Goal: Task Accomplishment & Management: Complete application form

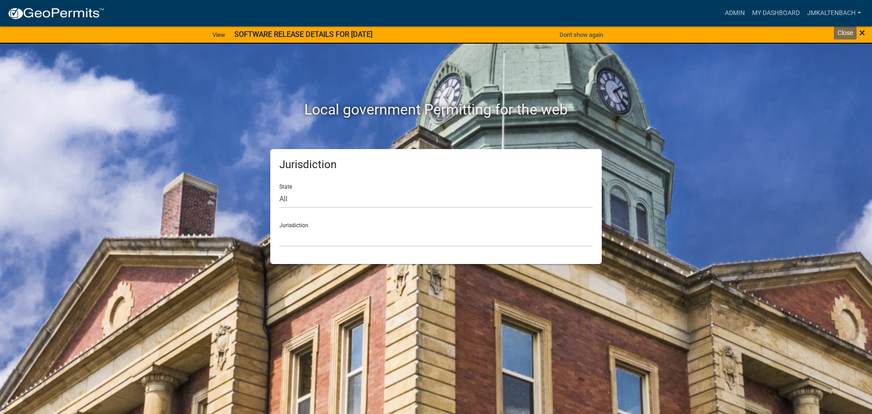
click at [862, 36] on span "×" at bounding box center [863, 32] width 6 height 13
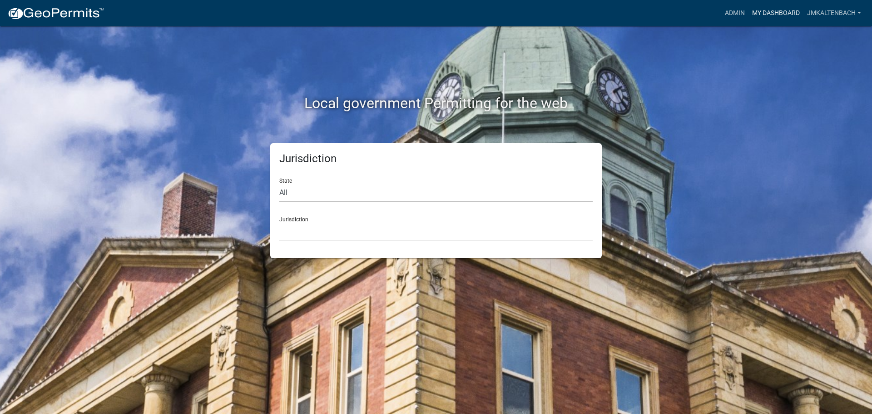
click at [783, 15] on link "My Dashboard" at bounding box center [776, 13] width 55 height 17
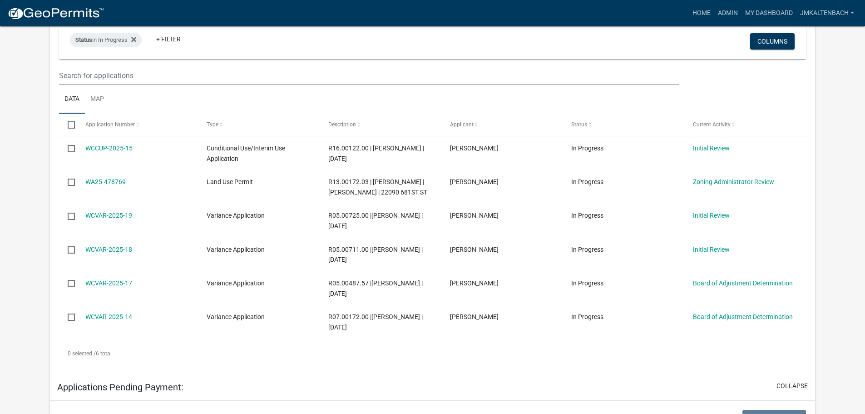
scroll to position [227, 0]
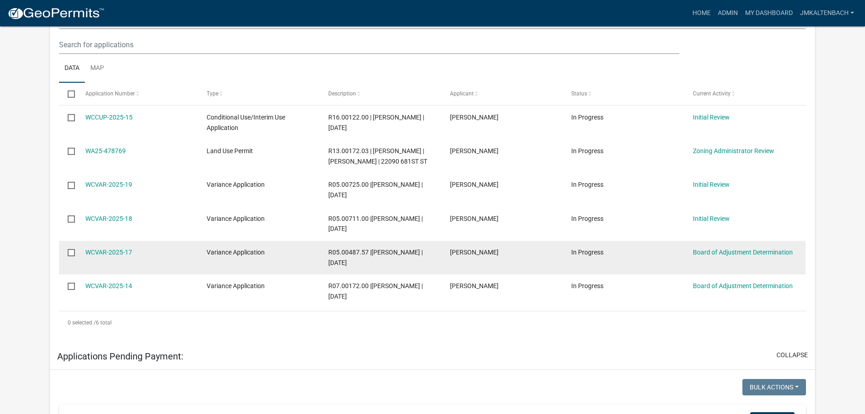
click at [70, 255] on input "checkbox" at bounding box center [71, 252] width 6 height 6
click at [69, 255] on input "checkbox" at bounding box center [71, 252] width 6 height 6
checkbox input "false"
click at [115, 256] on link "WCVAR-2025-17" at bounding box center [108, 252] width 47 height 7
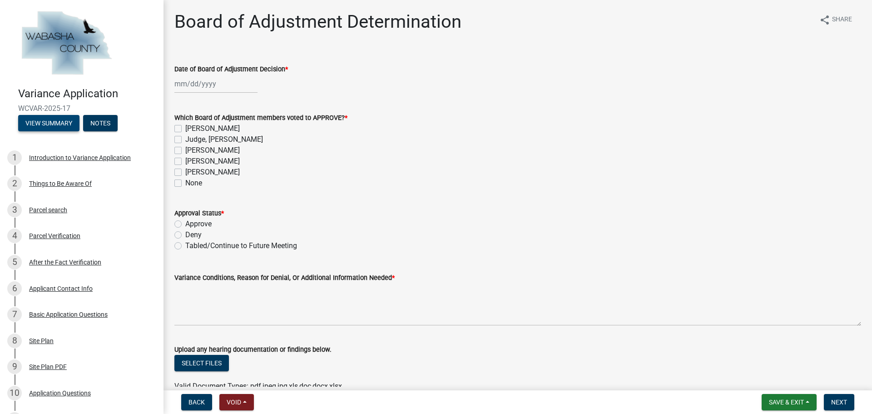
click at [43, 122] on button "View Summary" at bounding box center [48, 123] width 61 height 16
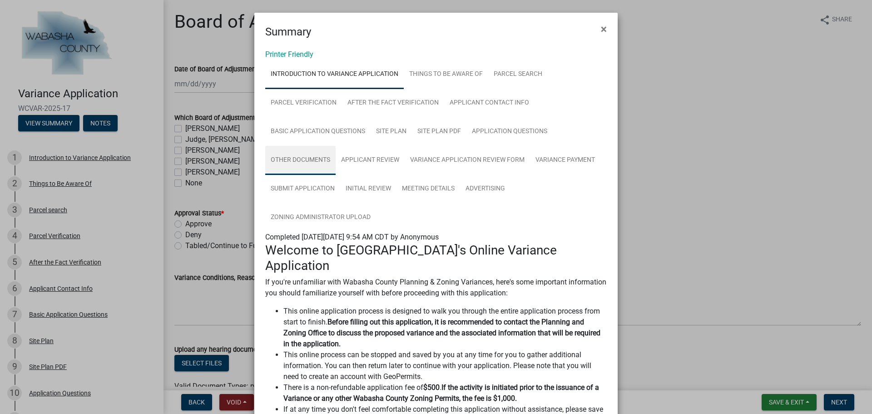
click at [309, 154] on link "Other Documents" at bounding box center [300, 160] width 70 height 29
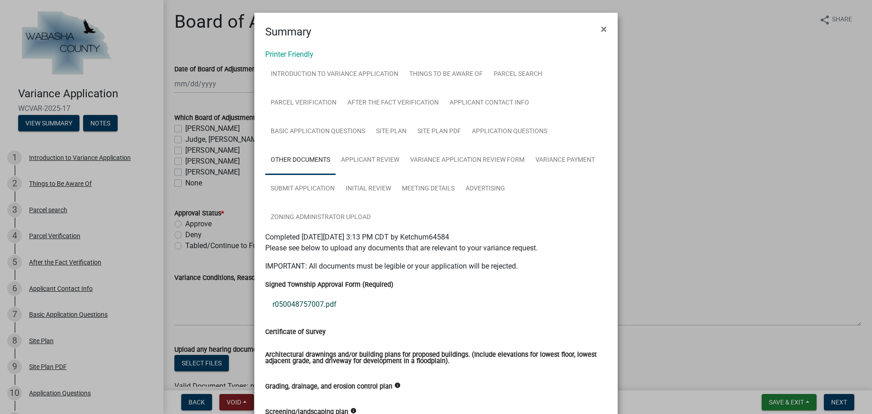
click at [304, 303] on link "r050048757007.pdf" at bounding box center [436, 304] width 342 height 22
click at [602, 28] on span "×" at bounding box center [604, 29] width 6 height 13
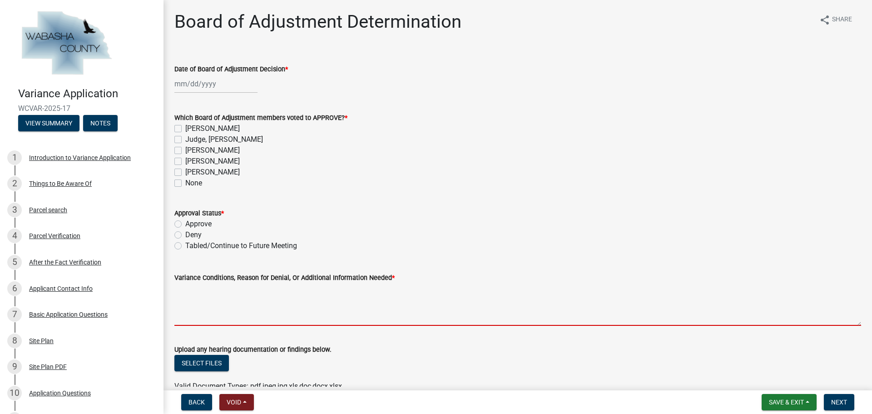
click at [204, 301] on textarea "Variance Conditions, Reason for Denial, Or Additional Information Needed *" at bounding box center [517, 304] width 687 height 43
paste textarea "4. Lor ipsumdolo sitam conse ad eli seddoeiusmodtem inc utlaboreetd magnaaliq e…"
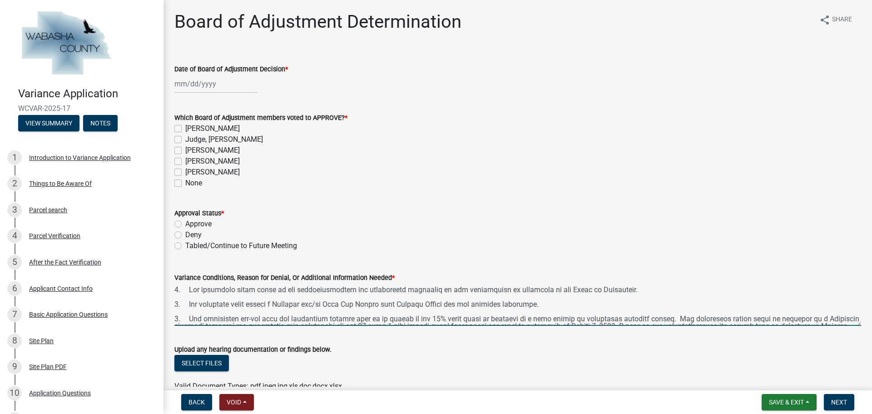
scroll to position [55, 0]
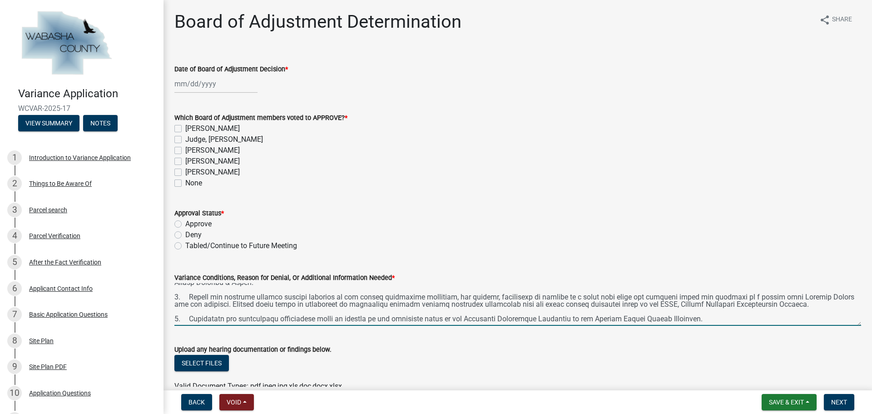
type textarea "4. Lor ipsumdolo sitam conse ad eli seddoeiusmodtem inc utlaboreetd magnaaliq e…"
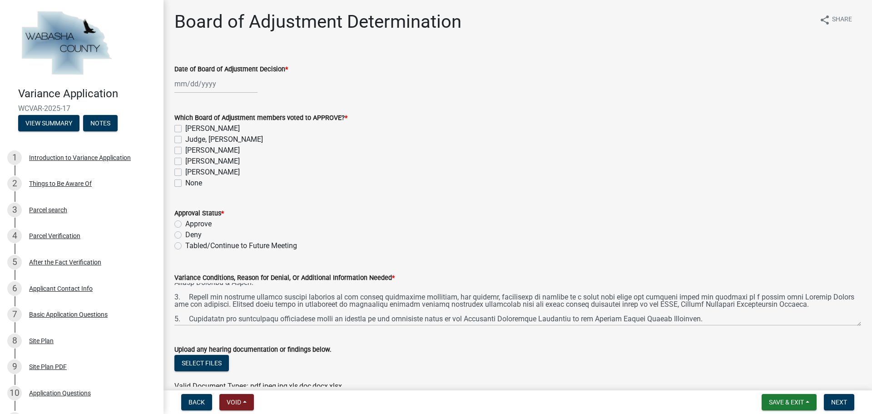
click at [182, 129] on div "[PERSON_NAME]" at bounding box center [517, 128] width 687 height 11
click at [185, 142] on label "Judge, [PERSON_NAME]" at bounding box center [224, 139] width 78 height 11
click at [185, 140] on input "Judge, [PERSON_NAME]" at bounding box center [188, 137] width 6 height 6
checkbox input "true"
checkbox input "false"
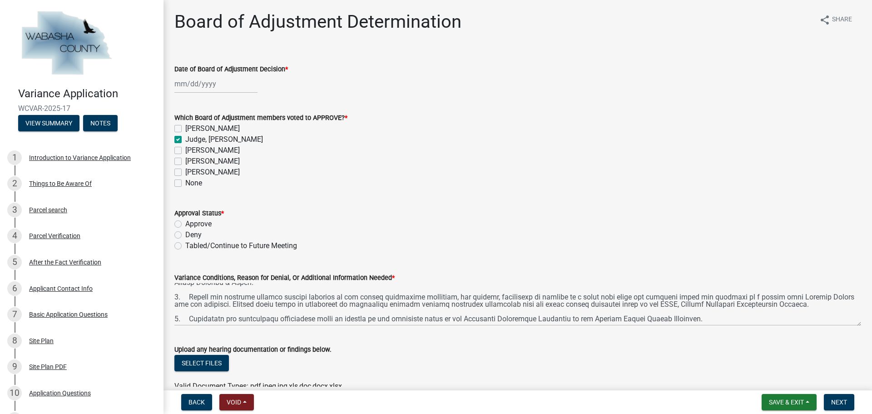
checkbox input "true"
checkbox input "false"
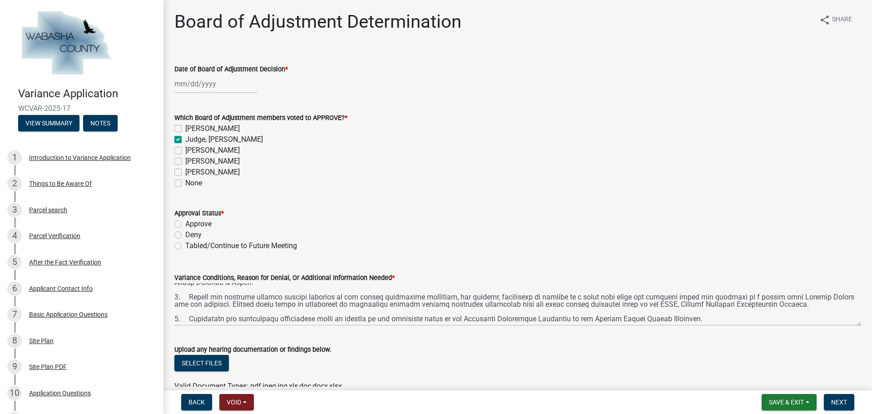
click at [185, 129] on label "[PERSON_NAME]" at bounding box center [212, 128] width 55 height 11
click at [185, 129] on input "[PERSON_NAME]" at bounding box center [188, 126] width 6 height 6
checkbox input "true"
checkbox input "false"
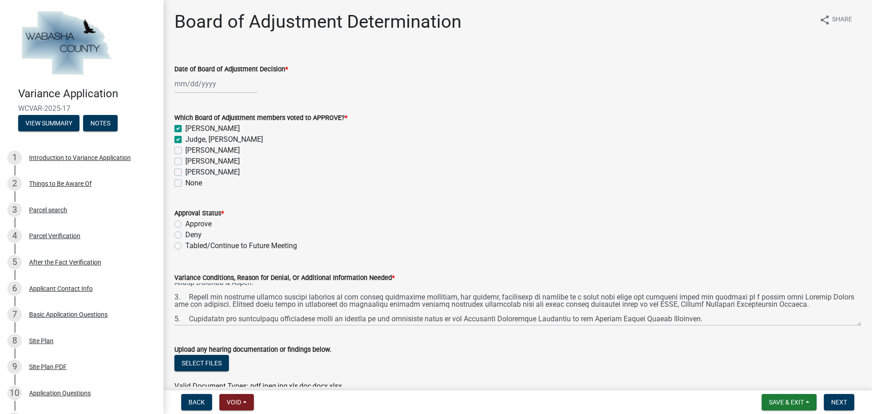
checkbox input "false"
click at [185, 159] on label "[PERSON_NAME]" at bounding box center [212, 161] width 55 height 11
click at [185, 159] on input "[PERSON_NAME]" at bounding box center [188, 159] width 6 height 6
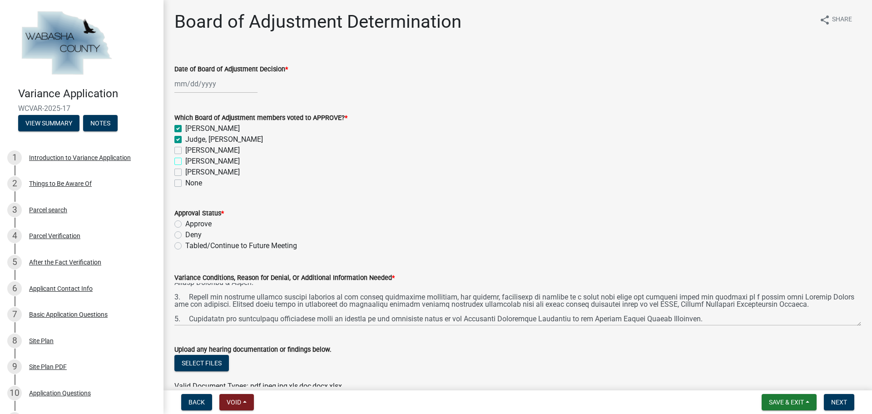
checkbox input "true"
checkbox input "false"
checkbox input "true"
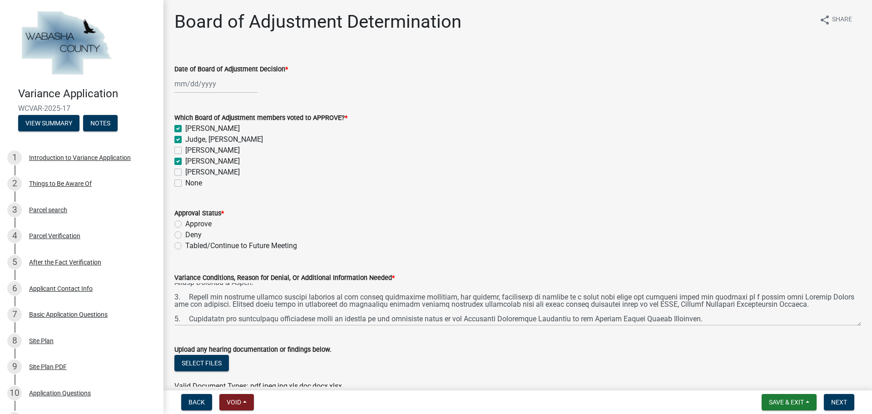
checkbox input "false"
click at [185, 171] on label "[PERSON_NAME]" at bounding box center [212, 172] width 55 height 11
click at [185, 171] on input "[PERSON_NAME]" at bounding box center [188, 170] width 6 height 6
checkbox input "true"
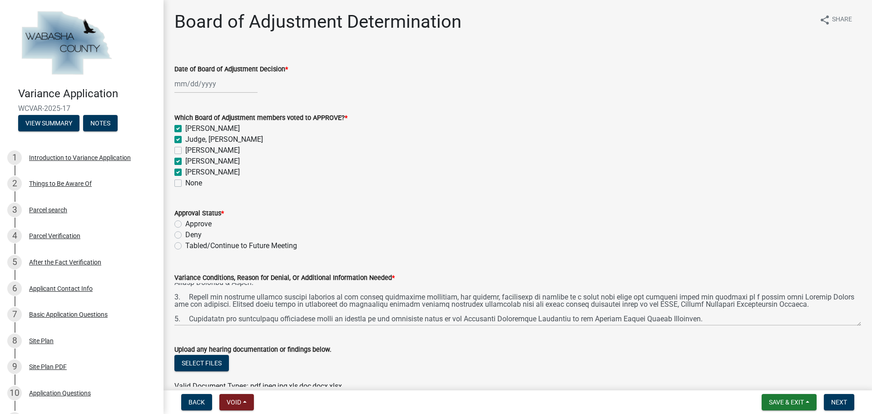
checkbox input "true"
checkbox input "false"
checkbox input "true"
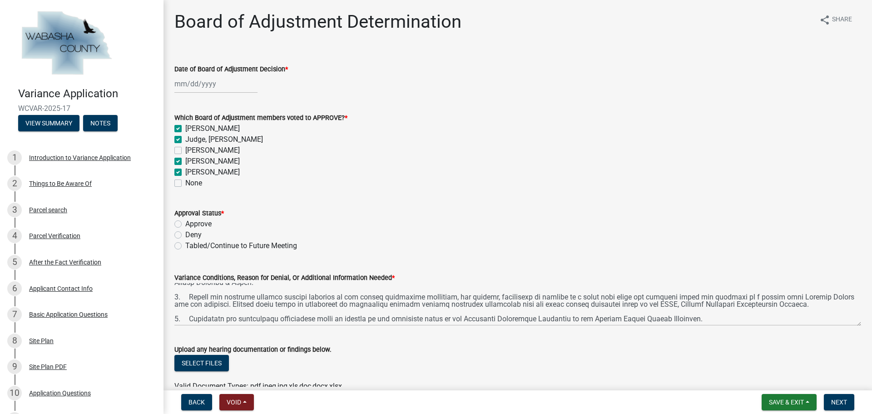
checkbox input "false"
select select "9"
select select "2025"
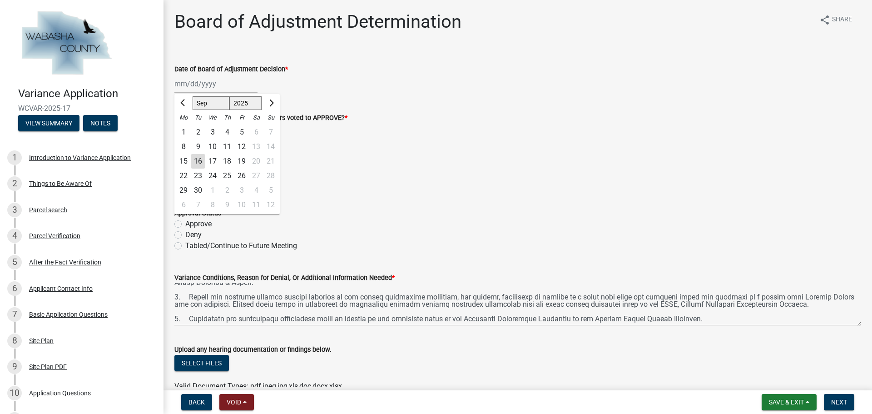
click at [206, 81] on div "[PERSON_NAME] Feb Mar Apr [PERSON_NAME][DATE] Oct Nov [DATE] 1526 1527 1528 152…" at bounding box center [215, 84] width 83 height 19
click at [198, 144] on div "9" at bounding box center [198, 146] width 15 height 15
type input "[DATE]"
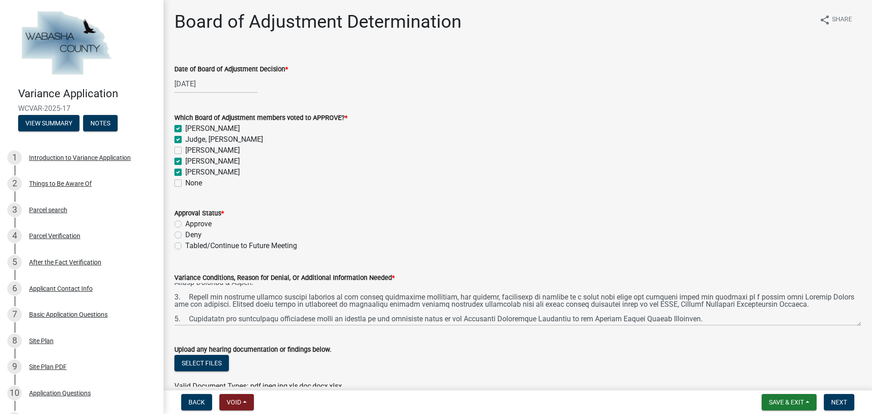
click at [185, 227] on label "Approve" at bounding box center [198, 224] width 26 height 11
click at [185, 224] on input "Approve" at bounding box center [188, 222] width 6 height 6
radio input "true"
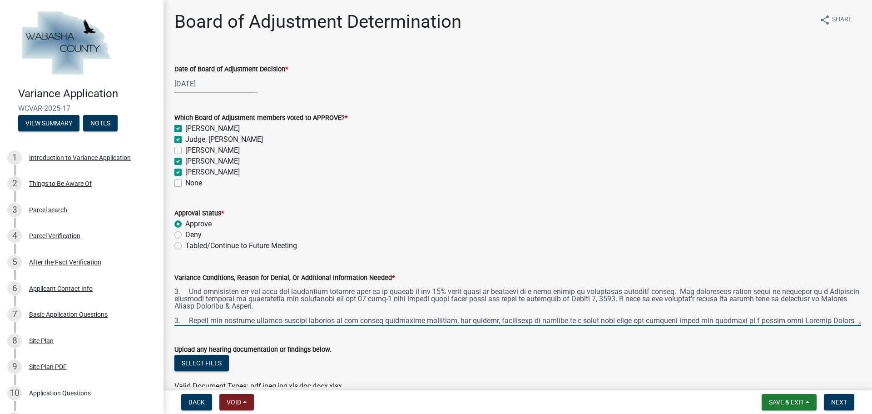
scroll to position [22, 0]
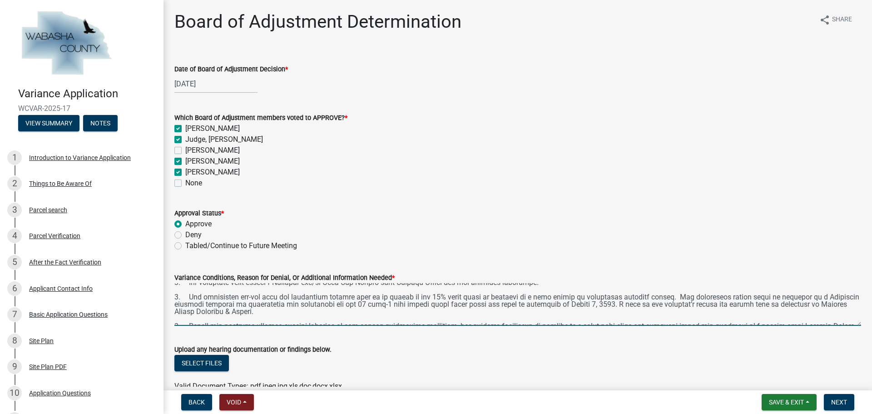
click at [268, 302] on textarea "Variance Conditions, Reason for Denial, Or Additional Information Needed *" at bounding box center [517, 304] width 687 height 43
click at [706, 307] on textarea "Variance Conditions, Reason for Denial, Or Additional Information Needed *" at bounding box center [517, 304] width 687 height 43
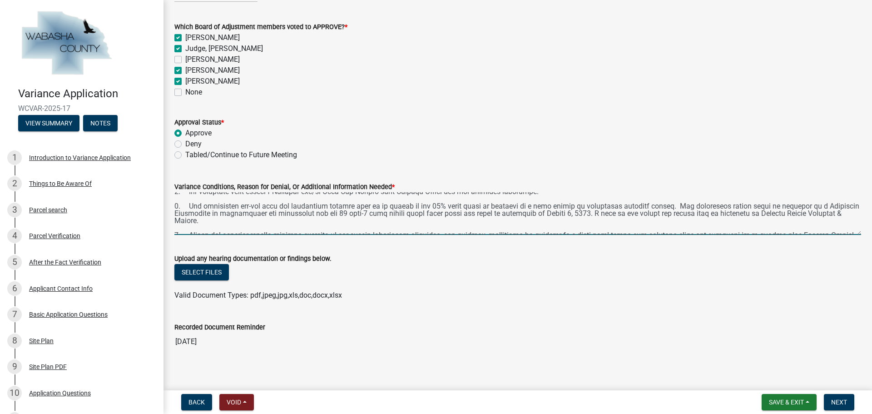
scroll to position [99, 0]
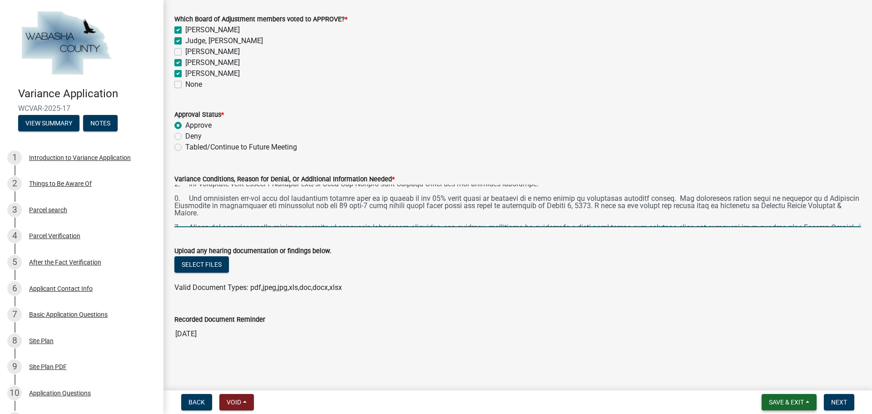
type textarea "1. The landowner shall abide by all representations and commitments presented i…"
click at [810, 400] on button "Save & Exit" at bounding box center [789, 402] width 55 height 16
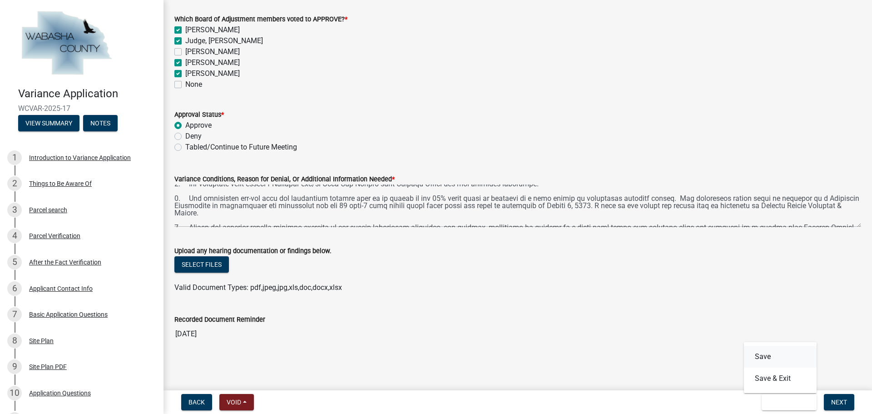
click at [775, 357] on button "Save" at bounding box center [780, 357] width 73 height 22
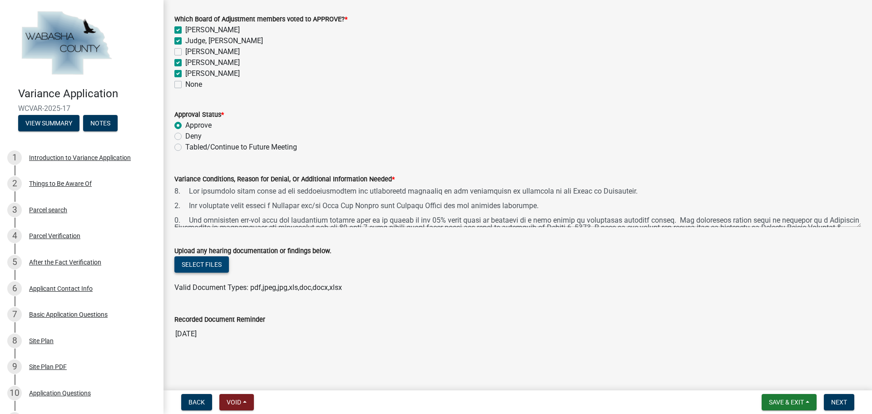
click at [199, 263] on button "Select files" at bounding box center [201, 264] width 55 height 16
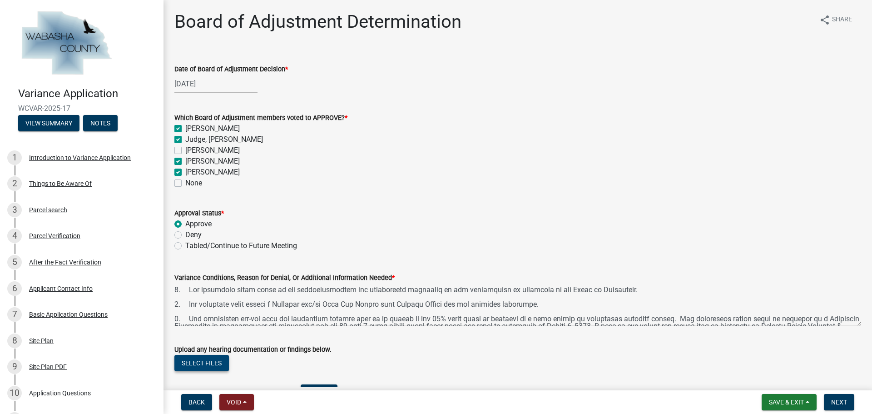
scroll to position [132, 0]
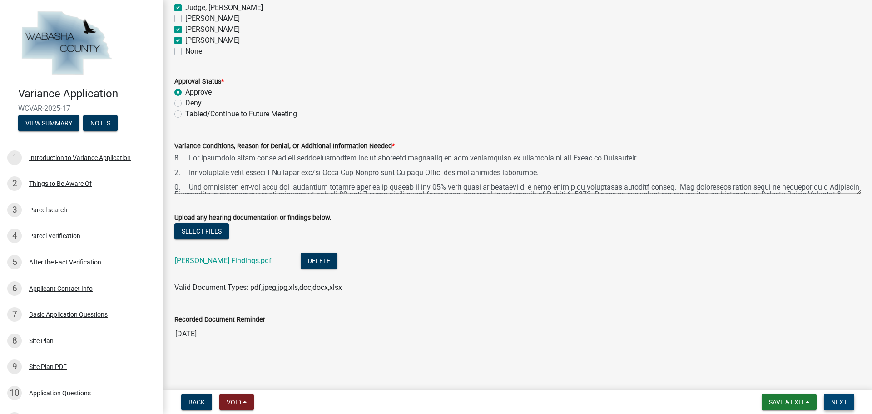
click at [842, 401] on span "Next" at bounding box center [839, 401] width 16 height 7
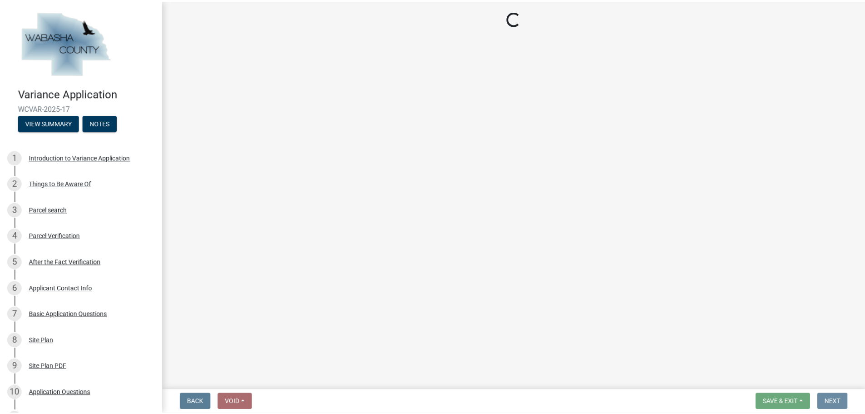
scroll to position [0, 0]
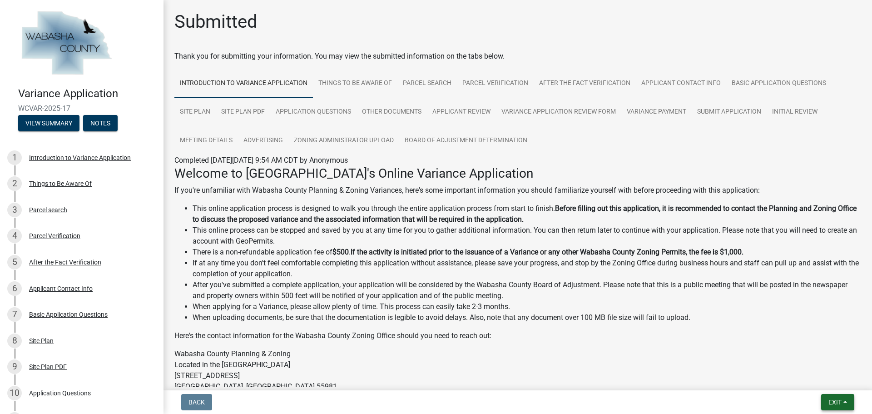
click at [846, 402] on button "Exit" at bounding box center [837, 402] width 33 height 16
click at [820, 381] on button "Save & Exit" at bounding box center [818, 379] width 73 height 22
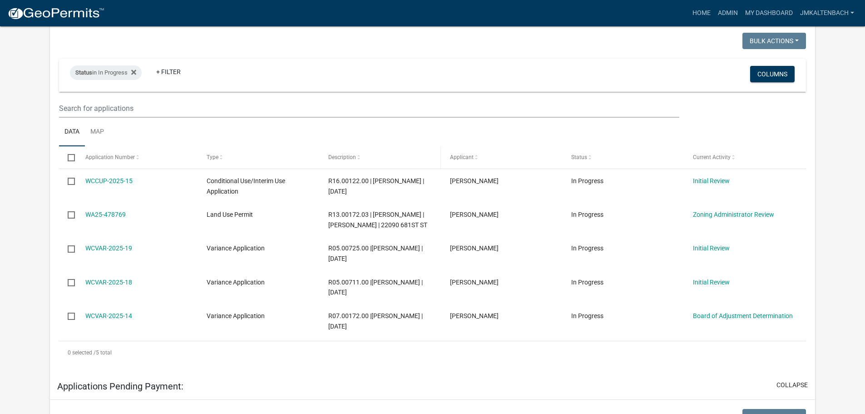
scroll to position [182, 0]
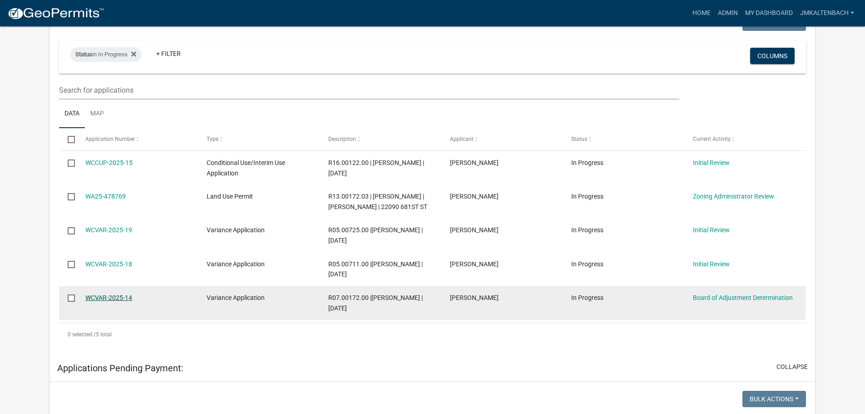
click at [103, 301] on link "WCVAR-2025-14" at bounding box center [108, 297] width 47 height 7
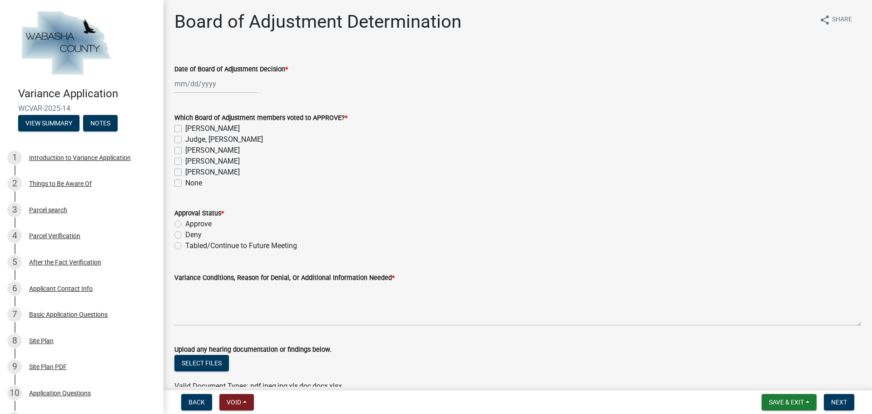
click at [218, 84] on div at bounding box center [215, 84] width 83 height 19
select select "9"
select select "2025"
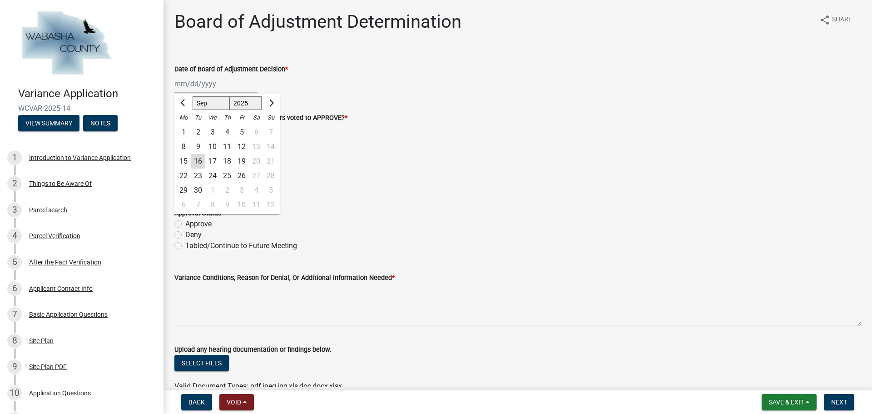
click at [200, 147] on div "9" at bounding box center [198, 146] width 15 height 15
type input "[DATE]"
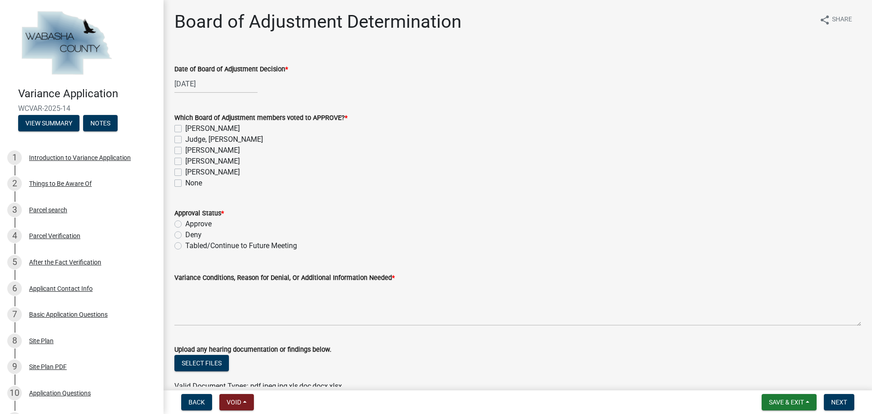
click at [185, 129] on label "[PERSON_NAME]" at bounding box center [212, 128] width 55 height 11
click at [185, 129] on input "[PERSON_NAME]" at bounding box center [188, 126] width 6 height 6
checkbox input "true"
checkbox input "false"
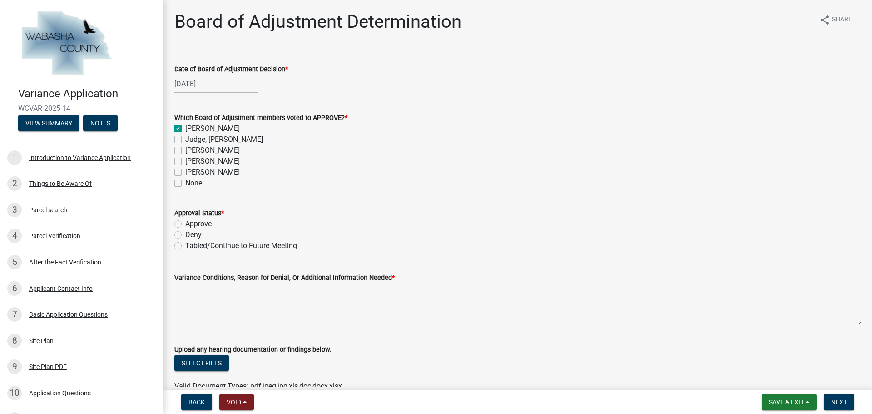
checkbox input "false"
click at [185, 139] on label "Judge, [PERSON_NAME]" at bounding box center [224, 139] width 78 height 11
click at [185, 139] on input "Judge, [PERSON_NAME]" at bounding box center [188, 137] width 6 height 6
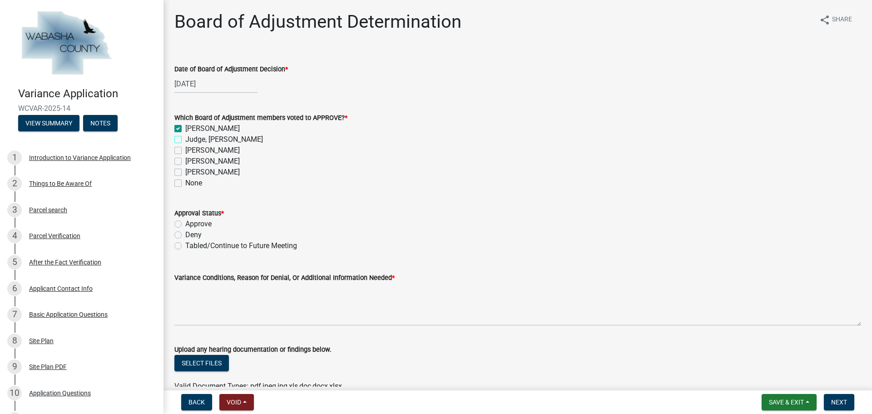
checkbox input "true"
checkbox input "false"
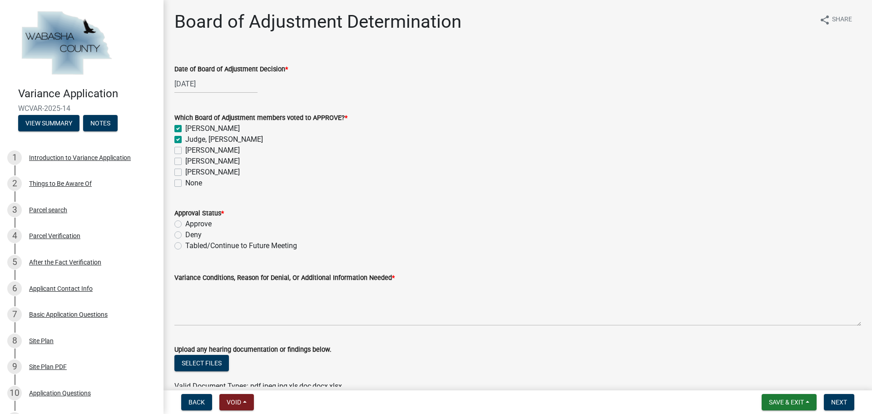
checkbox input "false"
click at [185, 159] on label "[PERSON_NAME]" at bounding box center [212, 161] width 55 height 11
click at [185, 159] on input "[PERSON_NAME]" at bounding box center [188, 159] width 6 height 6
checkbox input "true"
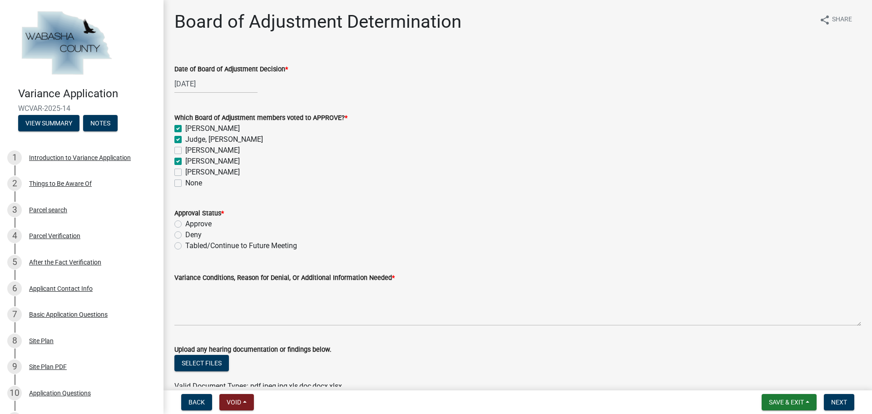
checkbox input "true"
checkbox input "false"
checkbox input "true"
checkbox input "false"
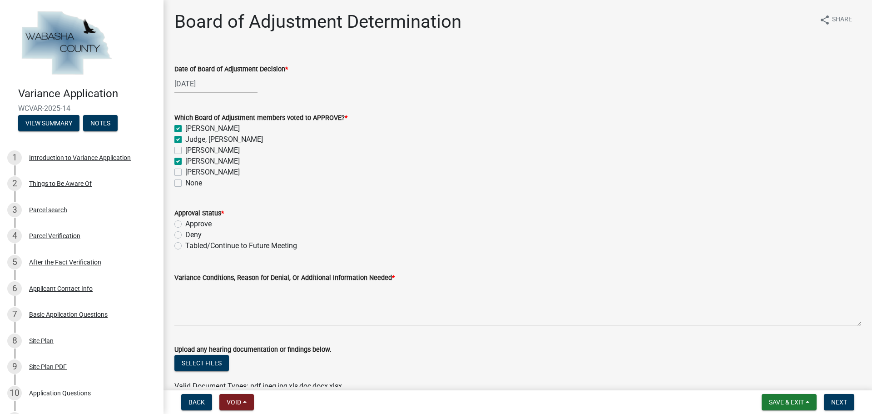
checkbox input "false"
drag, startPoint x: 178, startPoint y: 170, endPoint x: 184, endPoint y: 173, distance: 6.1
click at [185, 171] on label "[PERSON_NAME]" at bounding box center [212, 172] width 55 height 11
click at [185, 171] on input "[PERSON_NAME]" at bounding box center [188, 170] width 6 height 6
checkbox input "true"
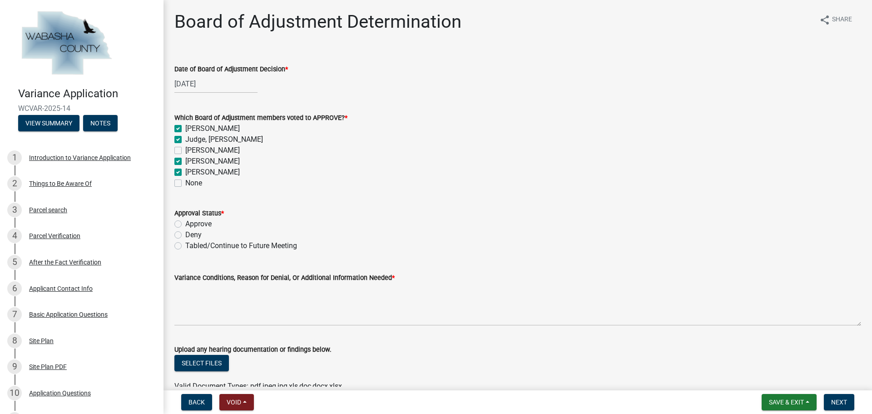
checkbox input "true"
checkbox input "false"
checkbox input "true"
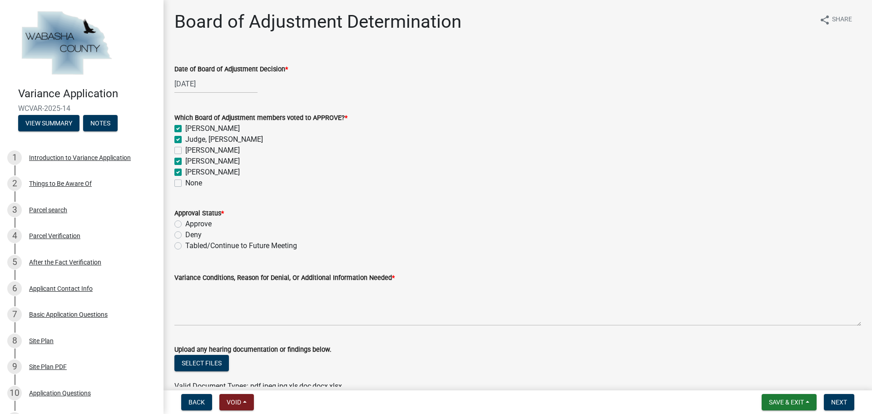
checkbox input "false"
click at [214, 84] on div "[DATE]" at bounding box center [215, 84] width 83 height 19
select select "9"
select select "2025"
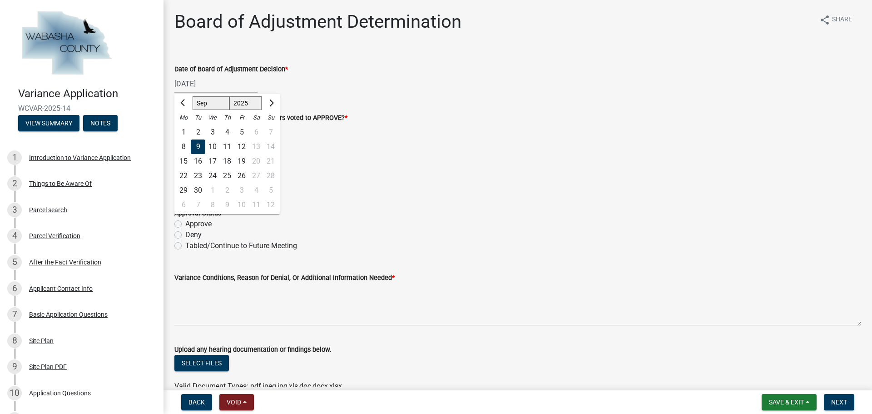
click at [201, 146] on div "9" at bounding box center [198, 146] width 15 height 15
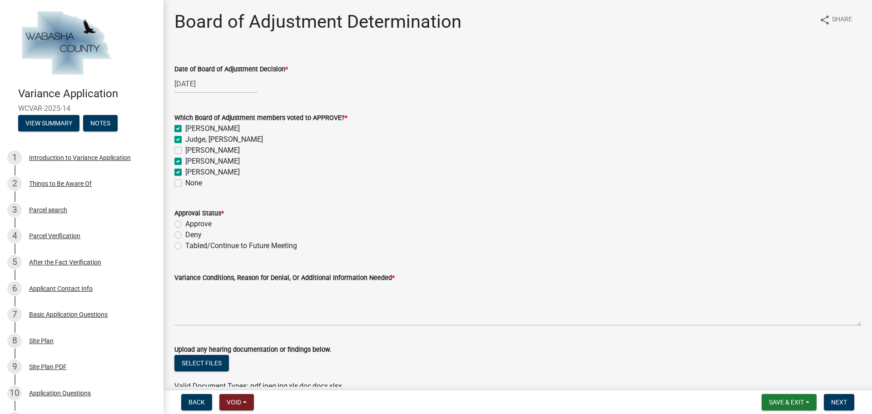
click at [182, 222] on div "Approve" at bounding box center [517, 224] width 687 height 11
click at [185, 224] on label "Approve" at bounding box center [198, 224] width 26 height 11
click at [185, 224] on input "Approve" at bounding box center [188, 222] width 6 height 6
radio input "true"
click at [514, 167] on div "[PERSON_NAME]" at bounding box center [517, 172] width 687 height 11
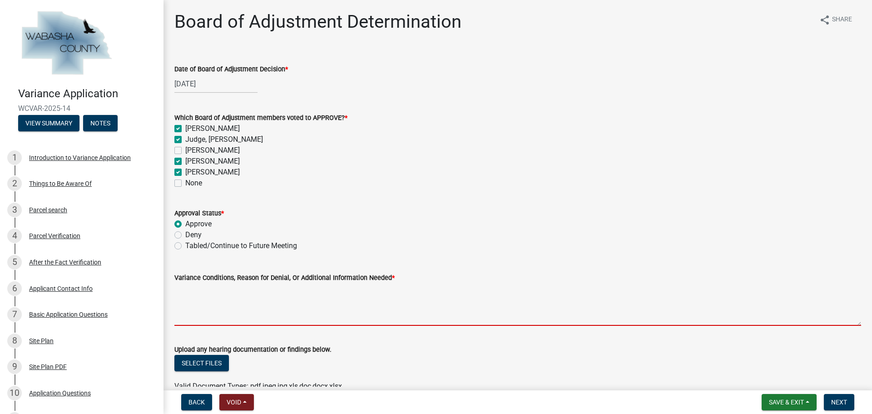
click at [188, 302] on textarea "Variance Conditions, Reason for Denial, Or Additional Information Needed *" at bounding box center [517, 304] width 687 height 43
paste textarea "1. The landowner shall abide by all representations and commitments presented i…"
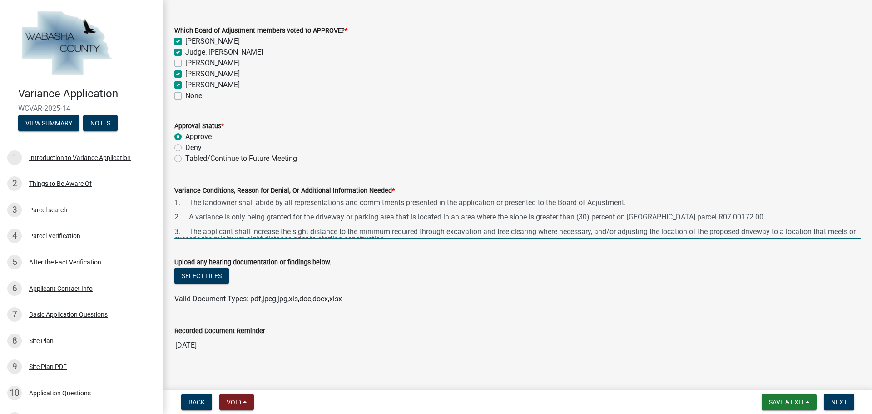
scroll to position [99, 0]
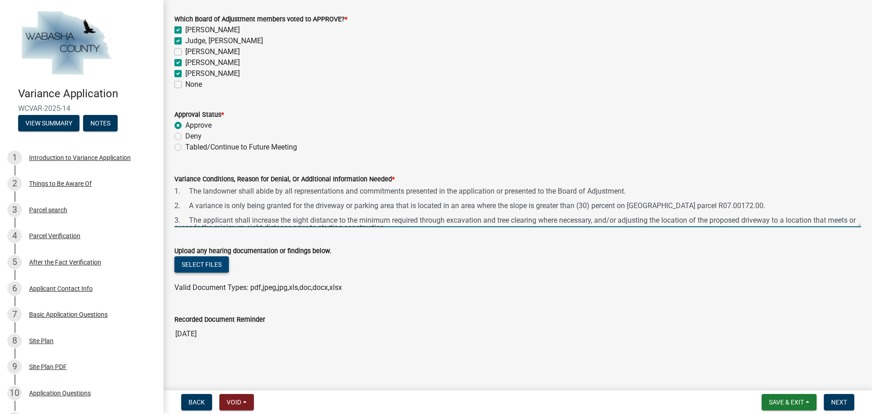
type textarea "1. The landowner shall abide by all representations and commitments presented i…"
click at [195, 265] on button "Select files" at bounding box center [201, 264] width 55 height 16
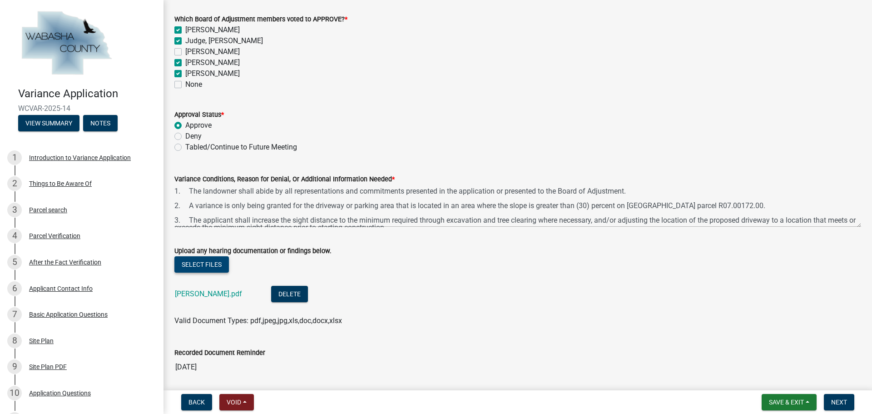
scroll to position [132, 0]
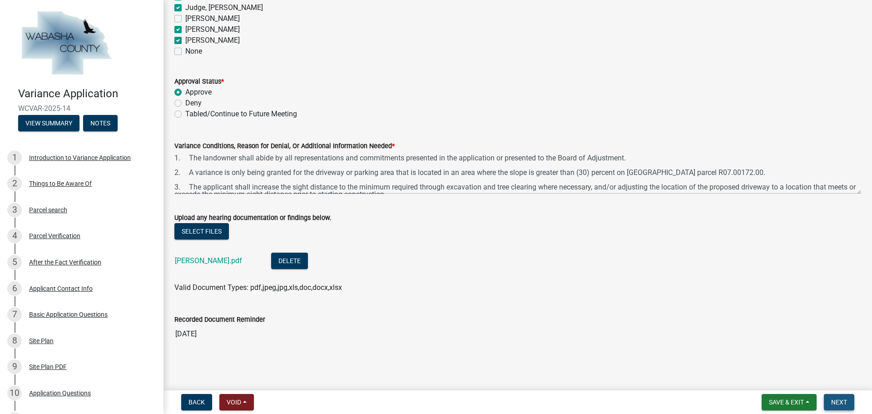
click at [839, 402] on span "Next" at bounding box center [839, 401] width 16 height 7
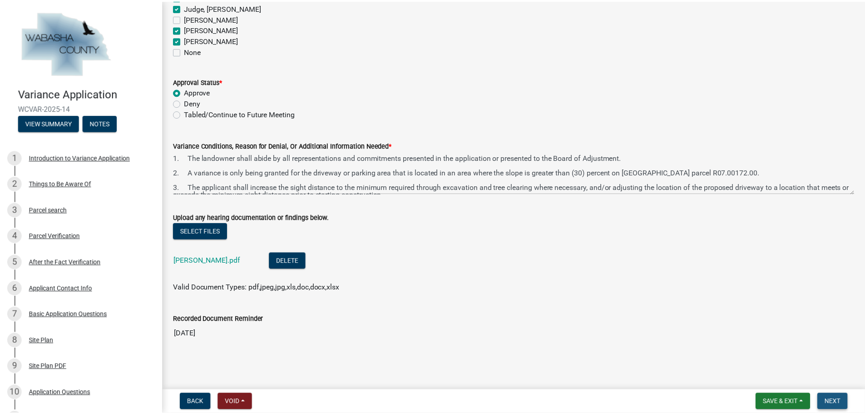
scroll to position [0, 0]
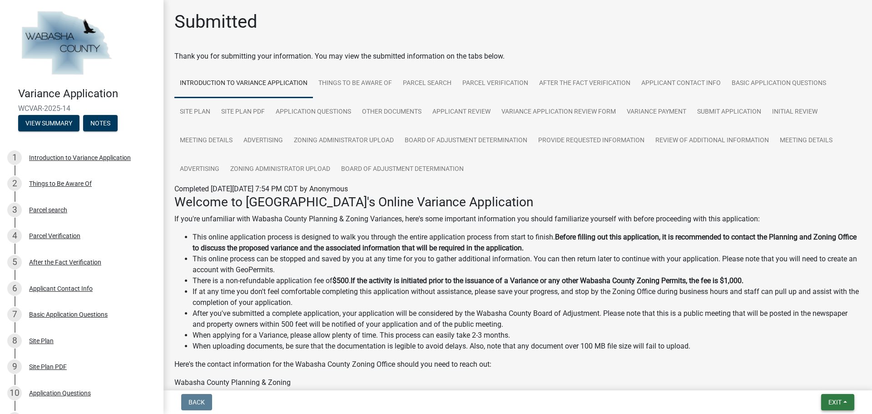
click at [840, 400] on span "Exit" at bounding box center [835, 401] width 13 height 7
click at [821, 381] on button "Save & Exit" at bounding box center [818, 379] width 73 height 22
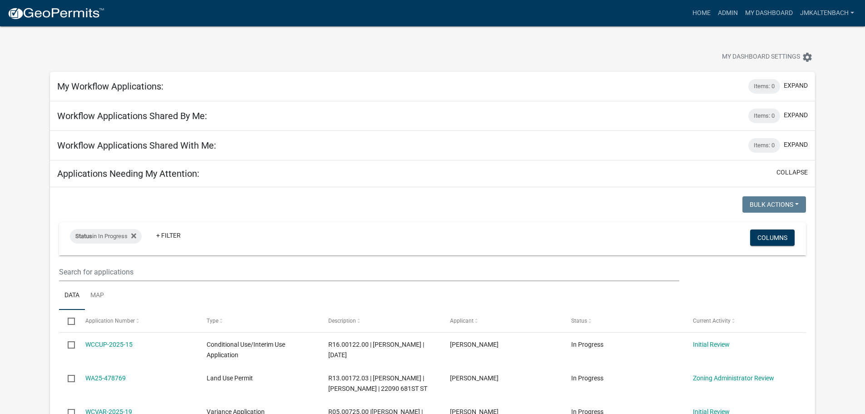
scroll to position [182, 0]
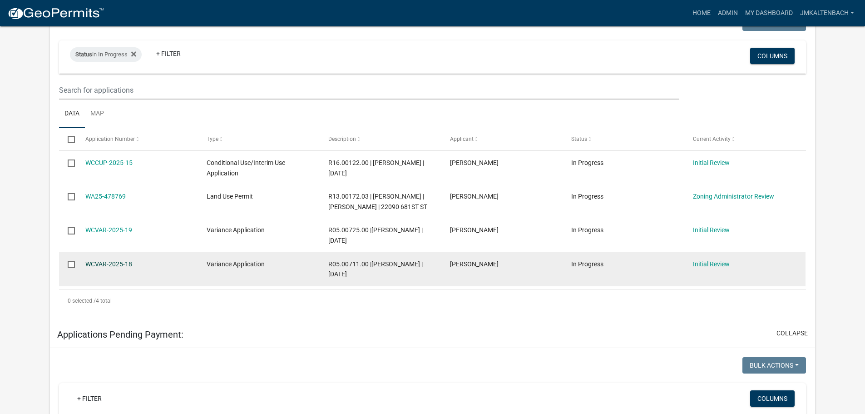
click at [114, 268] on link "WCVAR-2025-18" at bounding box center [108, 263] width 47 height 7
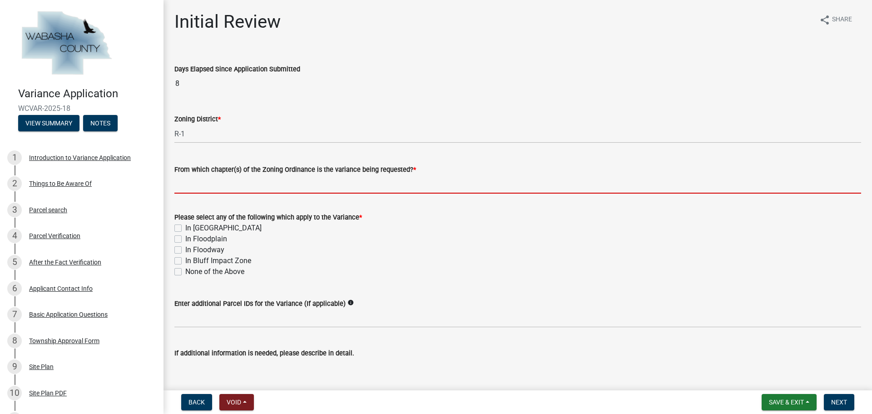
click at [377, 185] on input "From which chapter(s) of the Zoning Ordinance is the variance being requested? *" at bounding box center [517, 184] width 687 height 19
type input "Chapter 13.10 (4) (d) of the Wabasha County Zoning Ordinance"
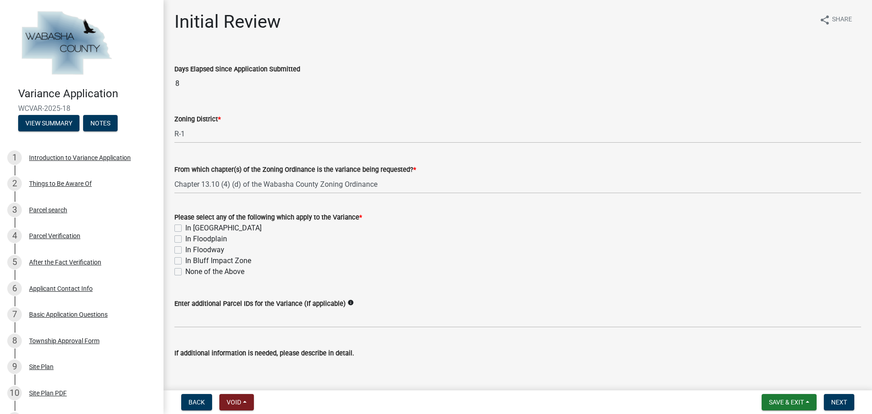
click at [185, 230] on label "In [GEOGRAPHIC_DATA]" at bounding box center [223, 228] width 76 height 11
click at [185, 229] on input "In [GEOGRAPHIC_DATA]" at bounding box center [188, 226] width 6 height 6
checkbox input "true"
checkbox input "false"
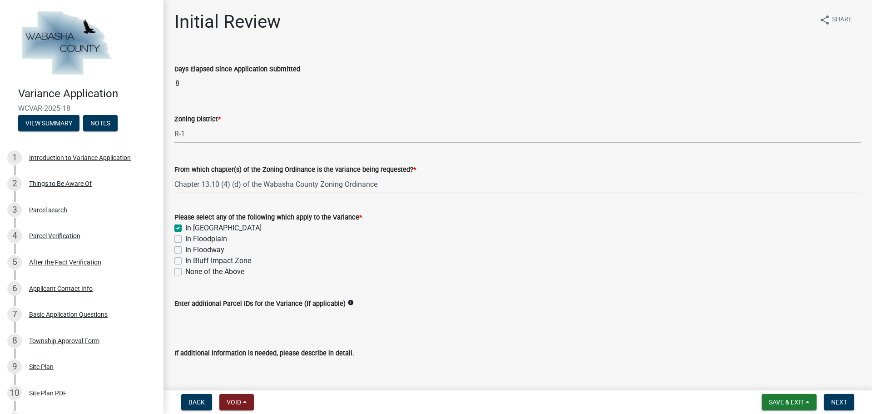
checkbox input "false"
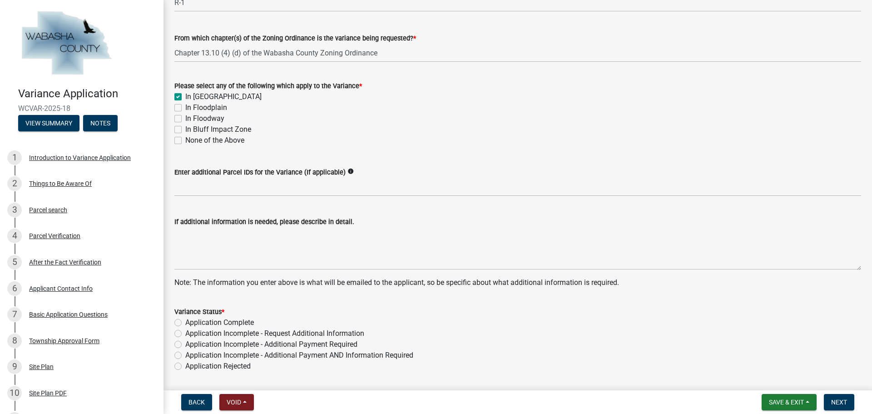
scroll to position [160, 0]
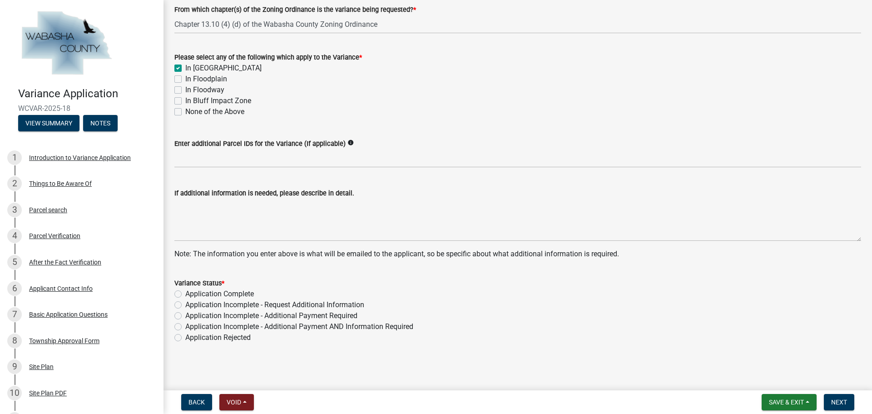
click at [185, 295] on label "Application Complete" at bounding box center [219, 293] width 69 height 11
click at [185, 294] on input "Application Complete" at bounding box center [188, 291] width 6 height 6
radio input "true"
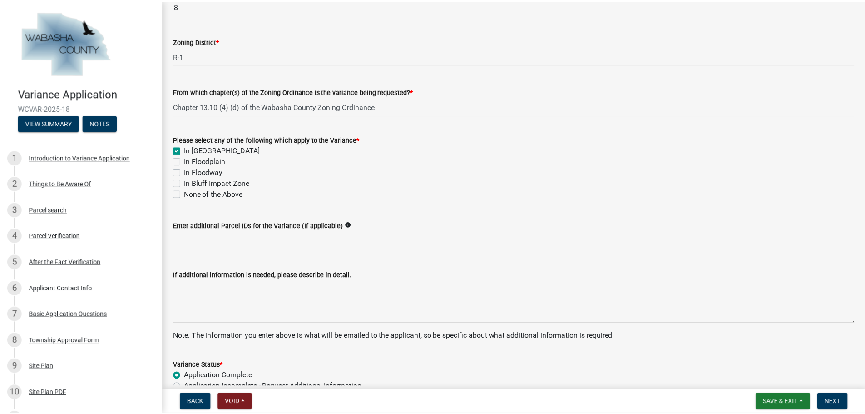
scroll to position [0, 0]
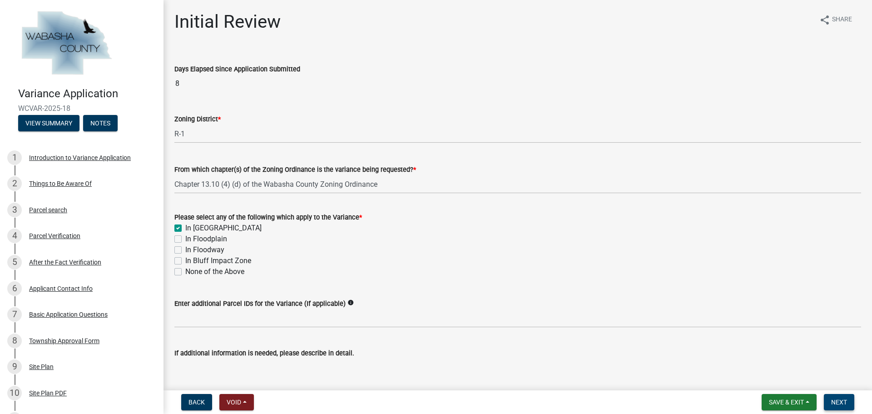
click at [836, 403] on span "Next" at bounding box center [839, 401] width 16 height 7
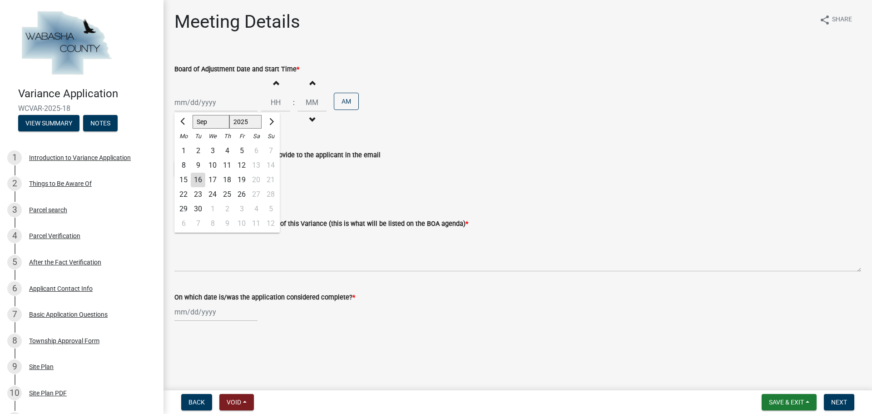
click at [229, 99] on div "Jun [DATE] Aug Sep Oct Nov [DATE] 2026 Mo Tu We Th Fr Sa Su 1 2 3 4 5 6 7 8 9 1…" at bounding box center [215, 102] width 83 height 19
click at [272, 119] on button "Next month" at bounding box center [270, 121] width 11 height 15
select select "10"
click at [200, 179] on div "14" at bounding box center [198, 180] width 15 height 15
type input "[DATE]"
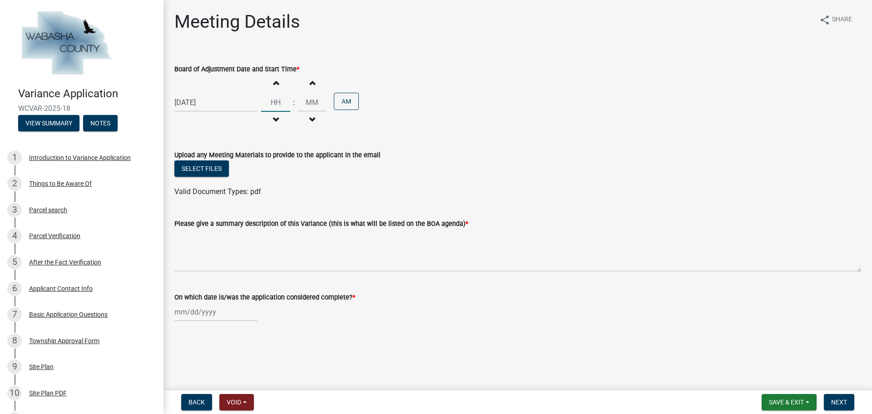
click at [277, 101] on input "Hours" at bounding box center [275, 102] width 29 height 19
type input "07"
type input "00"
click at [304, 100] on input "00" at bounding box center [312, 102] width 29 height 19
click at [343, 101] on button "AM" at bounding box center [346, 101] width 25 height 17
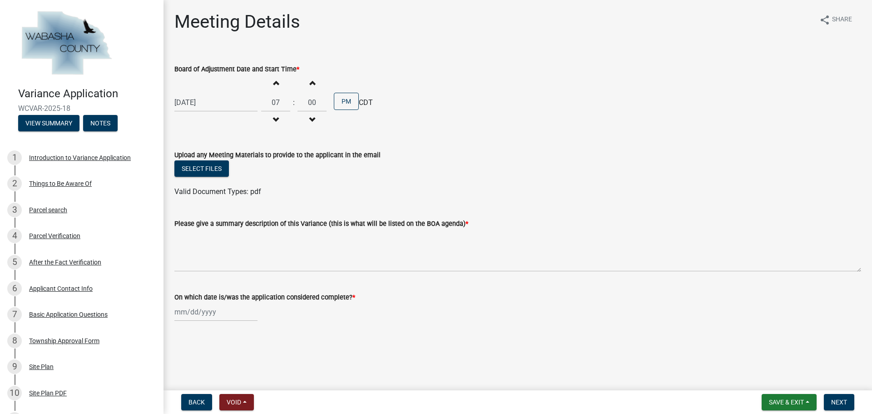
click at [521, 187] on div "Valid Document Types: pdf" at bounding box center [518, 191] width 701 height 11
select select "9"
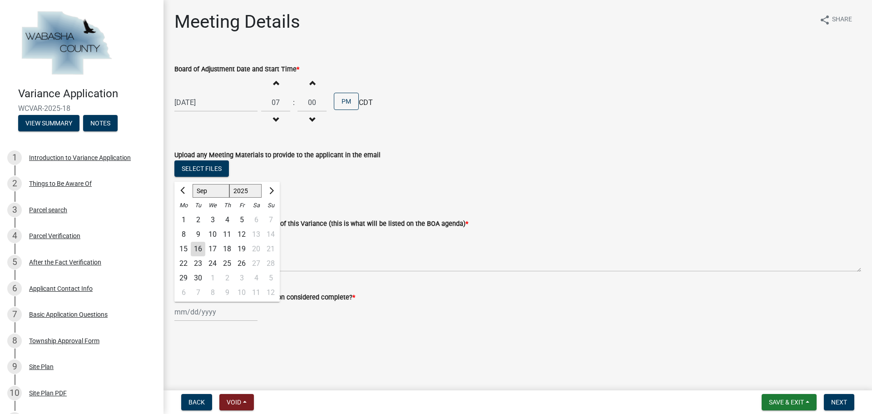
click at [225, 313] on div "Apr May Jun [DATE] Aug Sep Oct Nov [DATE] 2026 Mo Tu We Th Fr Sa Su 1 2 3 4 5 6…" at bounding box center [215, 312] width 83 height 19
click at [183, 242] on div "15" at bounding box center [183, 249] width 15 height 15
type input "[DATE]"
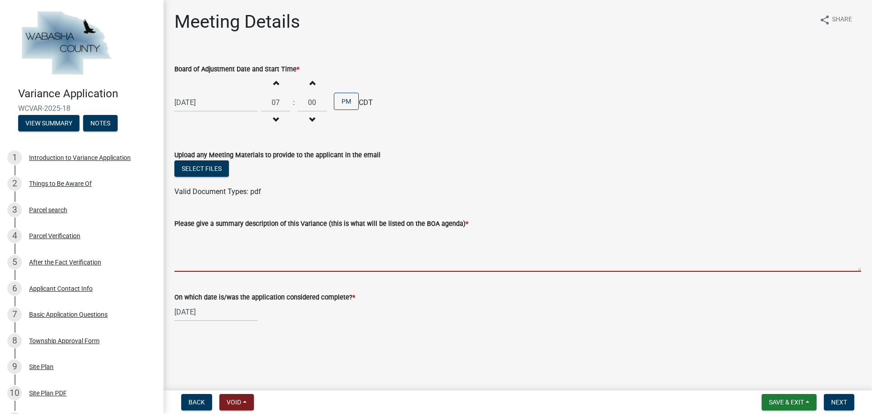
click at [230, 257] on textarea "Please give a summary description of this Variance (this is what will be listed…" at bounding box center [517, 250] width 687 height 43
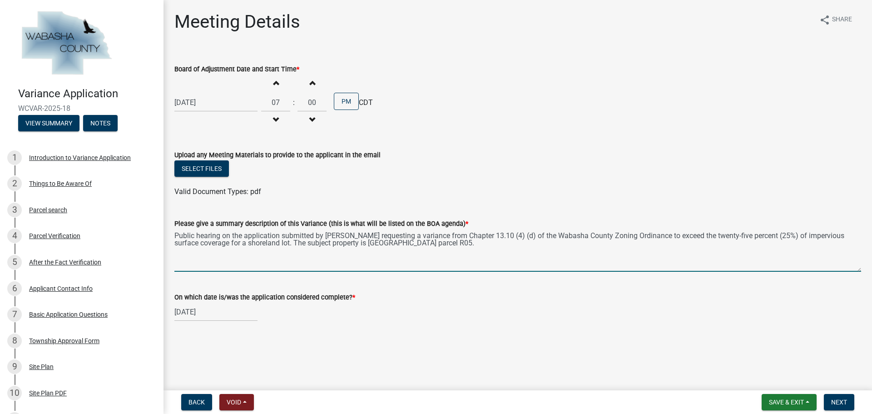
click at [377, 244] on textarea "Public hearing on the application submitted by [PERSON_NAME] requesting a varia…" at bounding box center [517, 250] width 687 height 43
click at [462, 244] on textarea "Public hearing on the application submitted by [PERSON_NAME] requesting a varia…" at bounding box center [517, 250] width 687 height 43
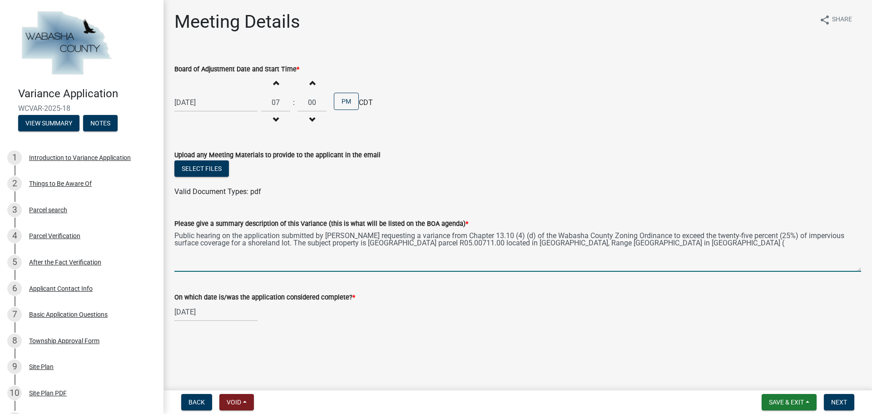
paste textarea "[STREET_ADDRESS]"
click at [762, 243] on textarea "Public hearing on the application submitted by [PERSON_NAME] requesting a varia…" at bounding box center [517, 250] width 687 height 43
click at [805, 240] on textarea "Public hearing on the application submitted by [PERSON_NAME] requesting a varia…" at bounding box center [517, 250] width 687 height 43
click at [207, 252] on textarea "Public hearing on the application submitted by [PERSON_NAME] requesting a varia…" at bounding box center [517, 250] width 687 height 43
type textarea "Public hearing on the application submitted by [PERSON_NAME] requesting a varia…"
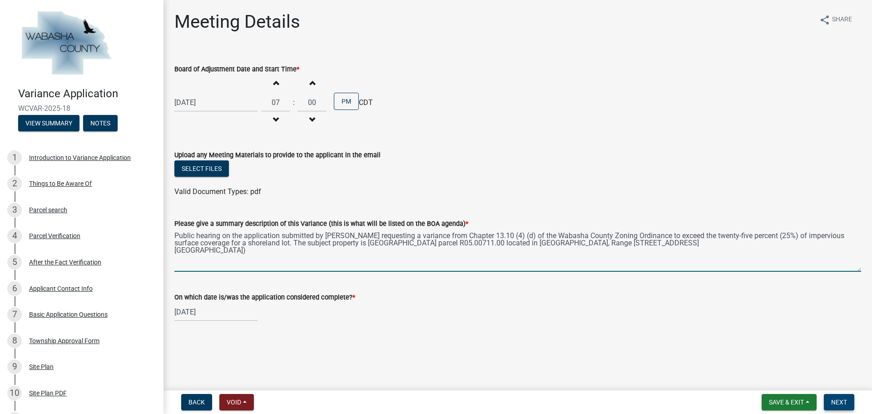
click at [836, 399] on span "Next" at bounding box center [839, 401] width 16 height 7
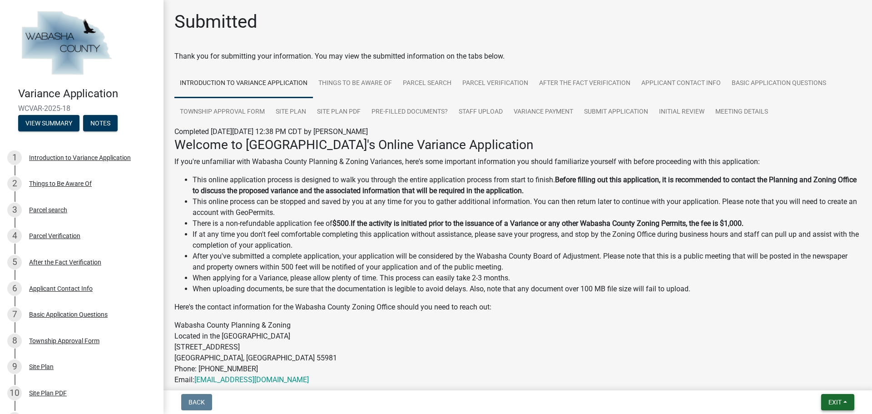
click at [840, 398] on span "Exit" at bounding box center [835, 401] width 13 height 7
click at [817, 374] on button "Save & Exit" at bounding box center [818, 379] width 73 height 22
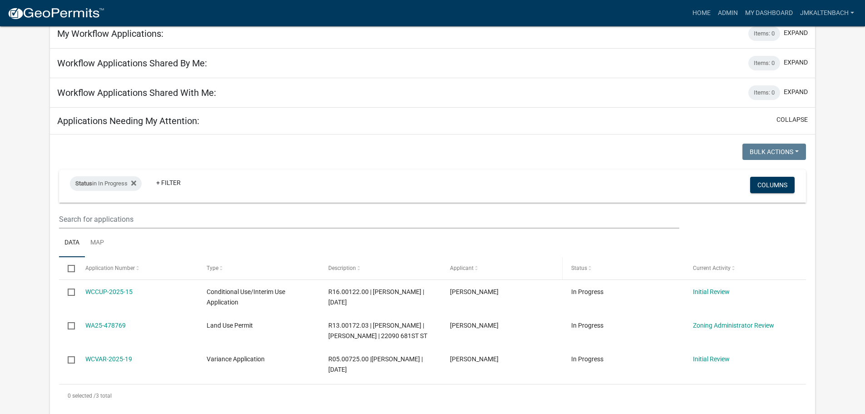
scroll to position [136, 0]
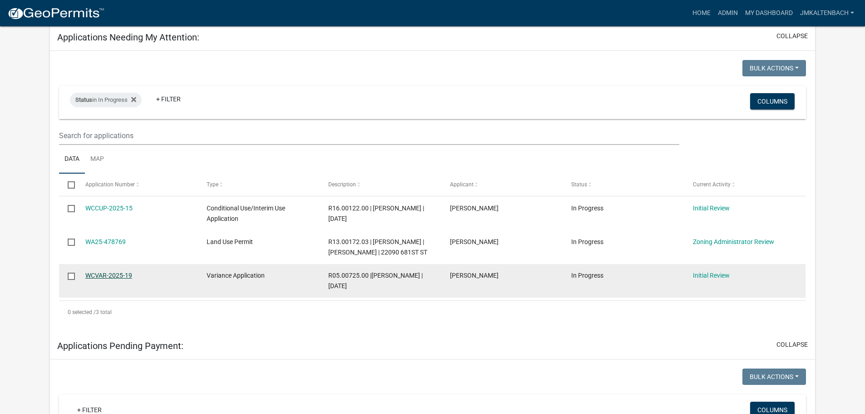
click at [111, 279] on link "WCVAR-2025-19" at bounding box center [108, 275] width 47 height 7
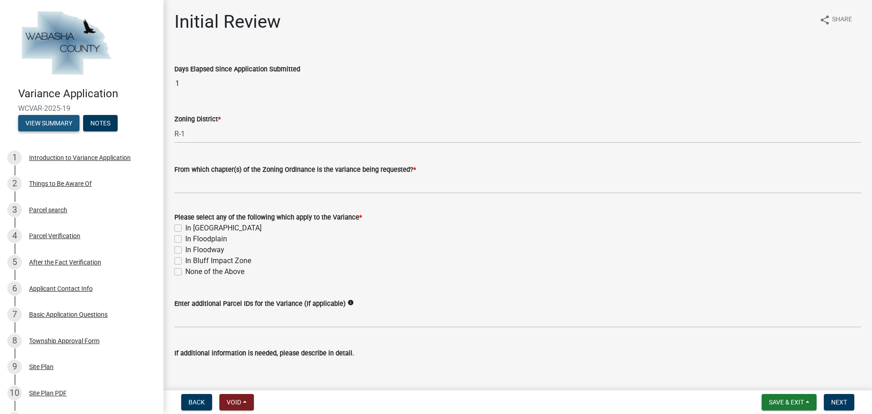
click at [51, 123] on button "View Summary" at bounding box center [48, 123] width 61 height 16
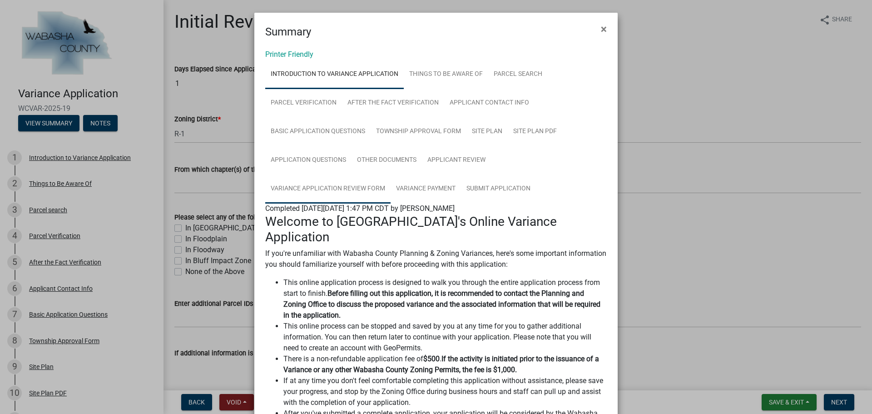
click at [320, 191] on link "Variance Application Review Form" at bounding box center [327, 188] width 125 height 29
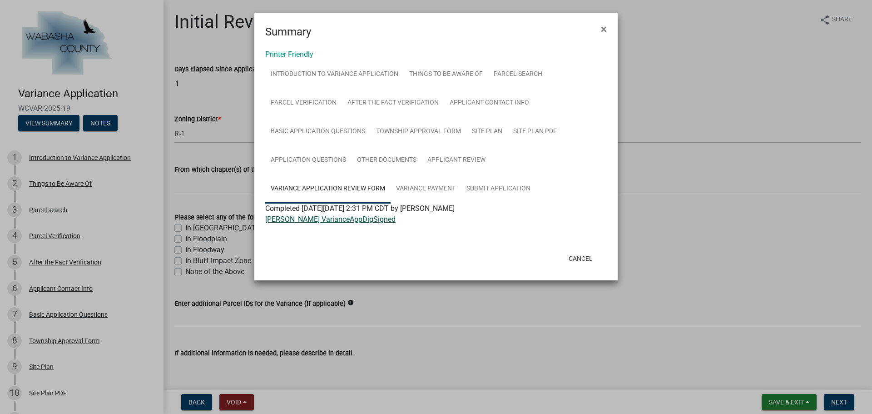
click at [320, 223] on link "[PERSON_NAME] VarianceAppDigSigned" at bounding box center [330, 219] width 130 height 9
click at [604, 30] on span "×" at bounding box center [604, 29] width 6 height 13
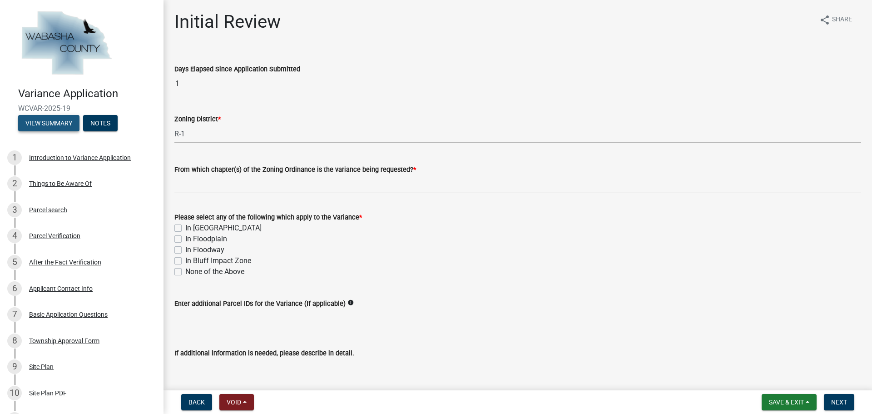
click at [45, 122] on button "View Summary" at bounding box center [48, 123] width 61 height 16
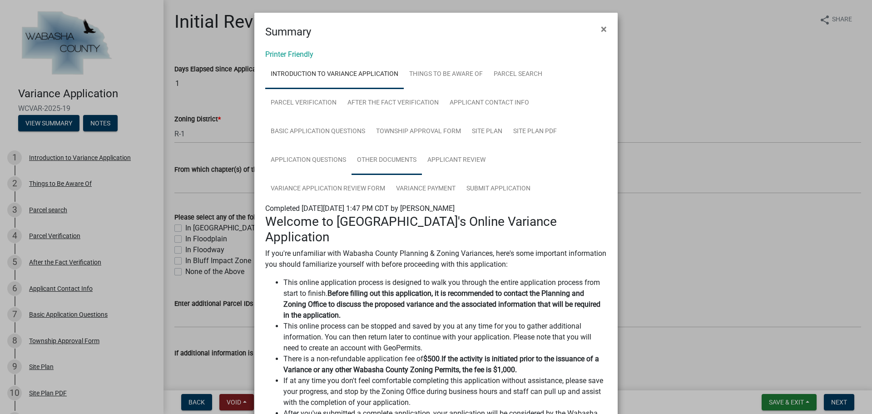
click at [376, 165] on link "Other Documents" at bounding box center [387, 160] width 70 height 29
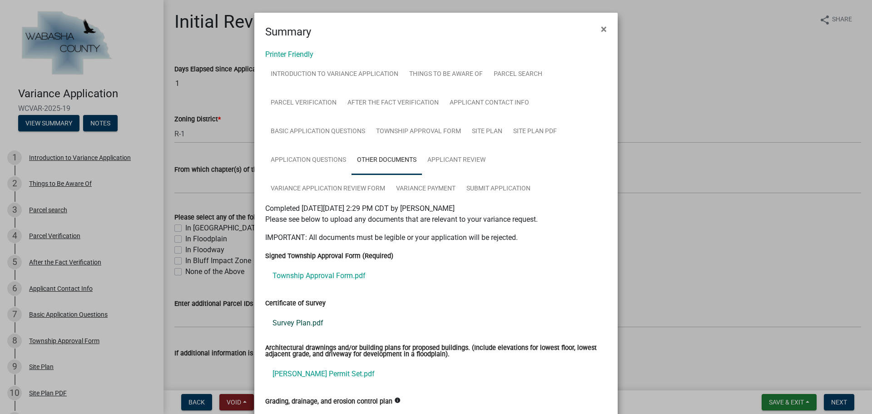
click at [308, 320] on link "Survey Plan.pdf" at bounding box center [436, 323] width 342 height 22
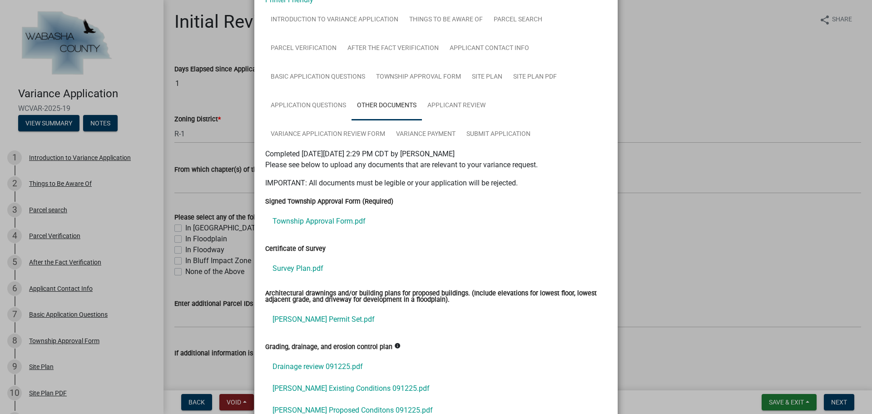
scroll to position [182, 0]
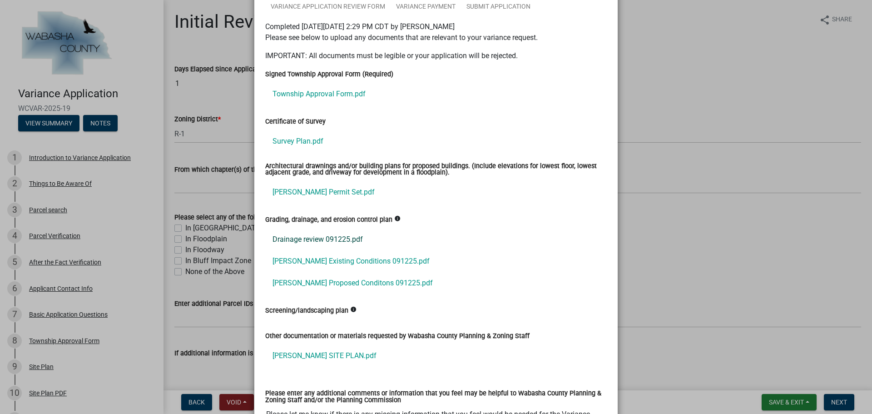
click at [351, 237] on link "Drainage review 091225.pdf" at bounding box center [436, 240] width 342 height 22
click at [373, 264] on link "[PERSON_NAME] Existing Conditions 091225.pdf" at bounding box center [436, 261] width 342 height 22
click at [349, 282] on link "[PERSON_NAME] Proposed Conditons 091225.pdf" at bounding box center [436, 283] width 342 height 22
click at [323, 353] on link "[PERSON_NAME] SITE PLAN.pdf" at bounding box center [436, 356] width 342 height 22
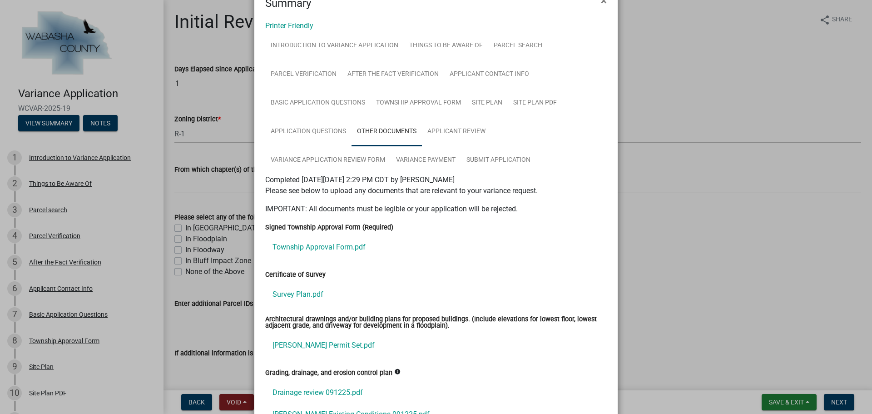
scroll to position [0, 0]
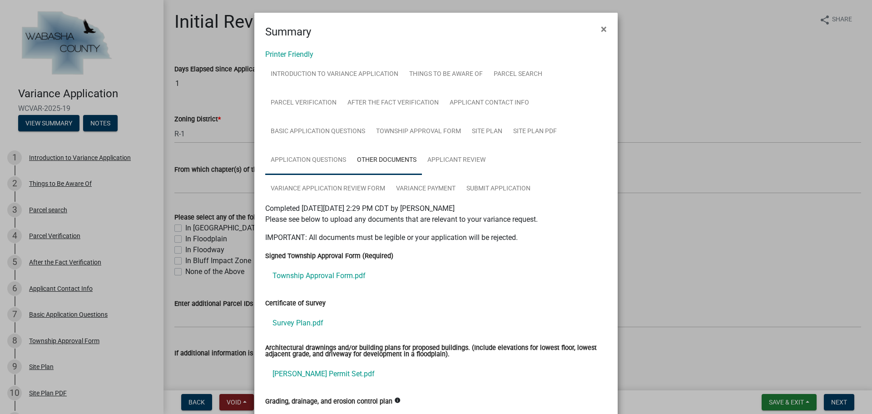
click at [309, 170] on link "Application Questions" at bounding box center [308, 160] width 86 height 29
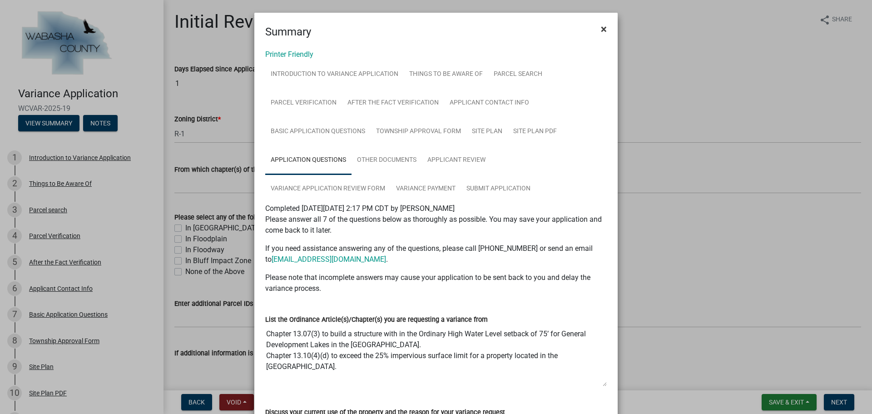
click at [601, 25] on span "×" at bounding box center [604, 29] width 6 height 13
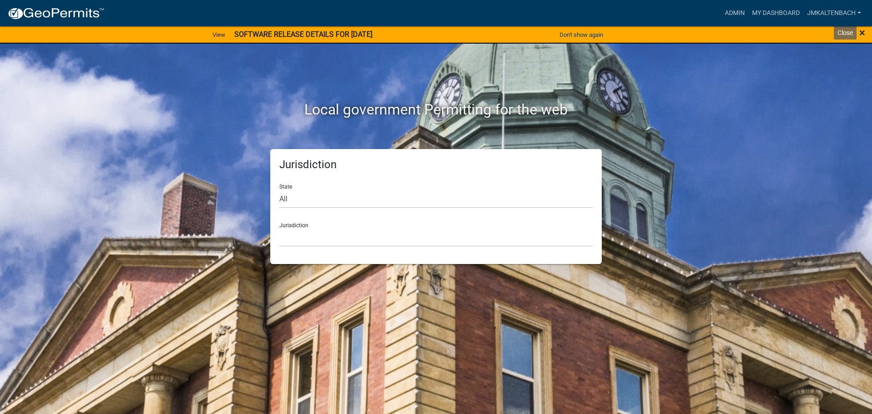
click at [862, 32] on span "×" at bounding box center [863, 32] width 6 height 13
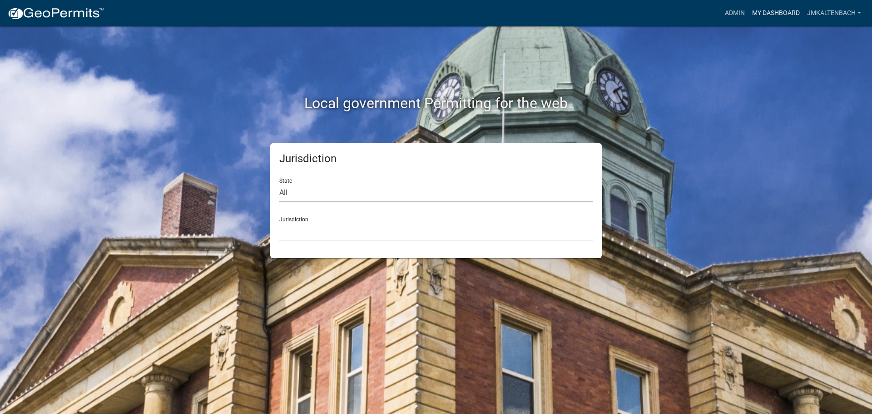
click at [768, 15] on link "My Dashboard" at bounding box center [776, 13] width 55 height 17
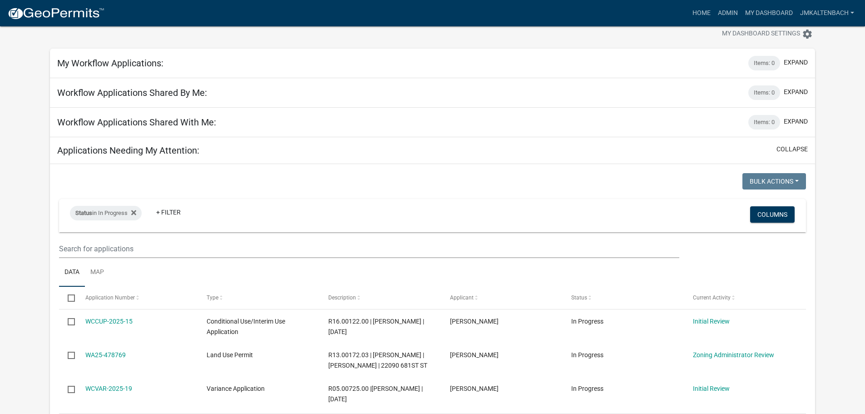
scroll to position [45, 0]
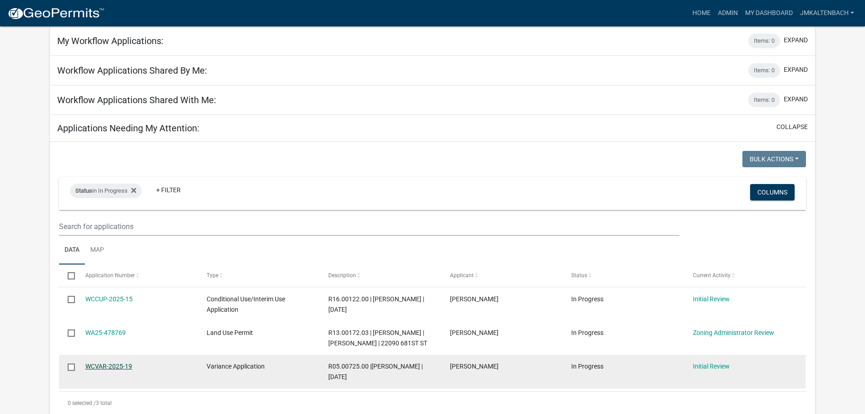
click at [123, 370] on link "WCVAR-2025-19" at bounding box center [108, 366] width 47 height 7
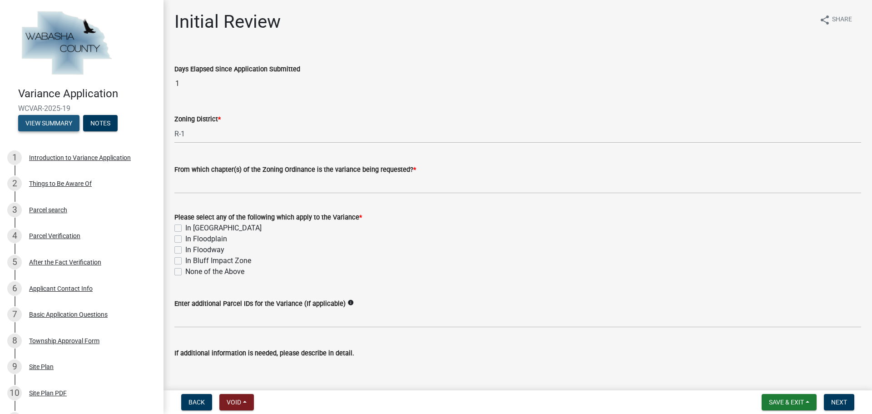
click at [36, 123] on button "View Summary" at bounding box center [48, 123] width 61 height 16
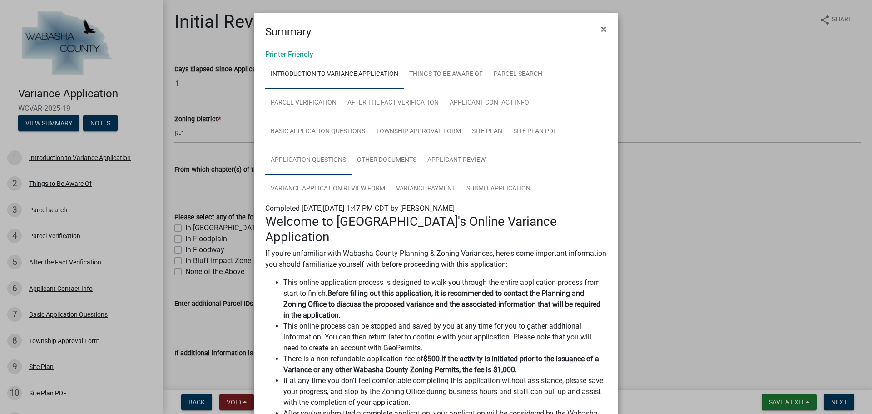
click at [330, 160] on link "Application Questions" at bounding box center [308, 160] width 86 height 29
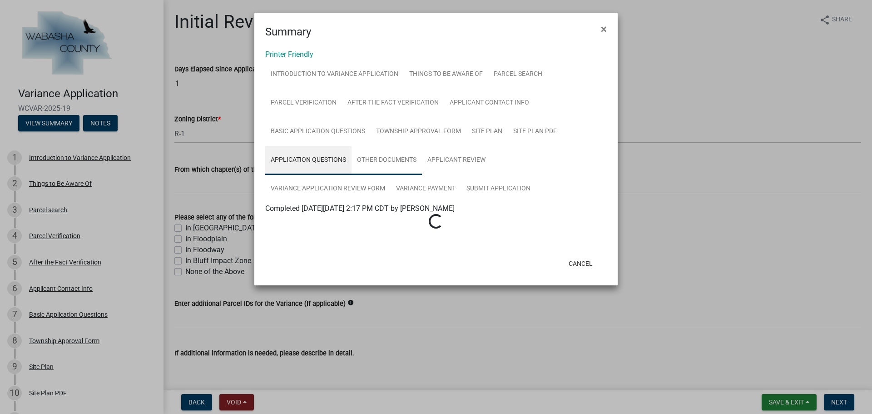
click at [382, 158] on link "Other Documents" at bounding box center [387, 160] width 70 height 29
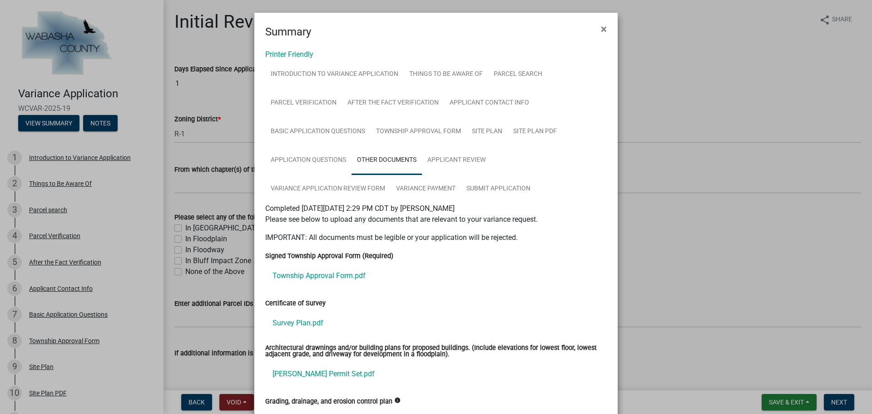
scroll to position [273, 0]
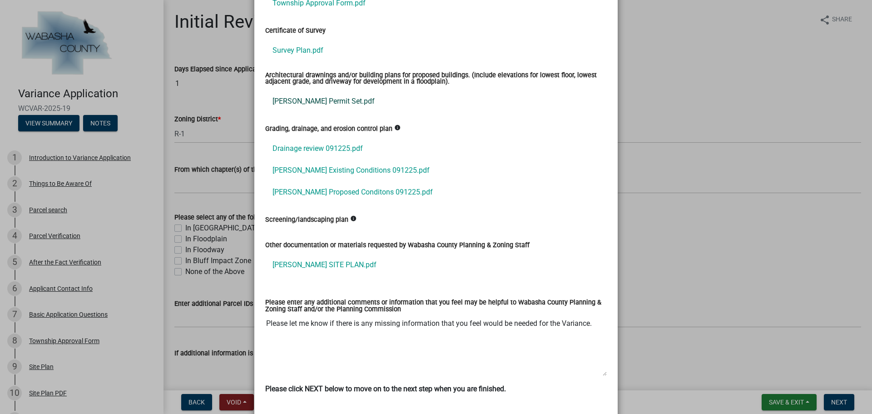
click at [299, 105] on link "[PERSON_NAME] Permit Set.pdf" at bounding box center [436, 101] width 342 height 22
click at [357, 197] on link "[PERSON_NAME] Proposed Conditons 091225.pdf" at bounding box center [436, 192] width 342 height 22
click at [338, 270] on link "[PERSON_NAME] SITE PLAN.pdf" at bounding box center [436, 265] width 342 height 22
click at [349, 186] on link "[PERSON_NAME] Proposed Conditons 091225.pdf" at bounding box center [436, 192] width 342 height 22
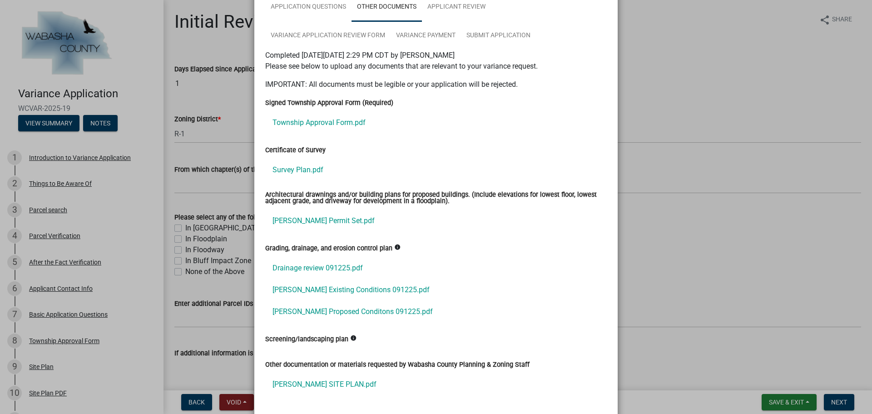
scroll to position [45, 0]
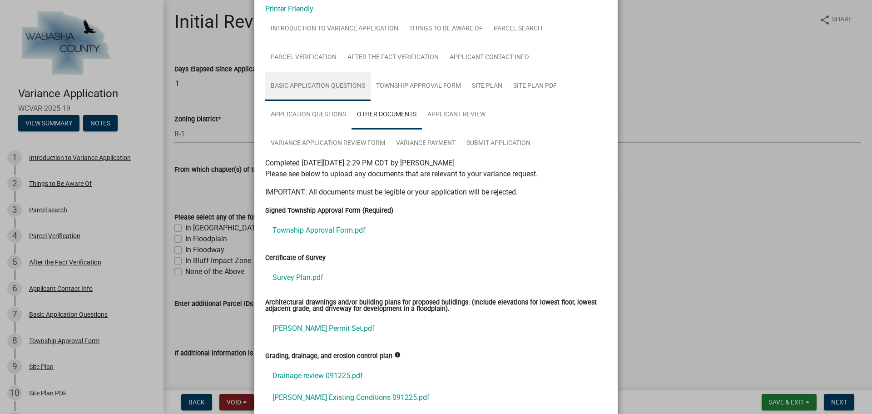
click at [301, 87] on link "Basic Application Questions" at bounding box center [317, 86] width 105 height 29
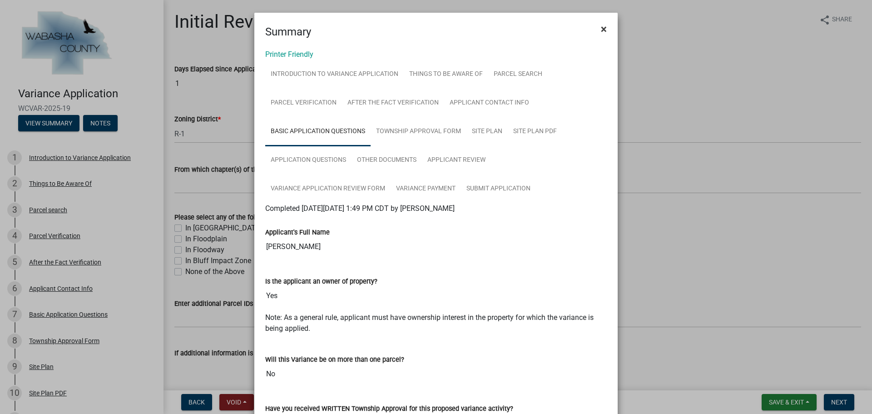
click at [603, 32] on span "×" at bounding box center [604, 29] width 6 height 13
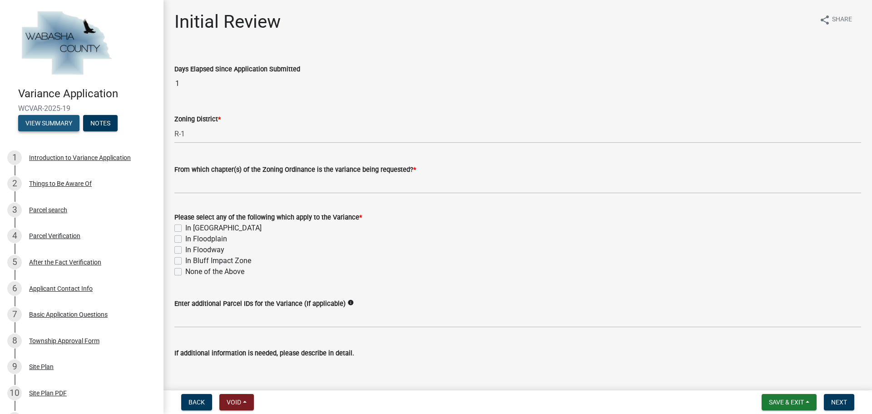
click at [54, 124] on button "View Summary" at bounding box center [48, 123] width 61 height 16
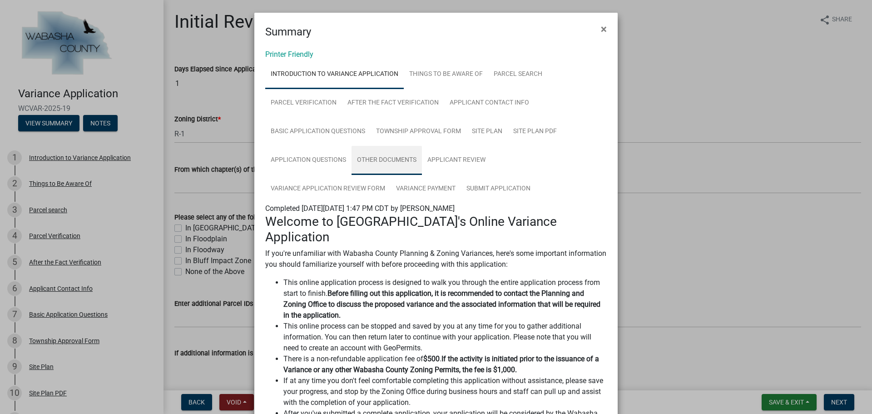
click at [379, 162] on link "Other Documents" at bounding box center [387, 160] width 70 height 29
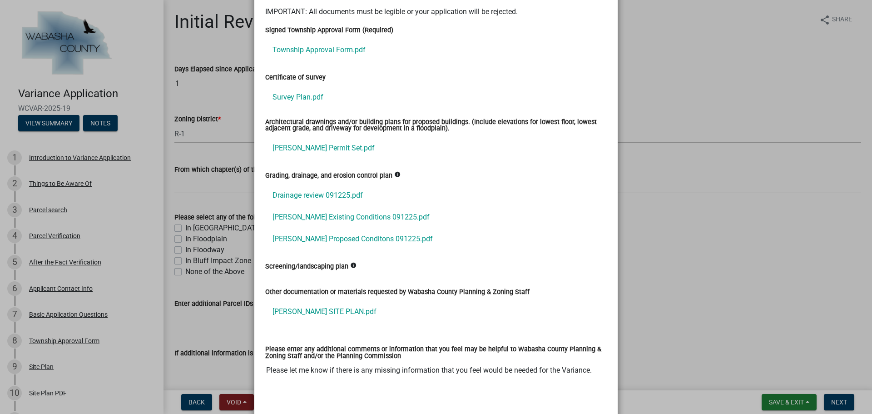
scroll to position [227, 0]
click at [373, 217] on link "[PERSON_NAME] Existing Conditions 091225.pdf" at bounding box center [436, 216] width 342 height 22
click at [349, 234] on link "[PERSON_NAME] Proposed Conditons 091225.pdf" at bounding box center [436, 238] width 342 height 22
click at [324, 218] on link "[PERSON_NAME] Existing Conditions 091225.pdf" at bounding box center [436, 216] width 342 height 22
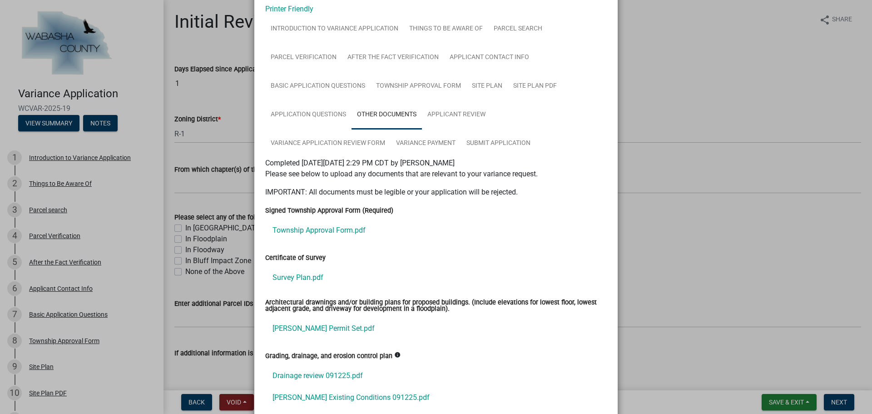
scroll to position [0, 0]
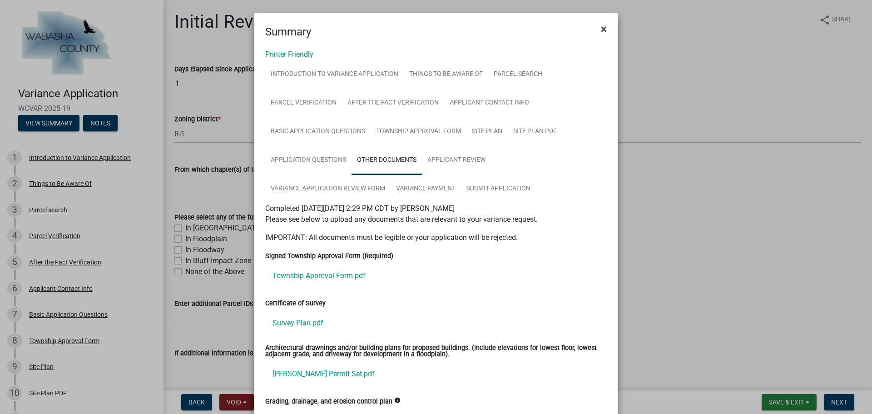
click at [601, 29] on span "×" at bounding box center [604, 29] width 6 height 13
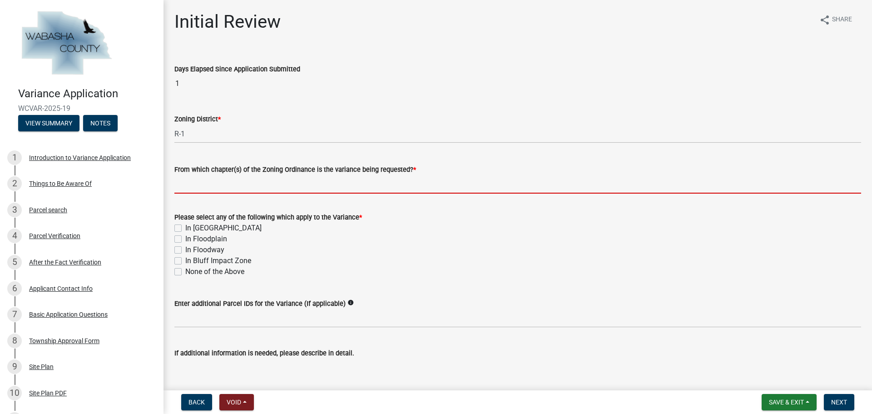
click at [239, 187] on input "From which chapter(s) of the Zoning Ordinance is the variance being requested? *" at bounding box center [517, 184] width 687 height 19
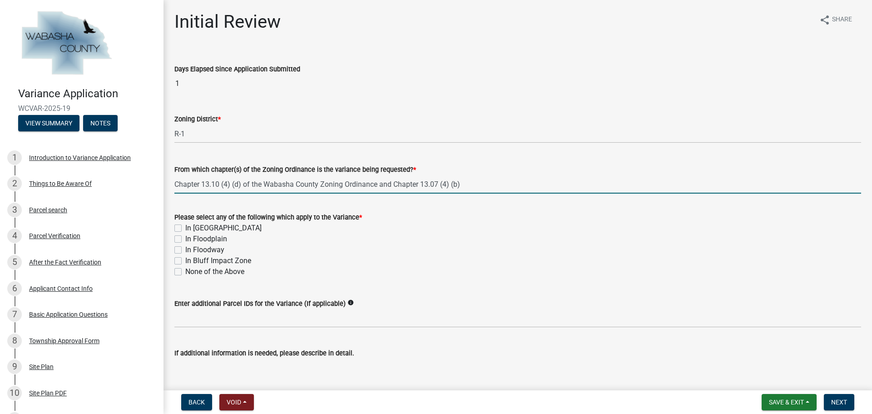
click at [447, 183] on input "Chapter 13.10 (4) (d) of the Wabasha County Zoning Ordinance and Chapter 13.07 …" at bounding box center [517, 184] width 687 height 19
type input "Chapter 13.10 (4) (d) of the Wabasha County Zoning Ordinance and Chapter 13.07 …"
click at [185, 228] on label "In [GEOGRAPHIC_DATA]" at bounding box center [223, 228] width 76 height 11
click at [185, 228] on input "In [GEOGRAPHIC_DATA]" at bounding box center [188, 226] width 6 height 6
checkbox input "true"
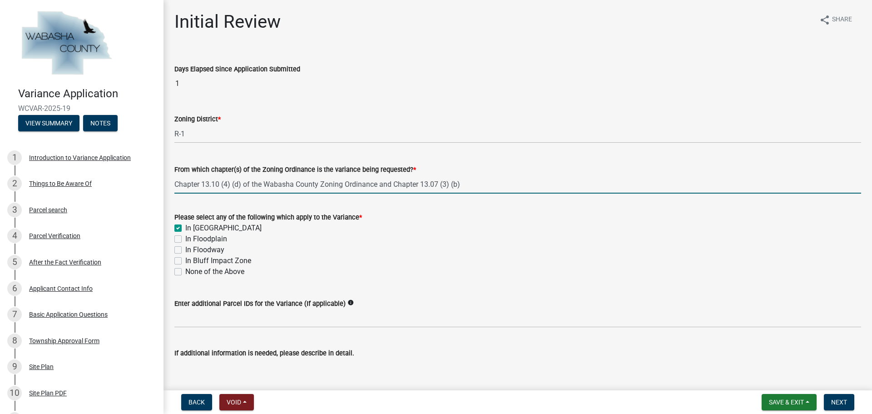
checkbox input "false"
drag, startPoint x: 378, startPoint y: 184, endPoint x: 266, endPoint y: 180, distance: 111.9
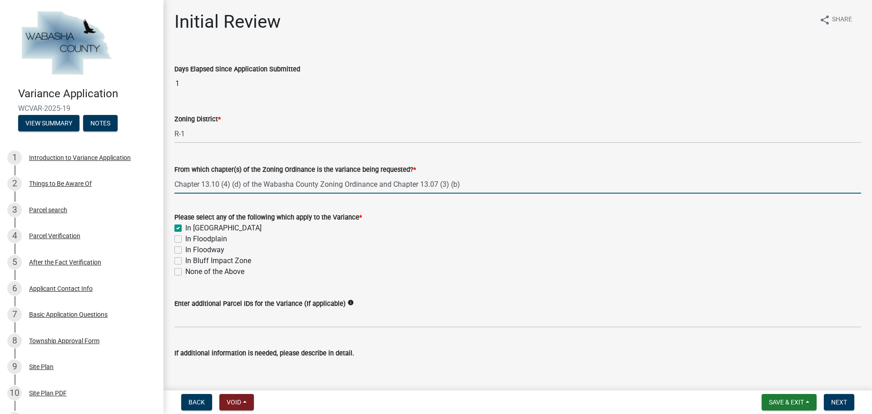
click at [266, 180] on input "Chapter 13.10 (4) (d) of the Wabasha County Zoning Ordinance and Chapter 13.07 …" at bounding box center [517, 184] width 687 height 19
drag, startPoint x: 335, startPoint y: 187, endPoint x: 352, endPoint y: 182, distance: 17.9
click at [335, 187] on input "Chapter 13.10 (4) (d) of the Wabasha County Zoning Ordinance and Chapter 13.07 …" at bounding box center [517, 184] width 687 height 19
click at [377, 185] on input "Chapter 13.10 (4) (d) of the Wabasha County Zoning Ordinance and Chapter 13.07 …" at bounding box center [517, 184] width 687 height 19
click at [381, 184] on input "Chapter 13.10 (4) (d) of th e Wabasha County Zoning Ordinanceand Chapter 13.07 …" at bounding box center [517, 184] width 687 height 19
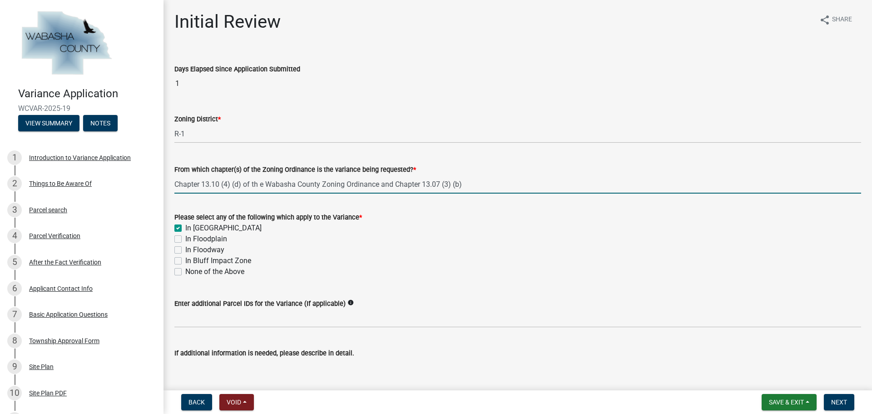
drag, startPoint x: 378, startPoint y: 184, endPoint x: 258, endPoint y: 184, distance: 119.5
click at [258, 184] on input "Chapter 13.10 (4) (d) of th e Wabasha County Zoning Ordinance and Chapter 13.07…" at bounding box center [517, 184] width 687 height 19
click at [262, 184] on input "Chapter 13.10 (4) (d) of th e Wabasha County Zoning Ordinance and Chapter 13.07…" at bounding box center [517, 184] width 687 height 19
drag, startPoint x: 244, startPoint y: 183, endPoint x: 376, endPoint y: 184, distance: 132.7
click at [376, 184] on input "Chapter 13.10 (4) (d) of the Wabasha County Zoning Ordinance and Chapter 13.07 …" at bounding box center [517, 184] width 687 height 19
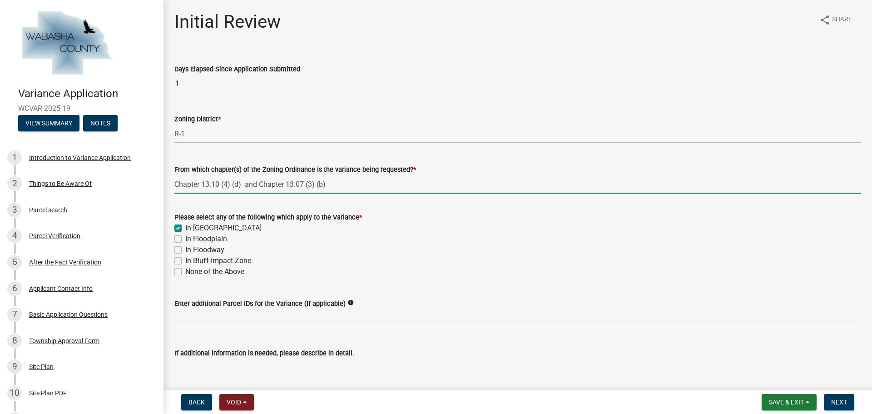
click at [345, 184] on input "Chapter 13.10 (4) (d) and Chapter 13.07 (3) (b)" at bounding box center [517, 184] width 687 height 19
paste input "of the Wabasha County Zoning Ordinance"
type input "Chapter 13.10 (4) (d) and Chapter 13.07 (3) (b) of the Wabasha County Zoning Or…"
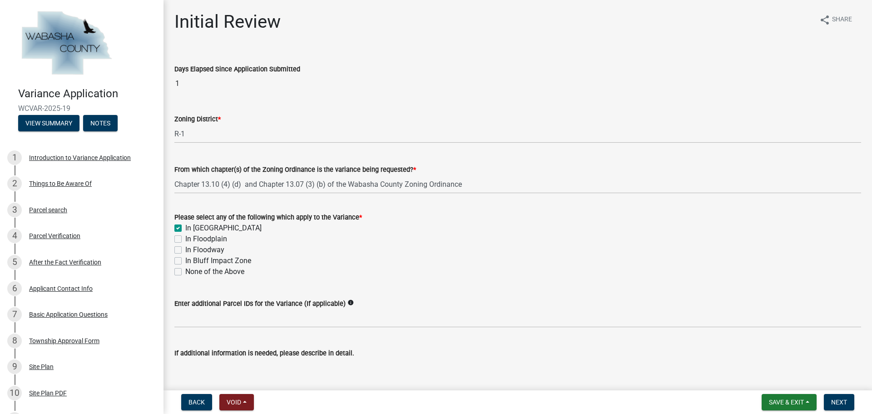
click at [429, 63] on div "Days Elapsed Since Application Submitted 1" at bounding box center [517, 72] width 687 height 42
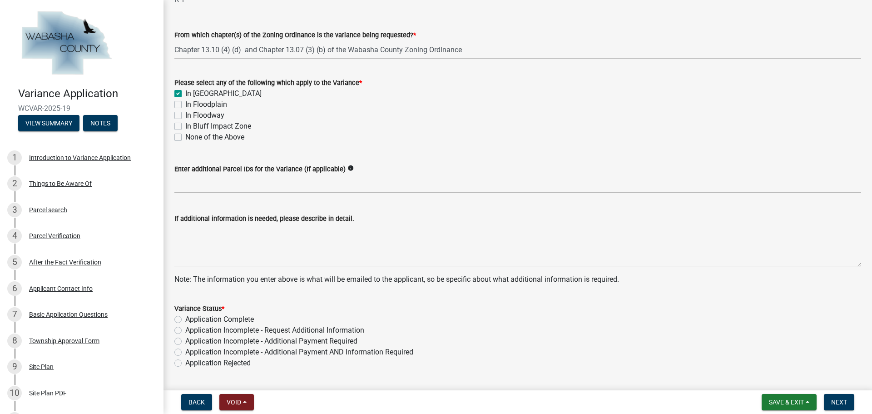
scroll to position [160, 0]
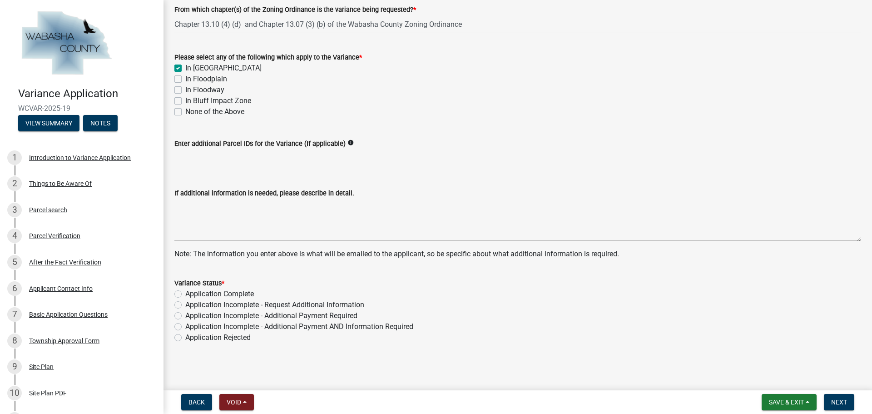
click at [185, 295] on label "Application Complete" at bounding box center [219, 293] width 69 height 11
click at [185, 294] on input "Application Complete" at bounding box center [188, 291] width 6 height 6
radio input "true"
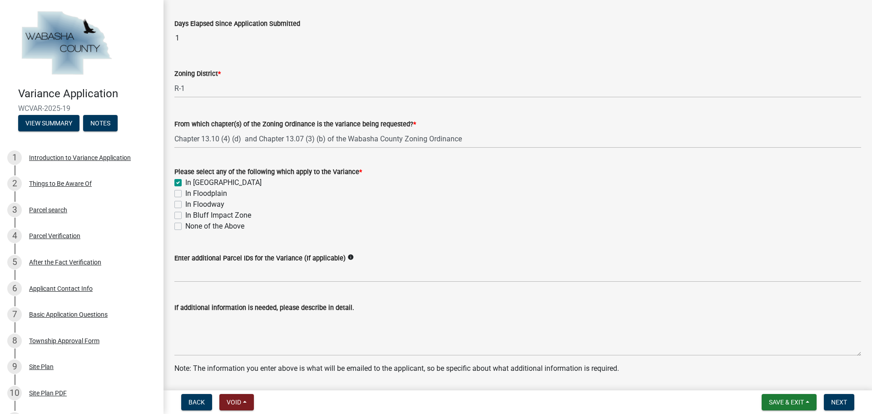
scroll to position [0, 0]
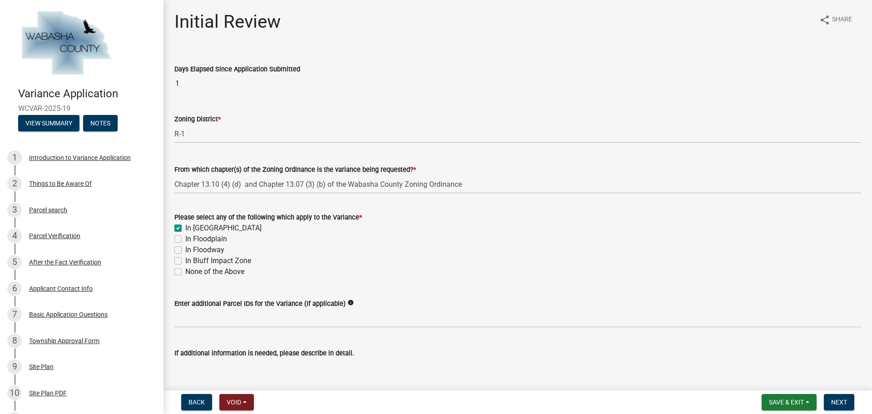
click at [478, 249] on div "In Floodway" at bounding box center [517, 249] width 687 height 11
click at [417, 13] on div "Initial Review share Share" at bounding box center [517, 25] width 687 height 29
click at [481, 6] on main "Initial Review share Share Days Elapsed Since Application Submitted 1 Zoning Di…" at bounding box center [518, 193] width 709 height 387
click at [355, 6] on main "Initial Review share Share Days Elapsed Since Application Submitted 1 Zoning Di…" at bounding box center [518, 193] width 709 height 387
click at [617, 13] on div "Initial Review share Share" at bounding box center [517, 25] width 687 height 29
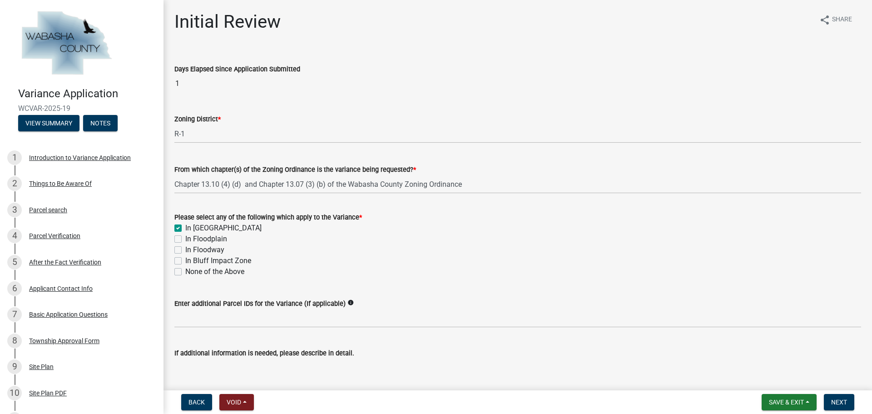
click at [657, 9] on main "Initial Review share Share Days Elapsed Since Application Submitted 1 Zoning Di…" at bounding box center [518, 193] width 709 height 387
click at [293, 13] on div "Initial Review share Share" at bounding box center [517, 25] width 687 height 29
click at [742, 7] on main "Initial Review share Share Days Elapsed Since Application Submitted 1 Zoning Di…" at bounding box center [518, 193] width 709 height 387
click at [497, 20] on div "Initial Review share Share" at bounding box center [517, 25] width 687 height 29
click at [550, 13] on div "Initial Review share Share" at bounding box center [517, 25] width 687 height 29
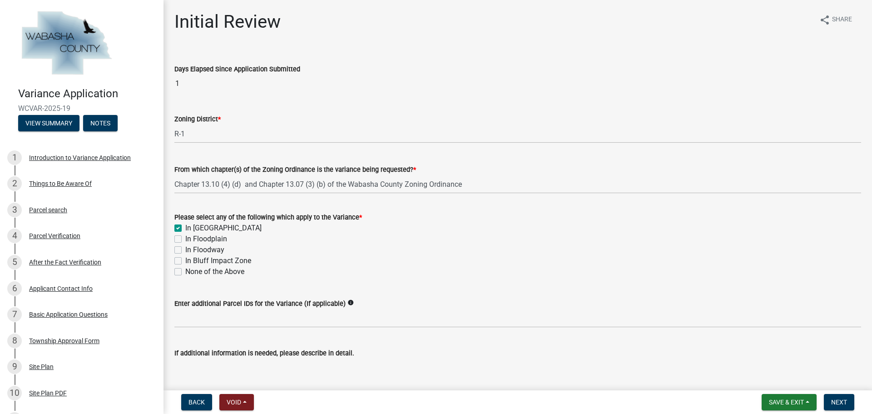
click at [619, 12] on div "Initial Review share Share" at bounding box center [517, 25] width 687 height 29
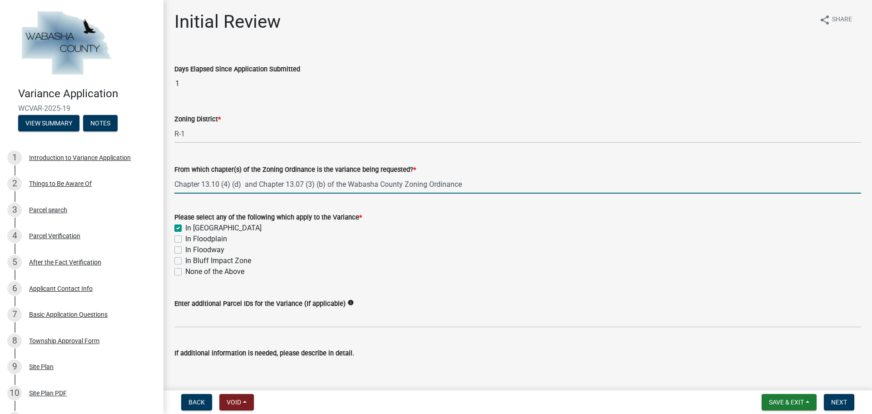
drag, startPoint x: 468, startPoint y: 185, endPoint x: 175, endPoint y: 183, distance: 293.0
click at [175, 183] on input "Chapter 13.10 (4) (d) and Chapter 13.07 (3) (b) of the Wabasha County Zoning Or…" at bounding box center [517, 184] width 687 height 19
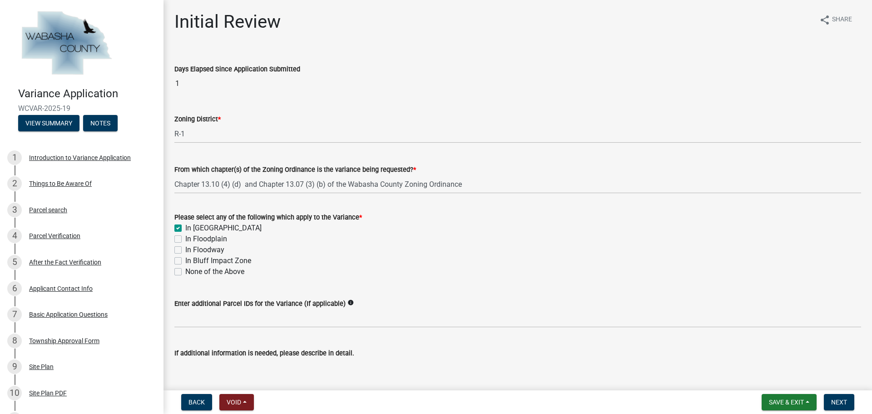
click at [493, 95] on wm-data-entity-input "Days Elapsed Since Application Submitted 1" at bounding box center [517, 76] width 687 height 50
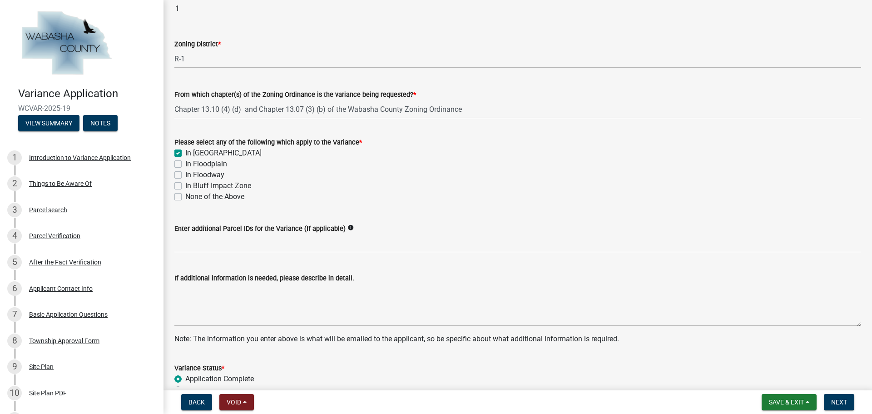
scroll to position [160, 0]
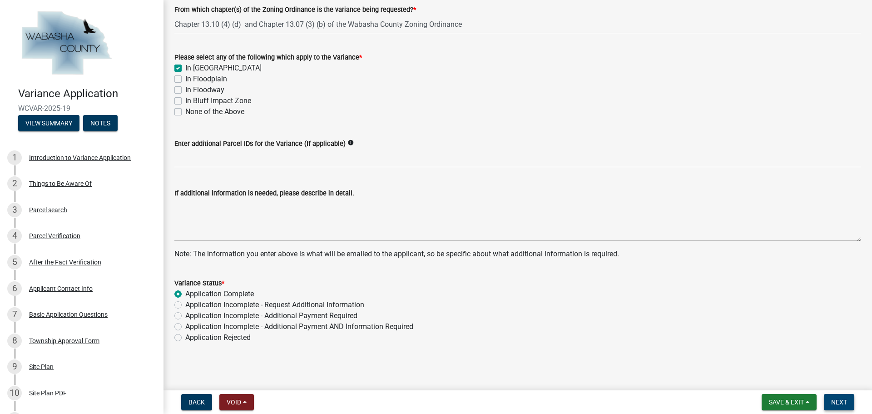
click at [844, 402] on span "Next" at bounding box center [839, 401] width 16 height 7
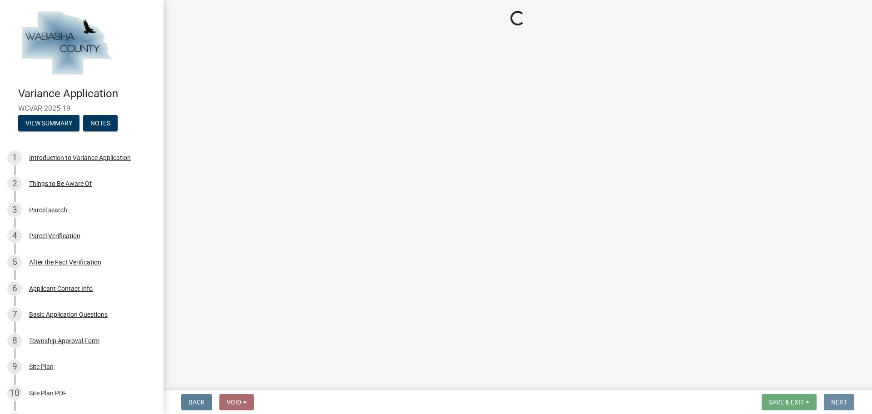
scroll to position [0, 0]
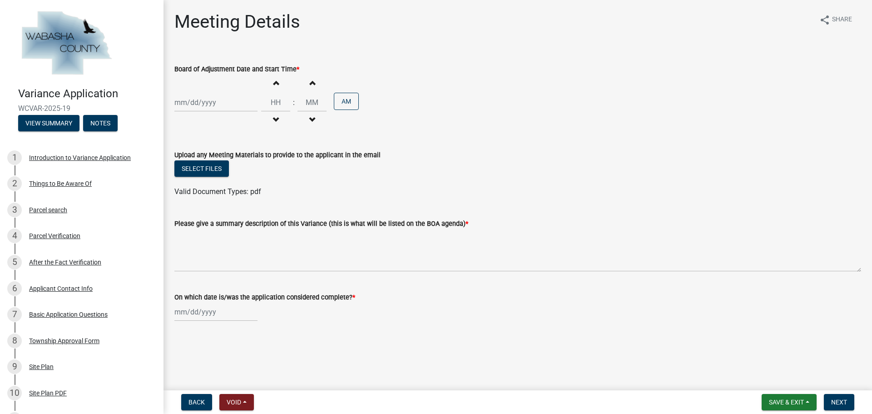
click at [229, 310] on div at bounding box center [215, 312] width 83 height 19
select select "9"
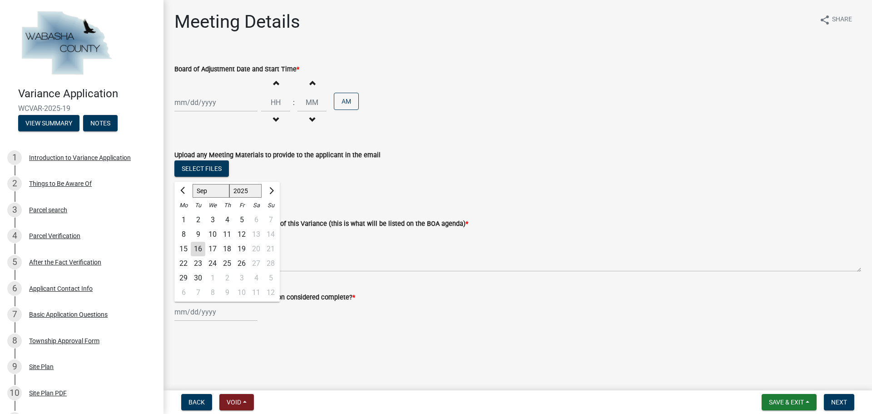
click at [184, 247] on div "15" at bounding box center [183, 249] width 15 height 15
type input "[DATE]"
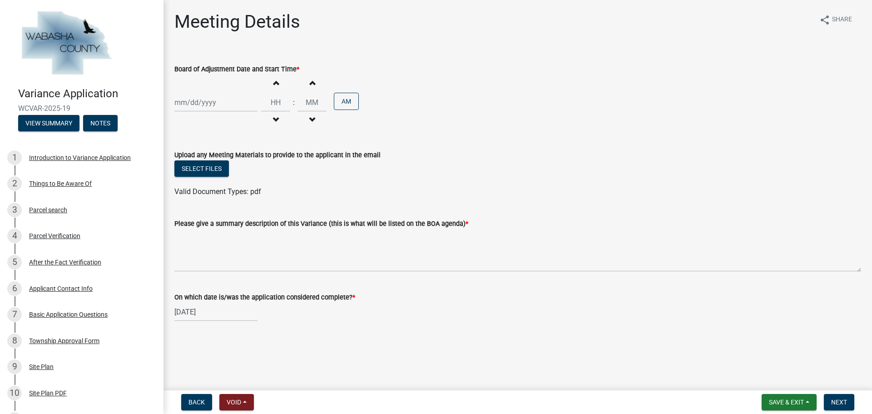
click at [500, 94] on div "Increment hours Decrement hours : Increment minutes Decrement minutes AM" at bounding box center [517, 103] width 687 height 56
click at [228, 100] on div at bounding box center [215, 102] width 83 height 19
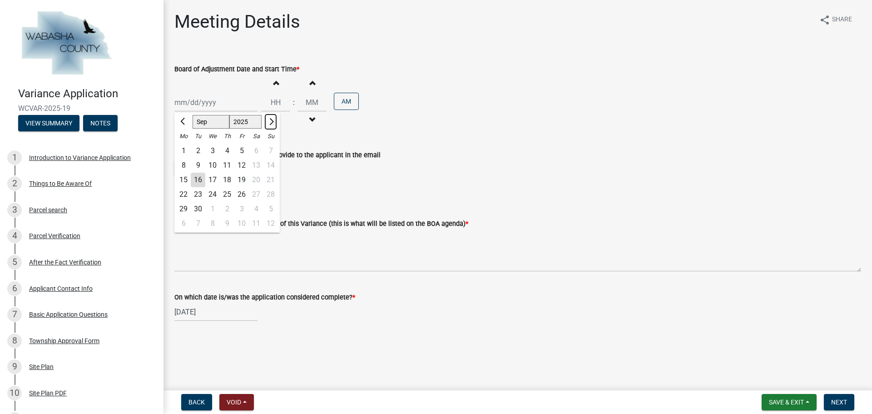
click at [272, 122] on span "Next month" at bounding box center [270, 121] width 7 height 7
select select "10"
click at [201, 180] on div "14" at bounding box center [198, 180] width 15 height 15
type input "[DATE]"
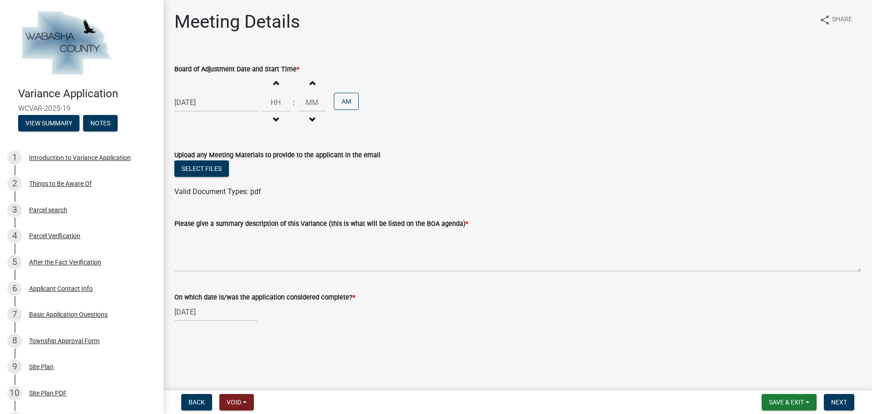
click at [515, 125] on div "10/14/2025 Increment hours Decrement hours : Increment minutes Decrement minute…" at bounding box center [517, 103] width 687 height 56
click at [275, 102] on input "Hours" at bounding box center [275, 102] width 29 height 19
type input "07"
type input "00"
click at [314, 102] on input "00" at bounding box center [312, 102] width 29 height 19
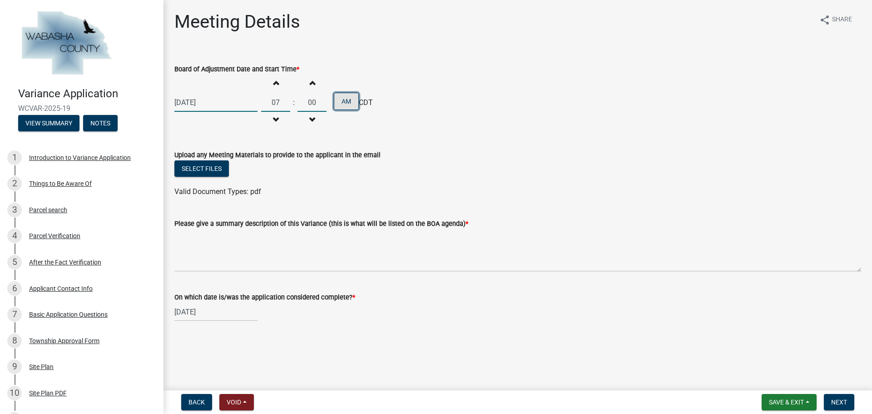
click at [348, 99] on button "AM" at bounding box center [346, 101] width 25 height 17
click at [499, 142] on form "Upload any Meeting Materials to provide to the applicant in the email Select fi…" at bounding box center [517, 168] width 687 height 59
click at [199, 204] on wm-data-entity-input "Upload any Meeting Materials to provide to the applicant in the email Select fi…" at bounding box center [517, 172] width 687 height 67
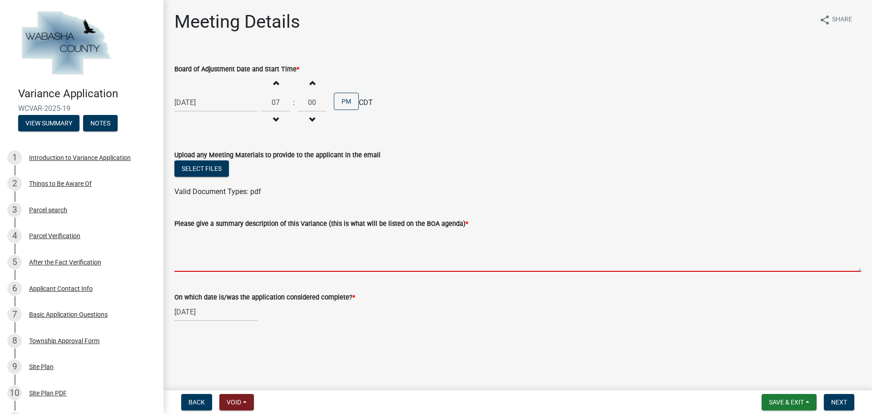
click at [195, 234] on textarea "Please give a summary description of this Variance (this is what will be listed…" at bounding box center [517, 250] width 687 height 43
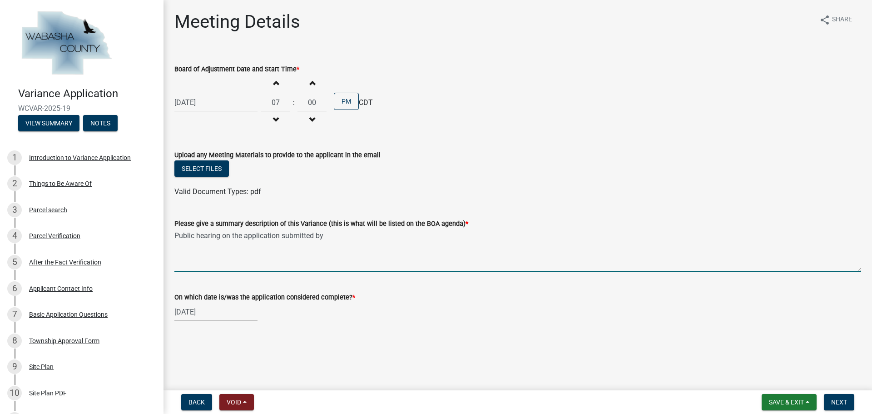
click at [572, 70] on div "Board of Adjustment Date and Start Time *" at bounding box center [517, 69] width 687 height 11
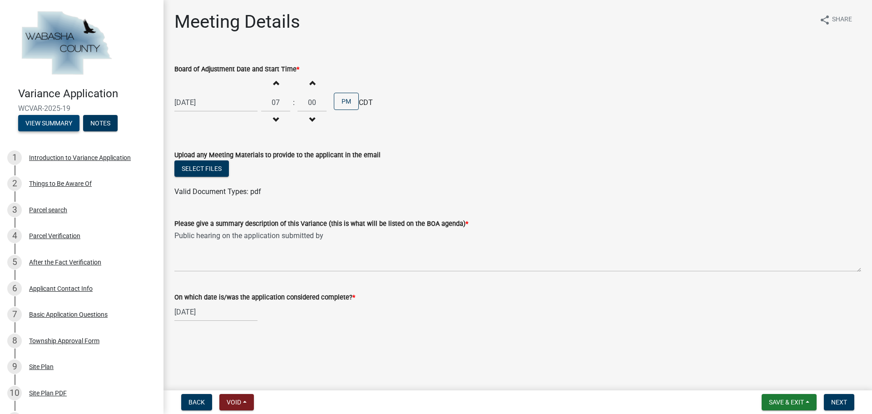
click at [35, 123] on button "View Summary" at bounding box center [48, 123] width 61 height 16
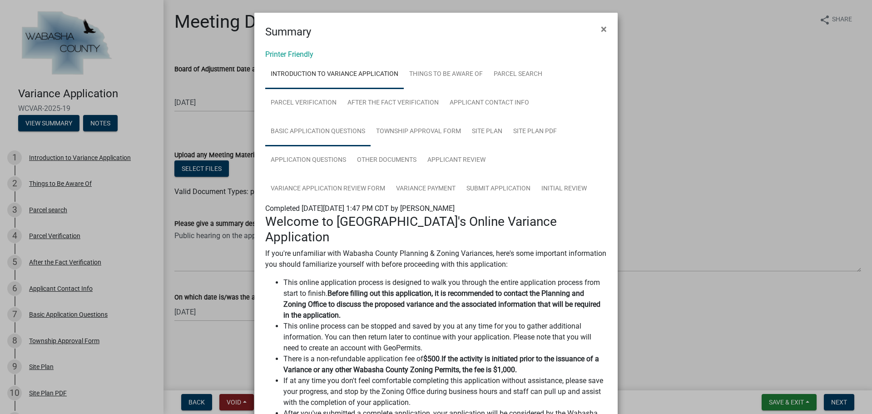
click at [337, 127] on link "Basic Application Questions" at bounding box center [317, 131] width 105 height 29
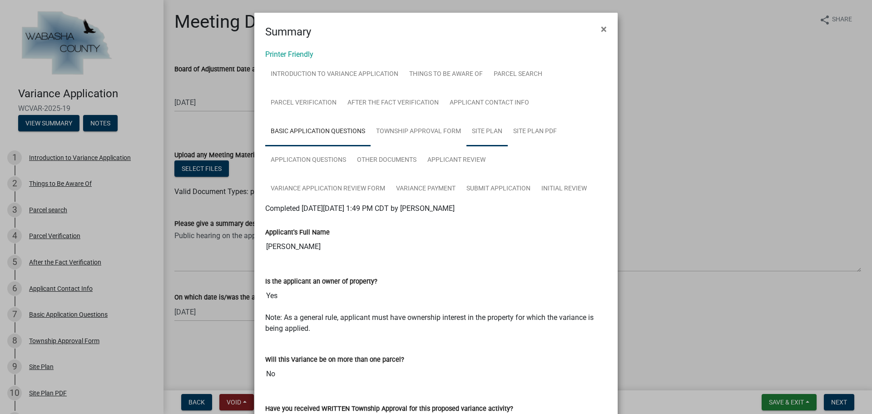
click at [483, 130] on link "Site Plan" at bounding box center [487, 131] width 41 height 29
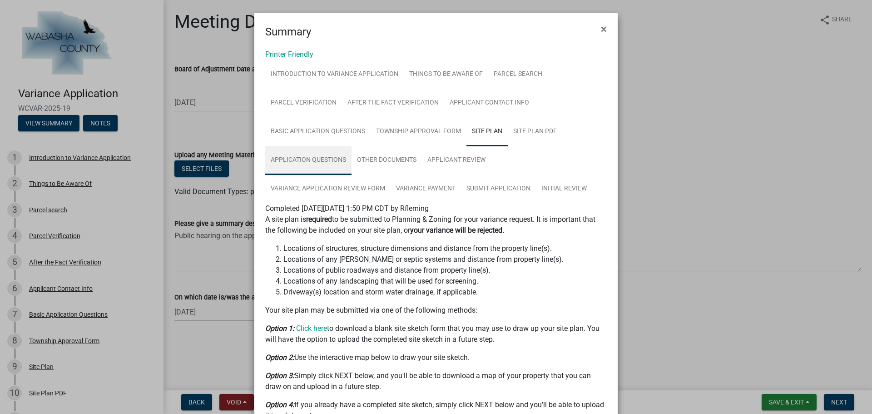
click at [318, 160] on link "Application Questions" at bounding box center [308, 160] width 86 height 29
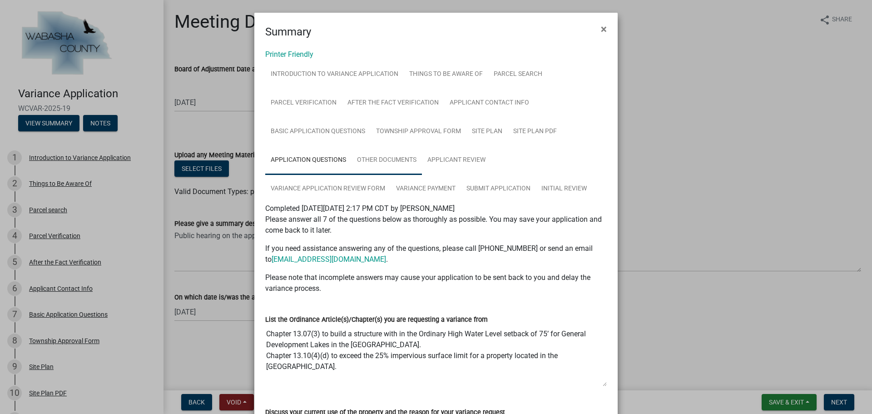
click at [396, 157] on link "Other Documents" at bounding box center [387, 160] width 70 height 29
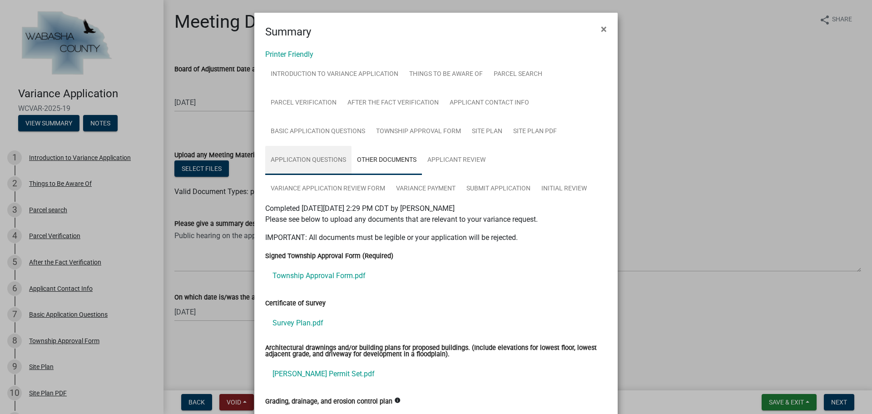
click at [318, 167] on link "Application Questions" at bounding box center [308, 160] width 86 height 29
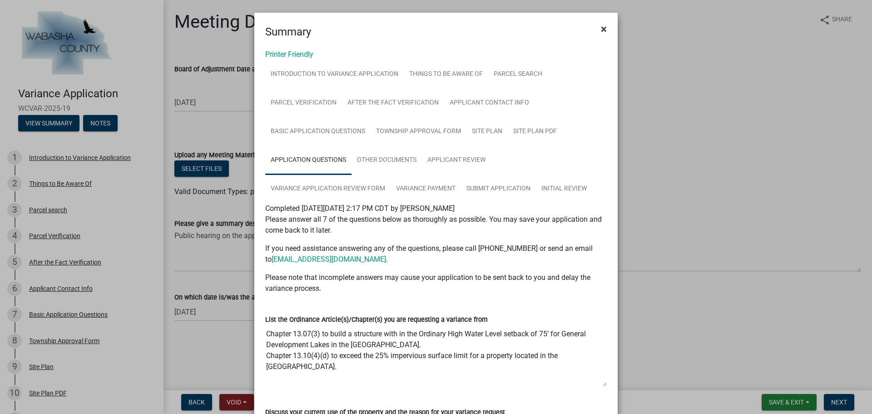
click at [603, 29] on span "×" at bounding box center [604, 29] width 6 height 13
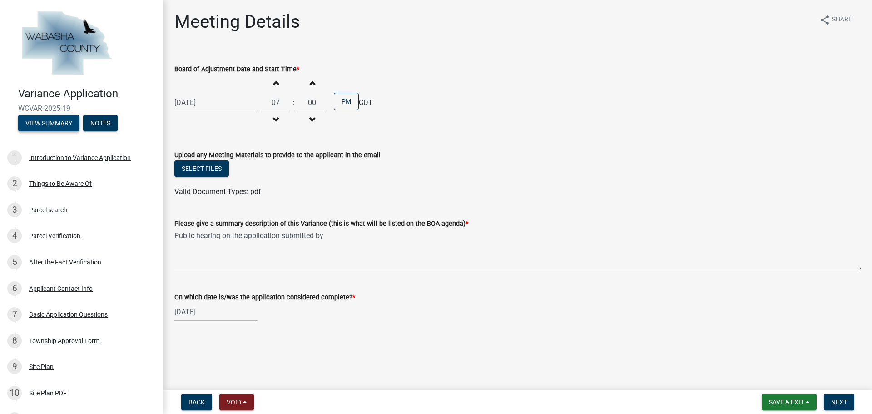
click at [54, 121] on button "View Summary" at bounding box center [48, 123] width 61 height 16
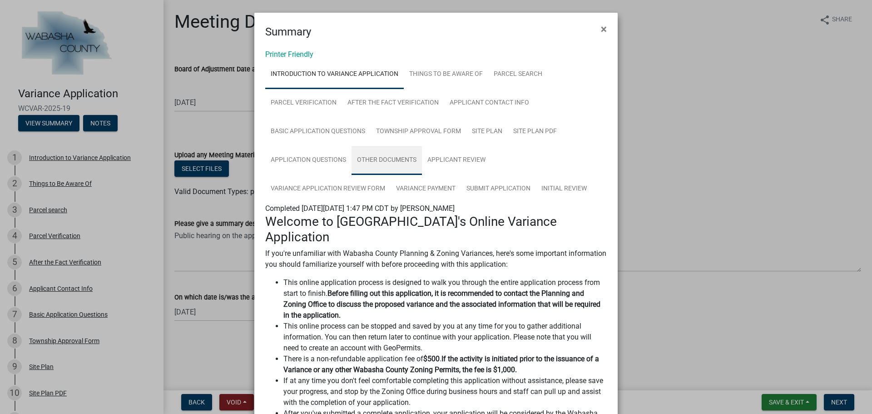
click at [391, 157] on link "Other Documents" at bounding box center [387, 160] width 70 height 29
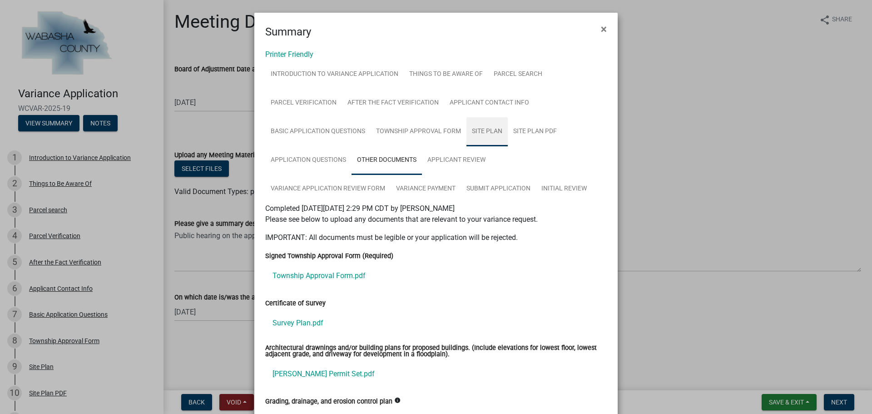
click at [489, 131] on link "Site Plan" at bounding box center [487, 131] width 41 height 29
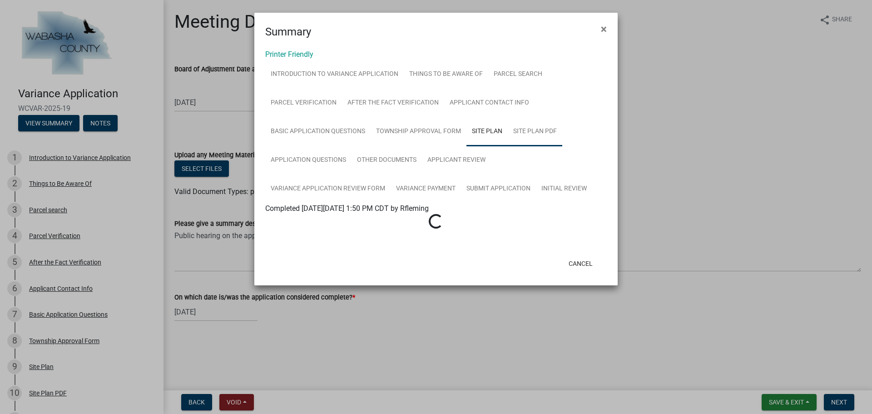
click at [538, 130] on link "Site Plan PDF" at bounding box center [535, 131] width 55 height 29
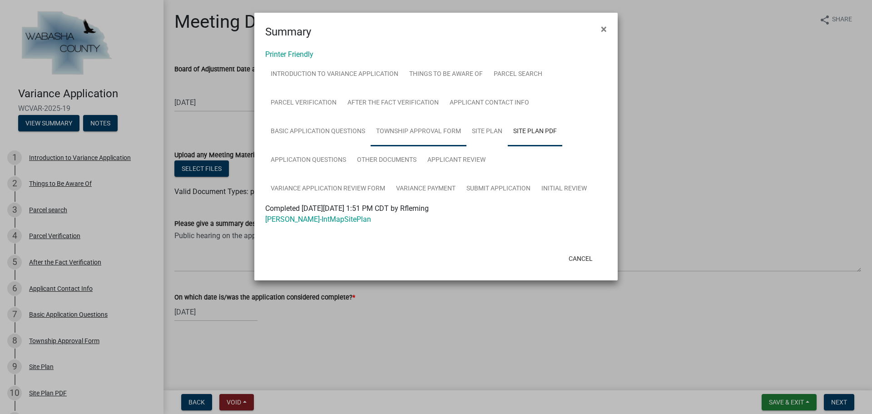
click at [417, 133] on link "Township Approval Form" at bounding box center [419, 131] width 96 height 29
click at [290, 128] on link "Basic Application Questions" at bounding box center [317, 131] width 105 height 29
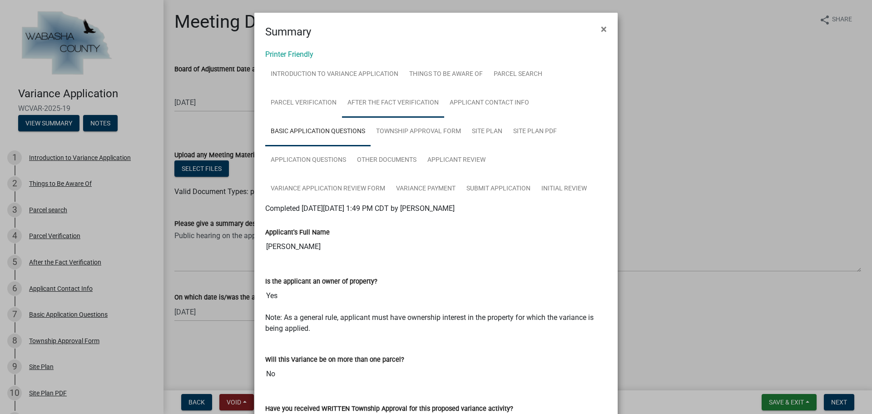
click at [399, 106] on link "After the Fact Verification" at bounding box center [393, 103] width 102 height 29
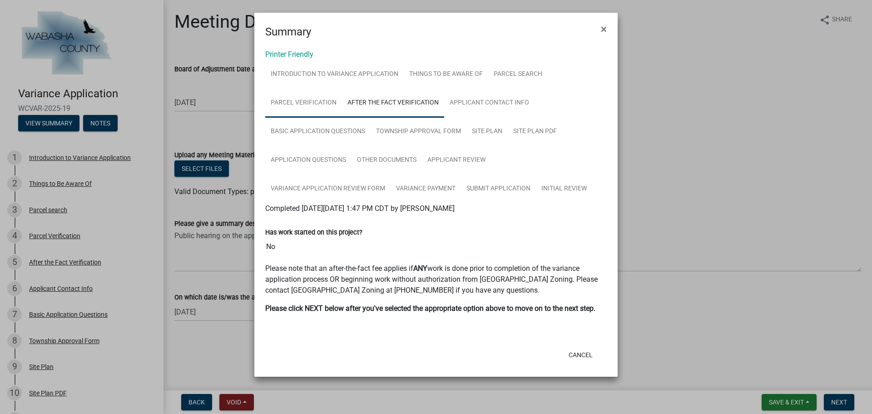
click at [306, 92] on link "Parcel Verification" at bounding box center [303, 103] width 77 height 29
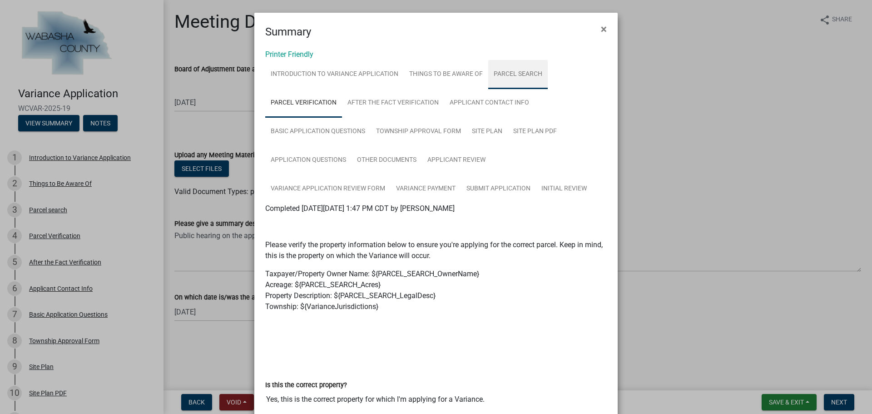
click at [501, 69] on link "Parcel search" at bounding box center [518, 74] width 60 height 29
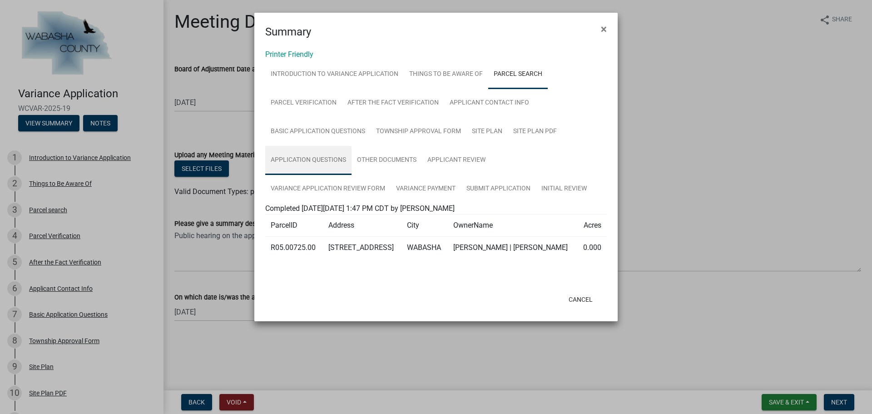
click at [325, 165] on link "Application Questions" at bounding box center [308, 160] width 86 height 29
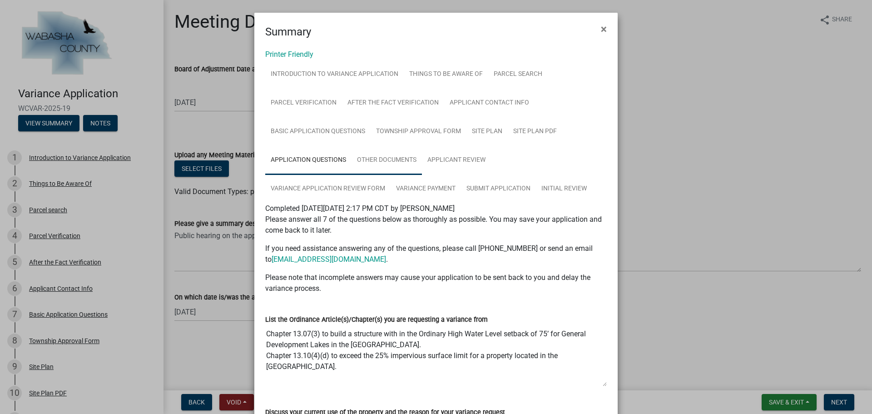
click at [372, 163] on link "Other Documents" at bounding box center [387, 160] width 70 height 29
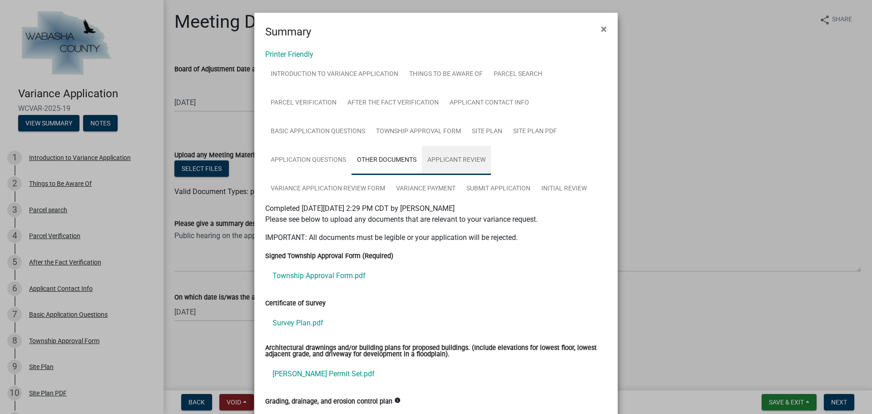
click at [447, 167] on link "Applicant Review" at bounding box center [456, 160] width 69 height 29
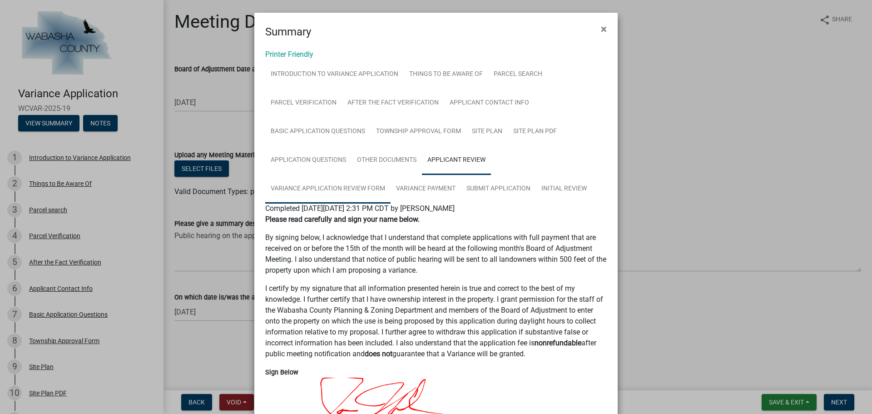
click at [343, 190] on link "Variance Application Review Form" at bounding box center [327, 188] width 125 height 29
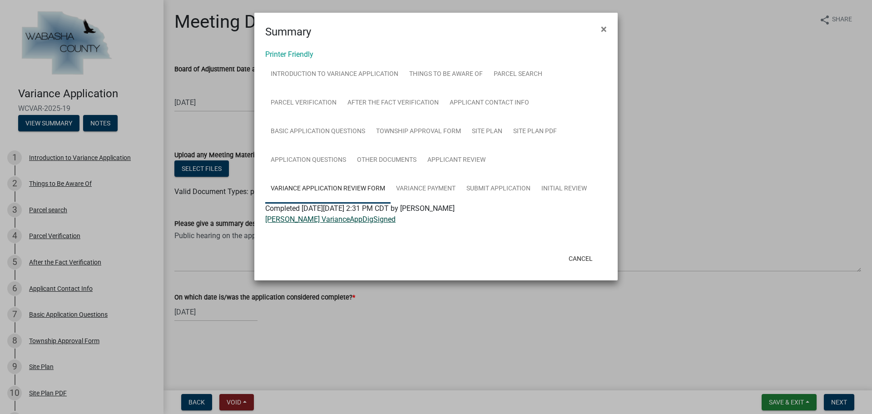
click at [364, 219] on link "[PERSON_NAME] VarianceAppDigSigned" at bounding box center [330, 219] width 130 height 9
click at [513, 325] on ngb-modal-window "Summary × Printer Friendly Introduction to Variance Application Things to Be Aw…" at bounding box center [436, 207] width 872 height 414
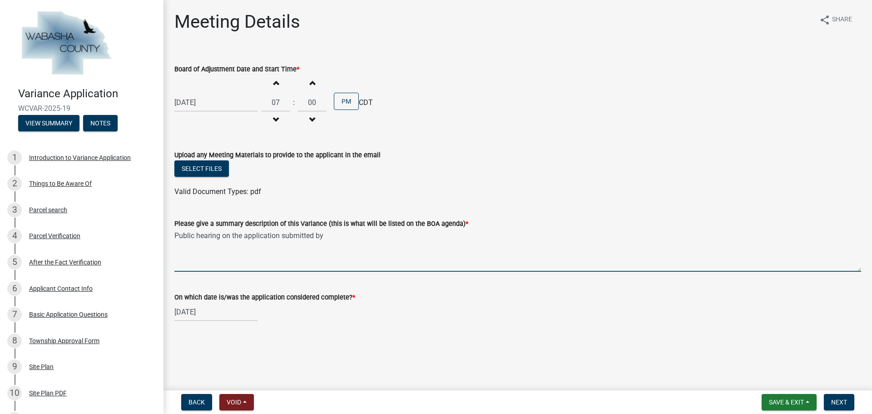
click at [326, 238] on textarea "Public hearing on the application submitted by" at bounding box center [517, 250] width 687 height 43
paste textarea "Chapter 13.10 (4) (d) and Chapter 13.07 (3) (b) of the Wabasha County Zoning Or…"
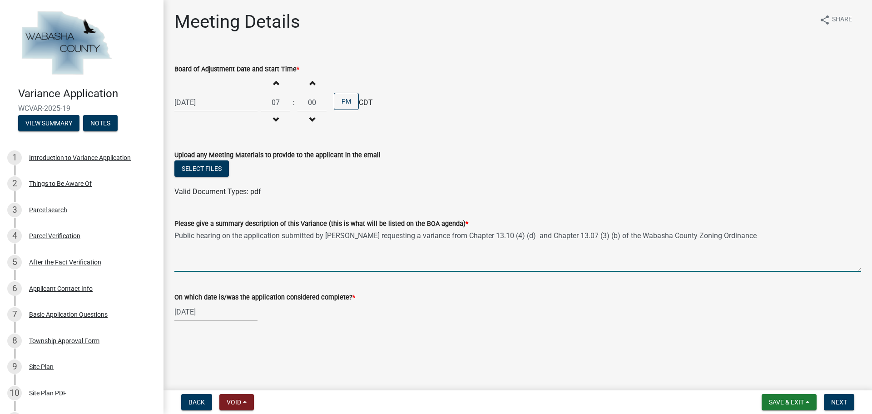
click at [531, 238] on textarea "Public hearing on the application submitted by Tim Duellman requesting a varian…" at bounding box center [517, 250] width 687 height 43
click at [665, 238] on textarea "Public hearing on the application submitted by Tim Duellman requesting a varian…" at bounding box center [517, 250] width 687 height 43
click at [741, 237] on textarea "Public hearing on the application submitted by Tim Duellman requesting a varian…" at bounding box center [517, 250] width 687 height 43
click at [383, 243] on textarea "Public hearing on the application submitted by Tim Duellman requesting a varian…" at bounding box center [517, 250] width 687 height 43
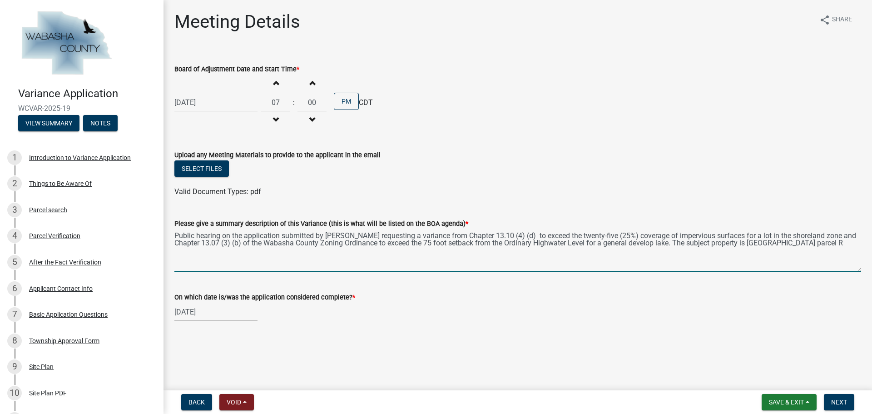
click at [424, 347] on main "Meeting Details share Share Board of Adjustment Date and Start Time * 10/14/202…" at bounding box center [518, 193] width 709 height 387
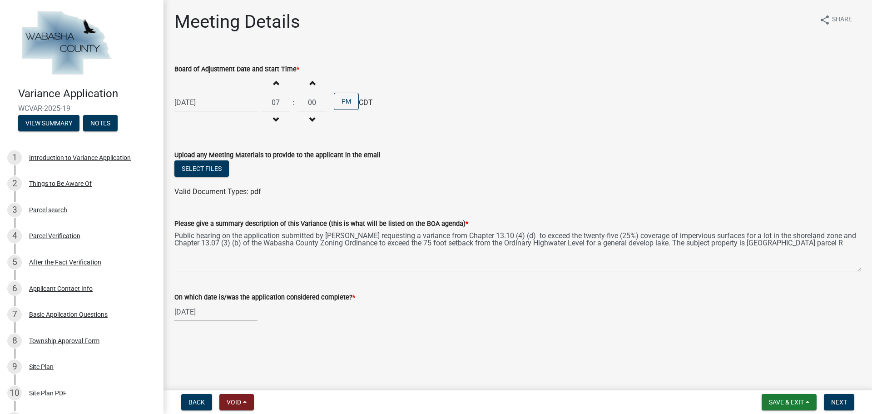
click at [627, 69] on div "Board of Adjustment Date and Start Time *" at bounding box center [517, 69] width 687 height 11
click at [59, 119] on button "View Summary" at bounding box center [48, 123] width 61 height 16
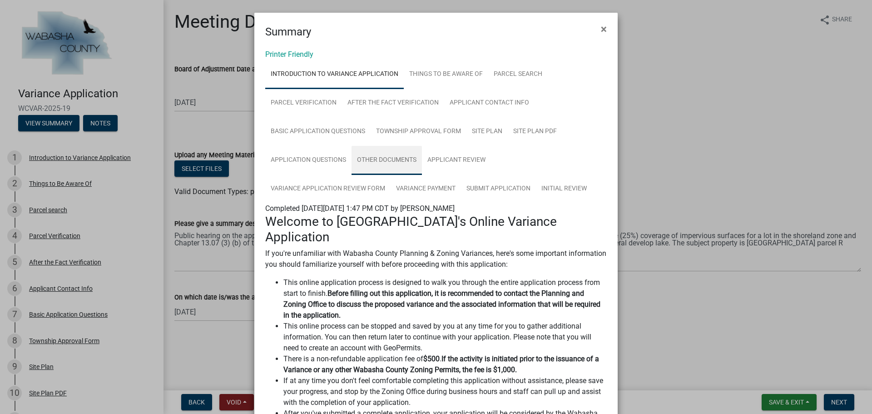
click at [380, 159] on link "Other Documents" at bounding box center [387, 160] width 70 height 29
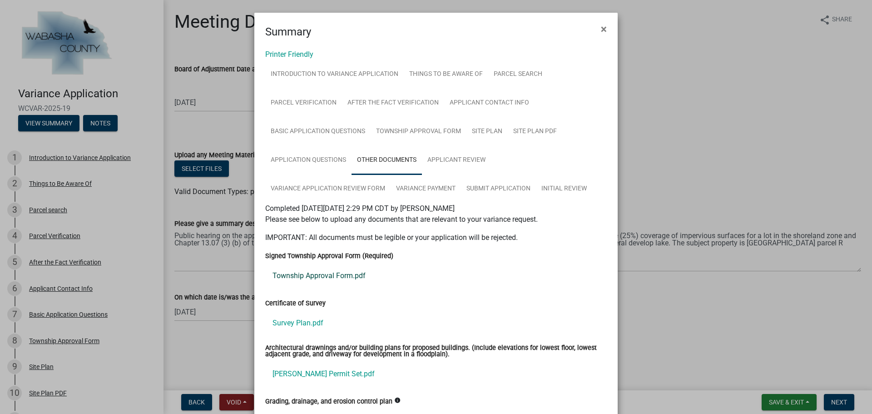
click at [349, 280] on link "Township Approval Form.pdf" at bounding box center [436, 276] width 342 height 22
click at [602, 29] on span "×" at bounding box center [604, 29] width 6 height 13
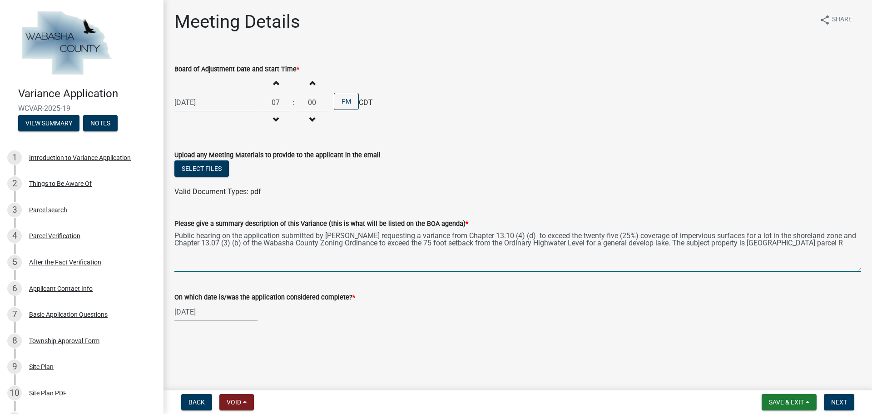
click at [835, 245] on textarea "Public hearing on the application submitted by Tim Duellman requesting a varian…" at bounding box center [517, 250] width 687 height 43
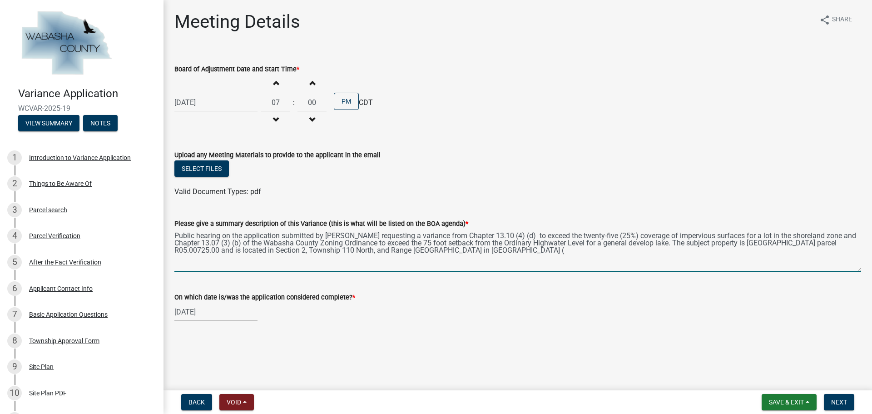
click at [523, 250] on textarea "Public hearing on the application submitted by Tim Duellman requesting a varian…" at bounding box center [517, 250] width 687 height 43
paste textarea "68090 COUNTY ROAD 76 WABASHA"
click at [176, 258] on textarea "Public hearing on the application submitted by Tim Duellman requesting a varian…" at bounding box center [517, 250] width 687 height 43
type textarea "Public hearing on the application submitted by Tim Duellman requesting a varian…"
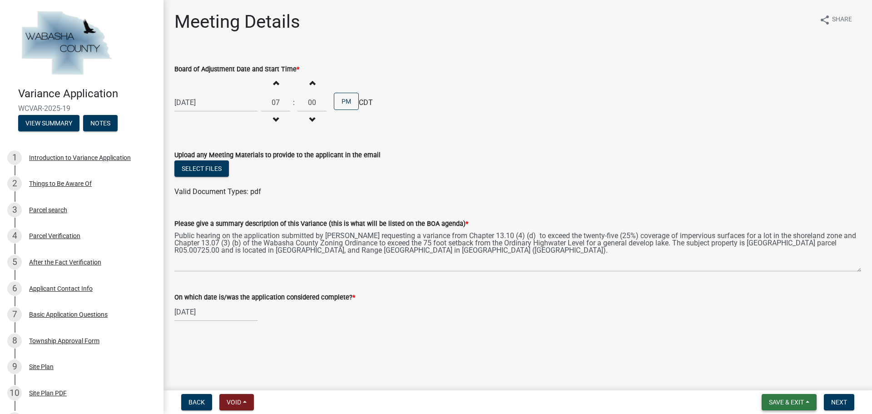
click at [800, 403] on span "Save & Exit" at bounding box center [786, 401] width 35 height 7
click at [770, 352] on button "Save" at bounding box center [780, 357] width 73 height 22
click at [840, 401] on span "Next" at bounding box center [839, 401] width 16 height 7
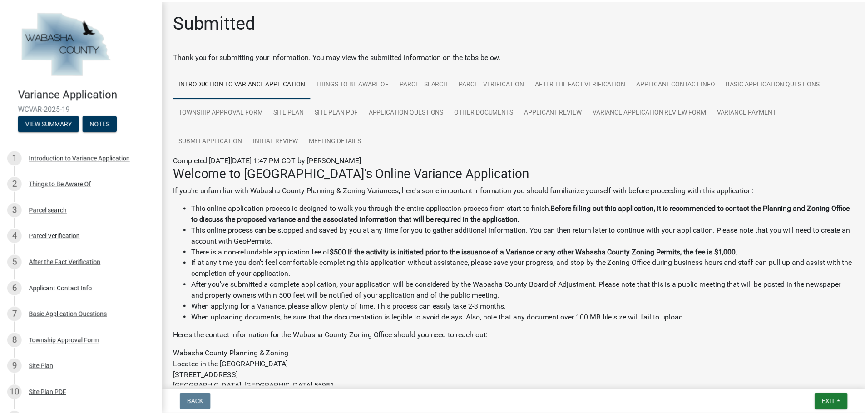
scroll to position [146, 0]
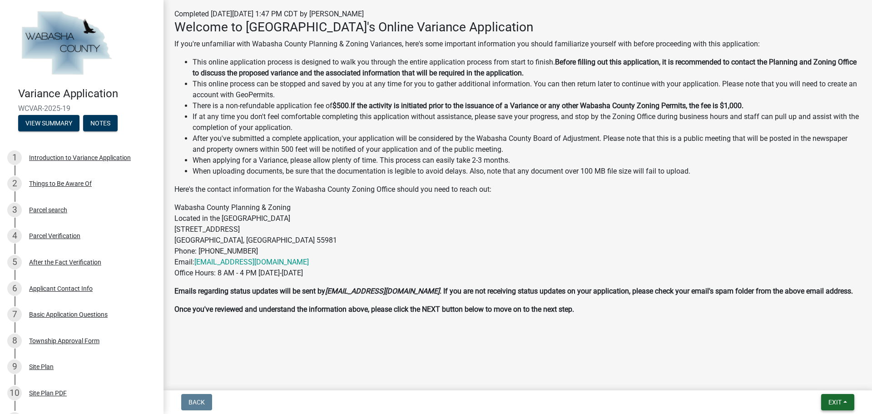
click at [838, 399] on span "Exit" at bounding box center [835, 401] width 13 height 7
click at [818, 377] on button "Save & Exit" at bounding box center [818, 379] width 73 height 22
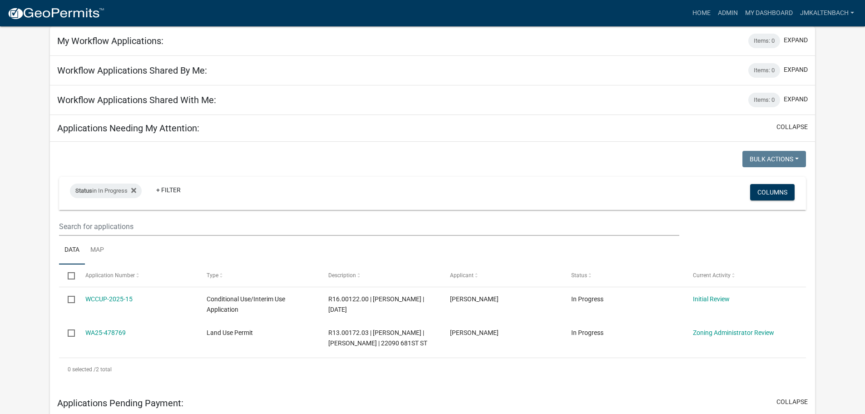
scroll to position [91, 0]
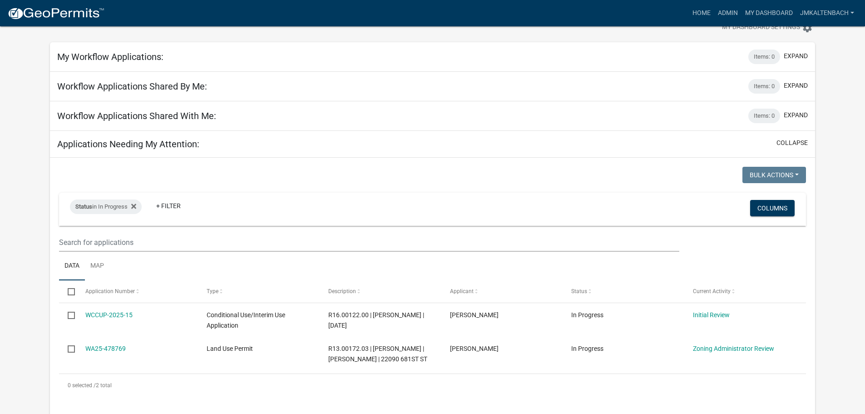
scroll to position [45, 0]
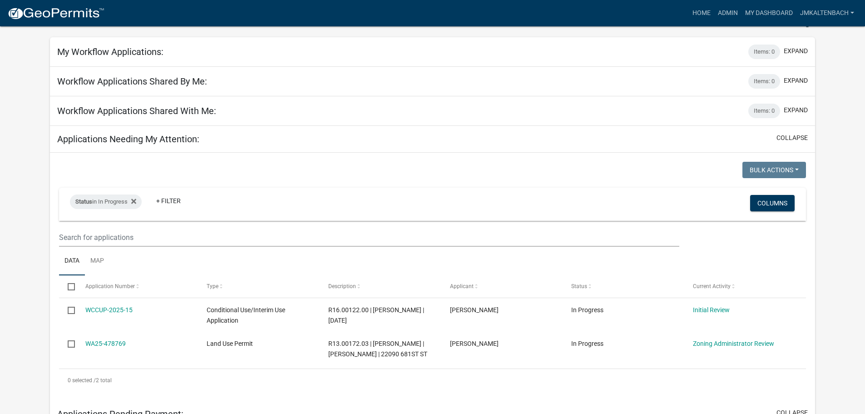
scroll to position [0, 0]
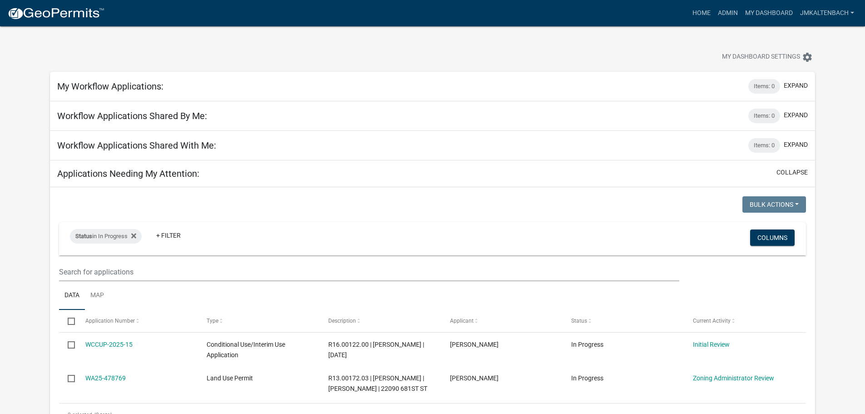
click at [355, 49] on div at bounding box center [270, 58] width 454 height 20
click at [487, 40] on div "My Dashboard Settings settings" at bounding box center [432, 47] width 779 height 42
click at [557, 41] on div "My Dashboard Settings settings" at bounding box center [432, 47] width 779 height 42
drag, startPoint x: 97, startPoint y: 55, endPoint x: 60, endPoint y: 53, distance: 37.7
click at [97, 55] on div at bounding box center [270, 58] width 454 height 20
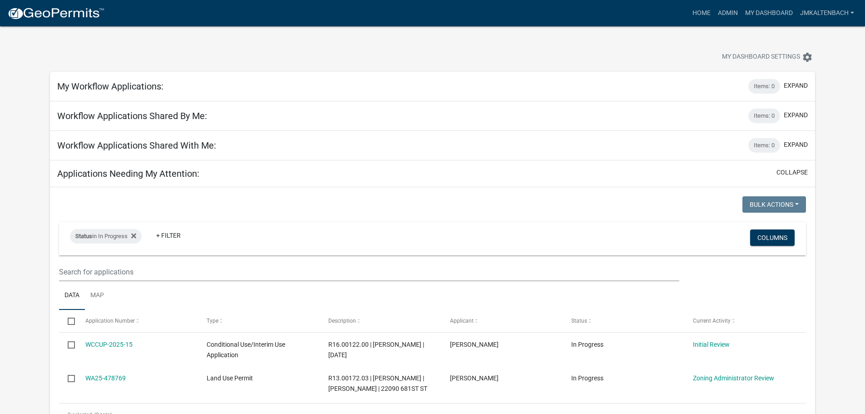
click at [59, 53] on div at bounding box center [270, 58] width 454 height 20
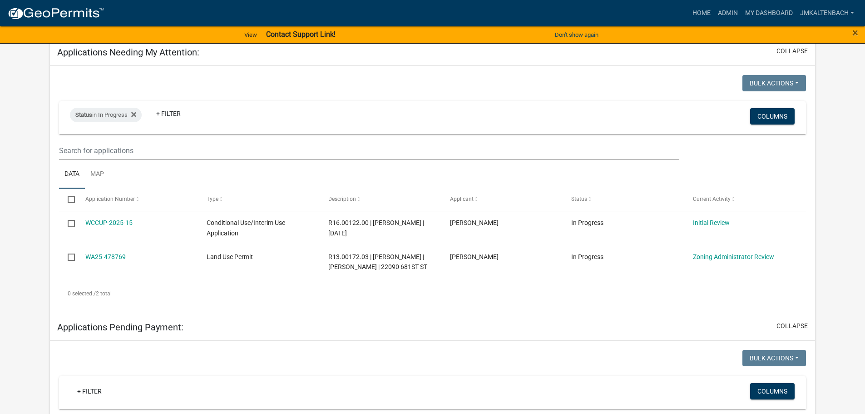
scroll to position [154, 0]
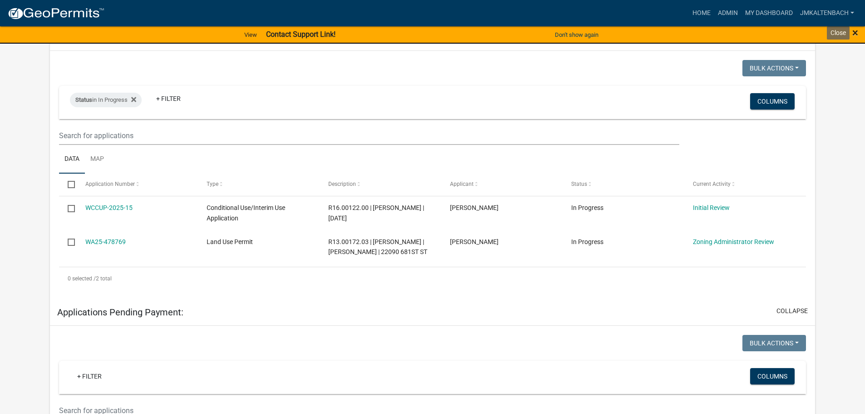
click at [855, 32] on span "×" at bounding box center [856, 32] width 6 height 13
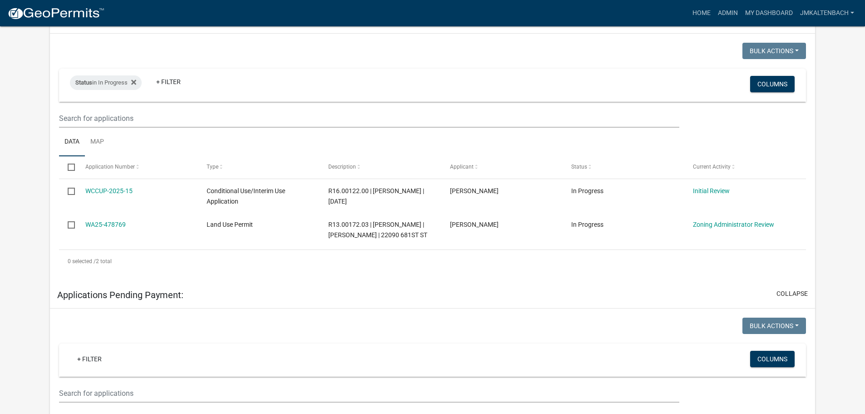
scroll to position [136, 0]
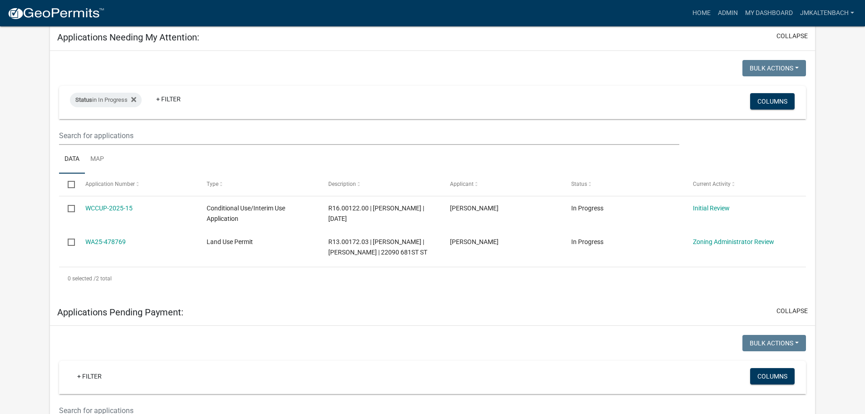
click at [852, 108] on app-user-applications "more_horiz Home Admin My Dashboard jmkaltenbach Admin Account Logout View Conta…" at bounding box center [432, 407] width 865 height 1034
click at [857, 333] on app-user-applications "more_horiz Home Admin My Dashboard jmkaltenbach Admin Account Logout View Conta…" at bounding box center [432, 407] width 865 height 1034
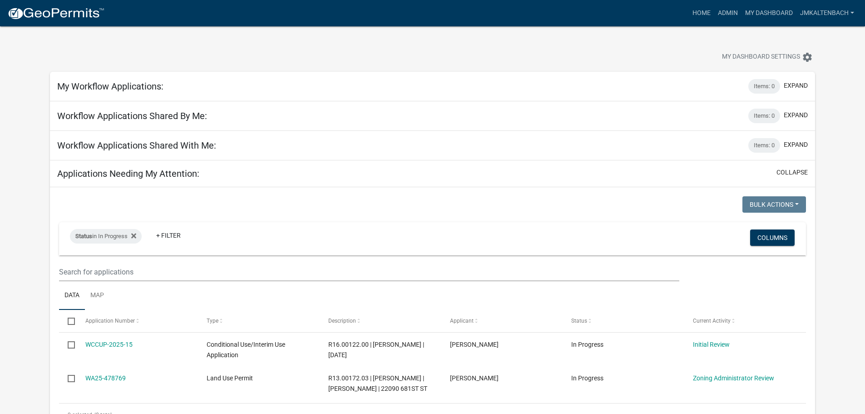
scroll to position [45, 0]
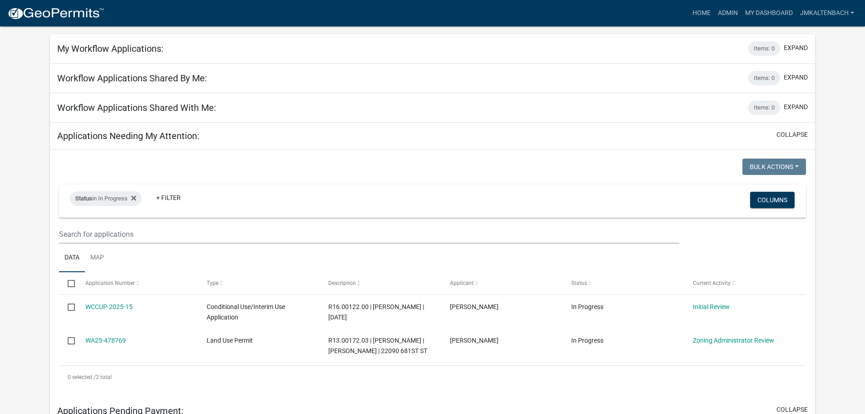
scroll to position [0, 0]
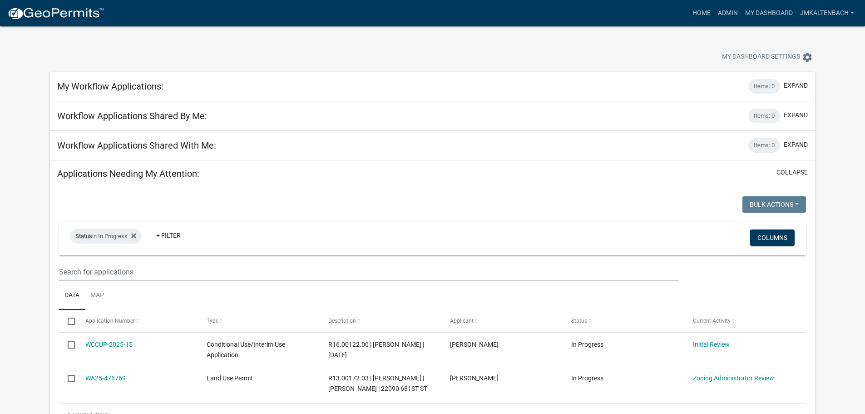
click at [467, 48] on div at bounding box center [270, 58] width 454 height 20
click at [318, 50] on div at bounding box center [270, 58] width 454 height 20
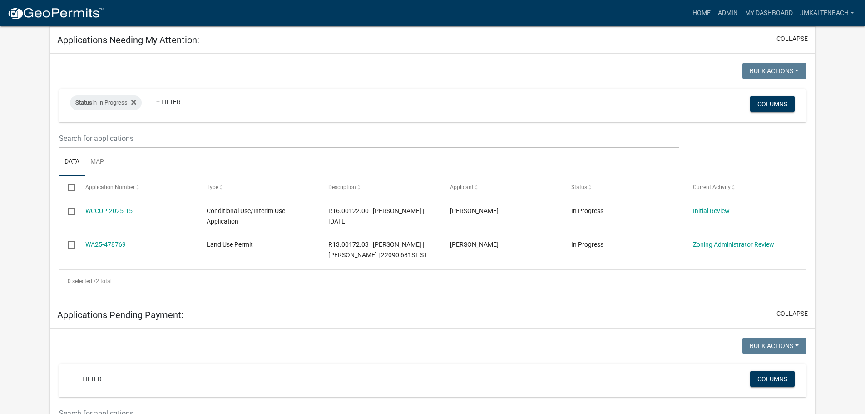
scroll to position [136, 0]
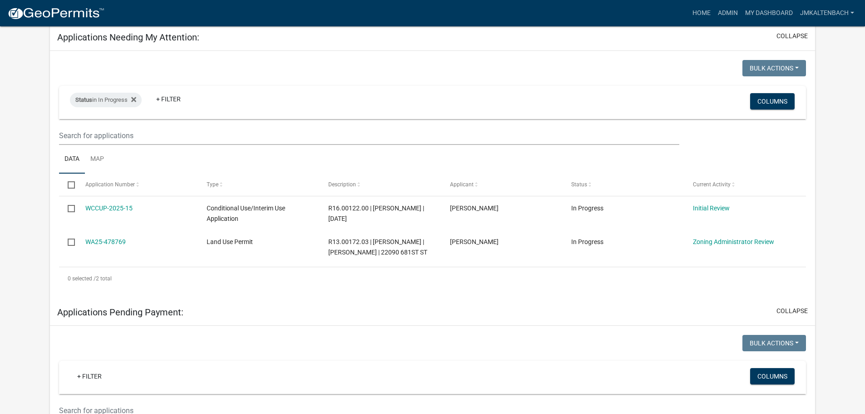
click at [20, 203] on app-user-applications "more_horiz Home Admin My Dashboard jmkaltenbach Admin Account Logout View Conta…" at bounding box center [432, 407] width 865 height 1034
click at [14, 123] on app-user-applications "more_horiz Home Admin My Dashboard jmkaltenbach Admin Account Logout View Conta…" at bounding box center [432, 407] width 865 height 1034
click at [17, 81] on app-user-applications "more_horiz Home Admin My Dashboard jmkaltenbach Admin Account Logout View Conta…" at bounding box center [432, 407] width 865 height 1034
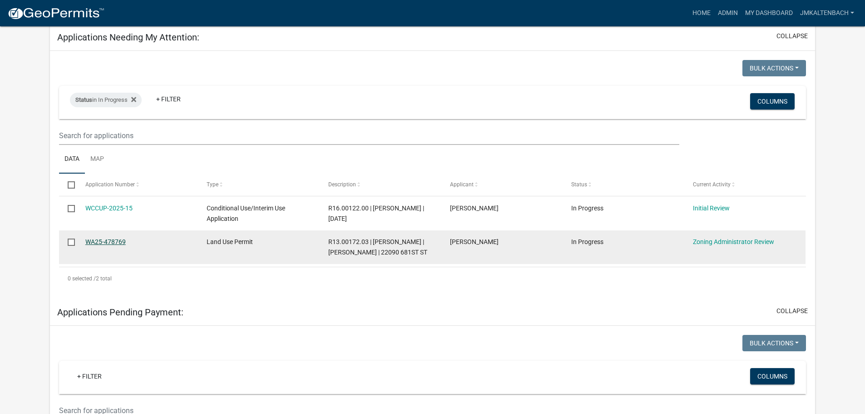
click at [122, 238] on link "WA25-478769" at bounding box center [105, 241] width 40 height 7
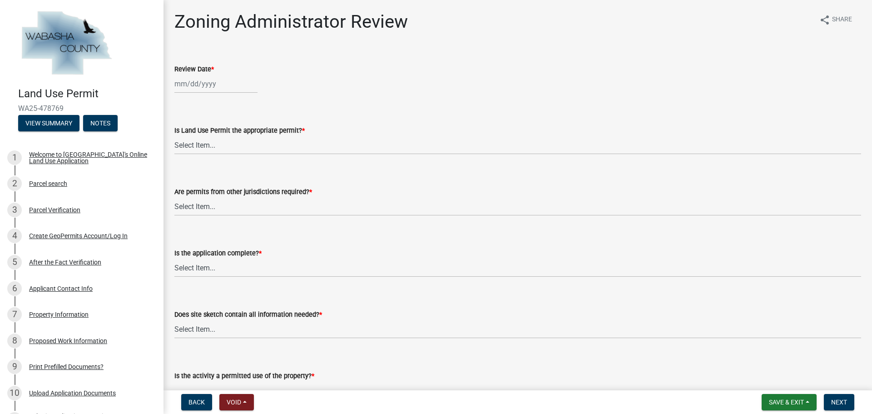
click at [213, 90] on div at bounding box center [215, 84] width 83 height 19
select select "9"
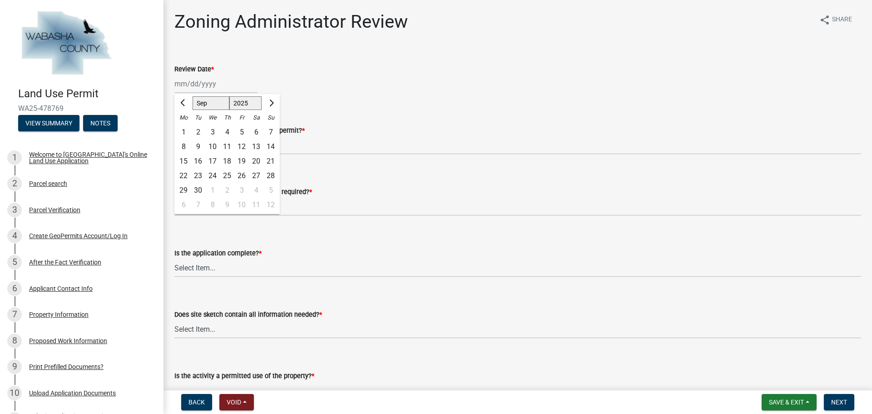
click at [387, 59] on div "Review Date * Mar Apr May Jun Jul Aug Sep Oct Nov Dec 2025 2026 Mo Tu We Th Fr …" at bounding box center [517, 72] width 687 height 42
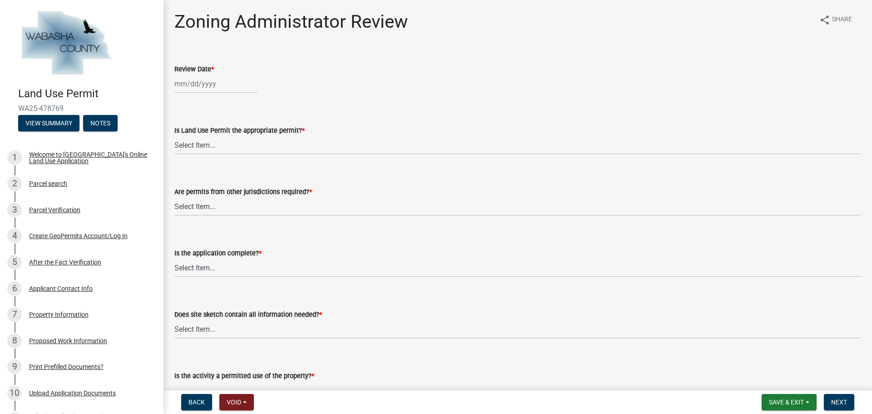
select select "9"
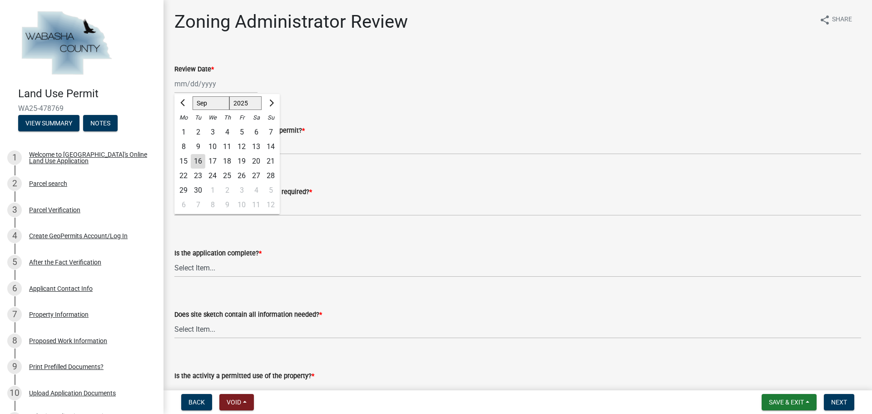
click at [185, 84] on div "Mar Apr May Jun Jul Aug Sep Oct Nov Dec 2025 2026 Mo Tu We Th Fr Sa Su 1 2 3 4 …" at bounding box center [215, 84] width 83 height 19
click at [196, 165] on div "16" at bounding box center [198, 161] width 15 height 15
type input "09/16/2025"
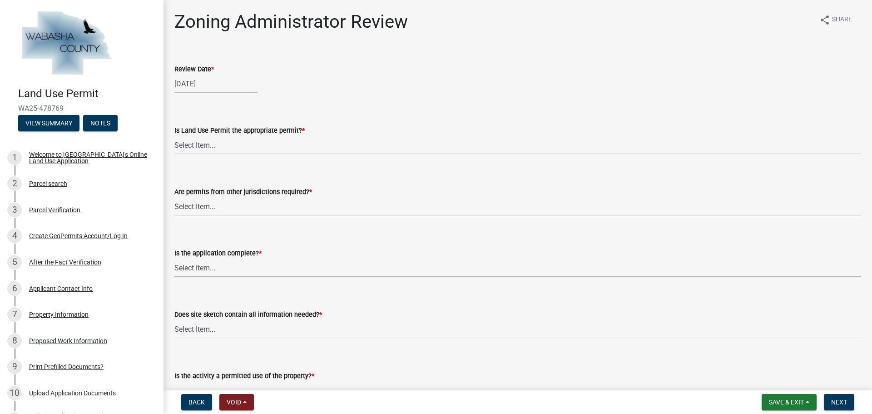
click at [361, 72] on div "Review Date *" at bounding box center [517, 69] width 687 height 11
click at [405, 148] on select "Select Item... Yes No, Buildling & Land Use Permit required. No, Flat Fee Permi…" at bounding box center [517, 145] width 687 height 19
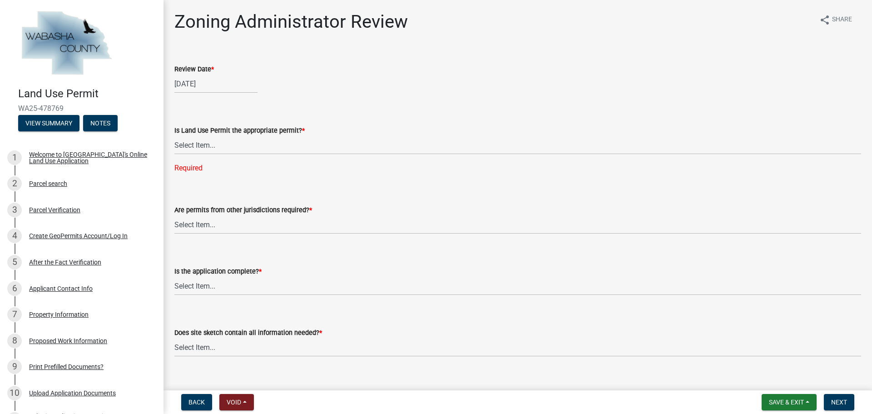
click at [345, 102] on div "Is Land Use Permit the appropriate permit? * Select Item... Yes No, Buildling &…" at bounding box center [517, 137] width 687 height 72
click at [322, 144] on select "Select Item... Yes No, Buildling & Land Use Permit required. No, Flat Fee Permi…" at bounding box center [517, 145] width 687 height 19
click at [174, 136] on select "Select Item... Yes No, Buildling & Land Use Permit required. No, Flat Fee Permi…" at bounding box center [517, 145] width 687 height 19
select select "158e95ca-2f03-4e35-a360-4577b5f6cada"
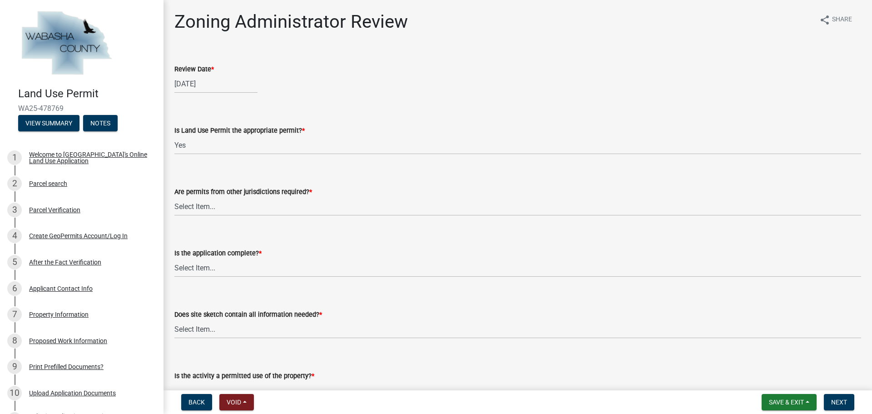
click at [422, 67] on div "Review Date *" at bounding box center [517, 69] width 687 height 11
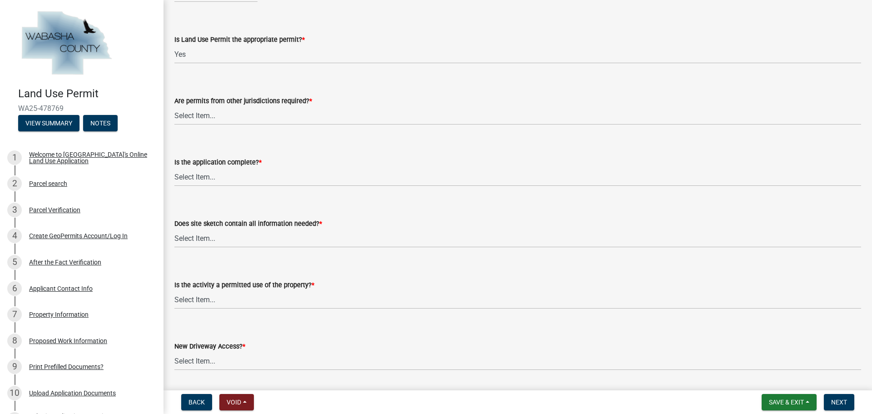
scroll to position [136, 0]
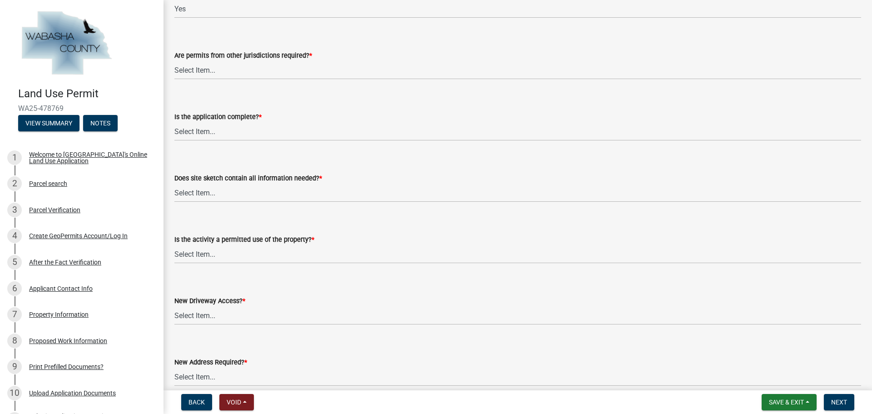
type input "09/05/2025"
select select "9"
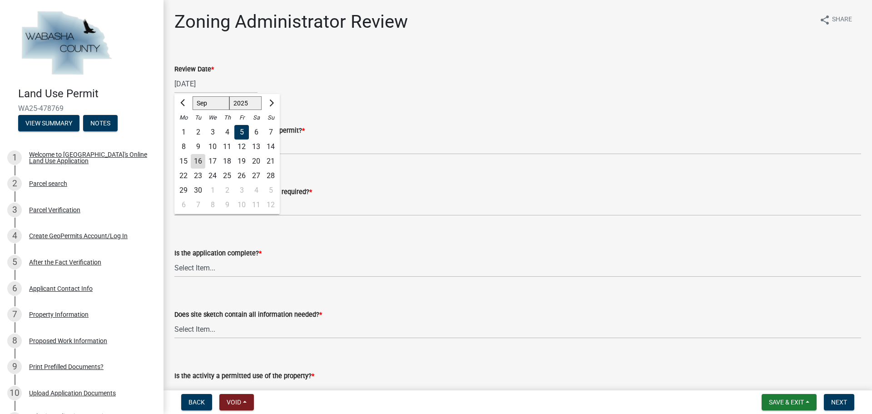
click at [198, 159] on div "16" at bounding box center [198, 161] width 15 height 15
type input "09/16/2025"
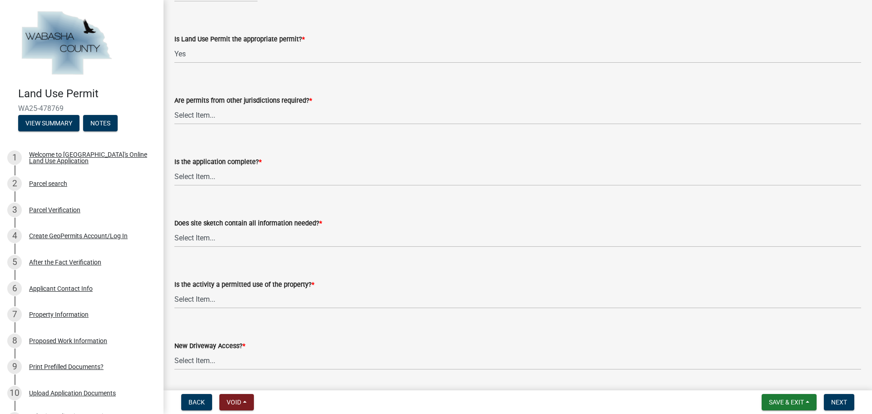
scroll to position [91, 0]
click at [234, 120] on select "Select Item... No Yes, federal, state and/or township permit required" at bounding box center [517, 115] width 687 height 19
click at [174, 106] on select "Select Item... No Yes, federal, state and/or township permit required" at bounding box center [517, 115] width 687 height 19
select select "158e95ca-2f03-4e35-a360-4577b5f6cada"
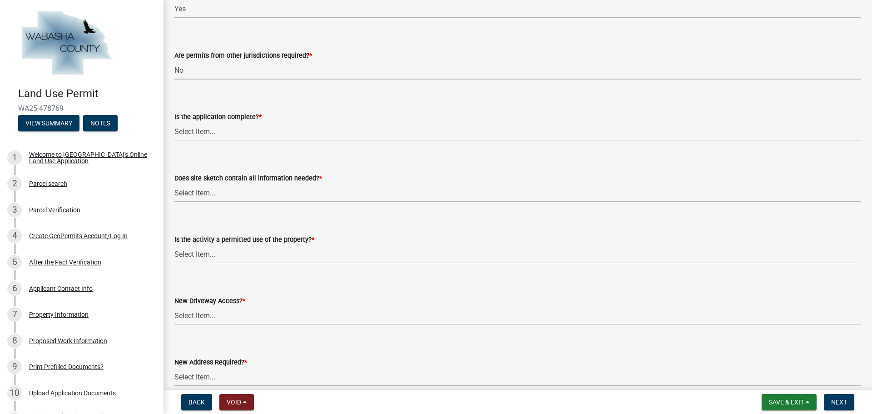
scroll to position [182, 0]
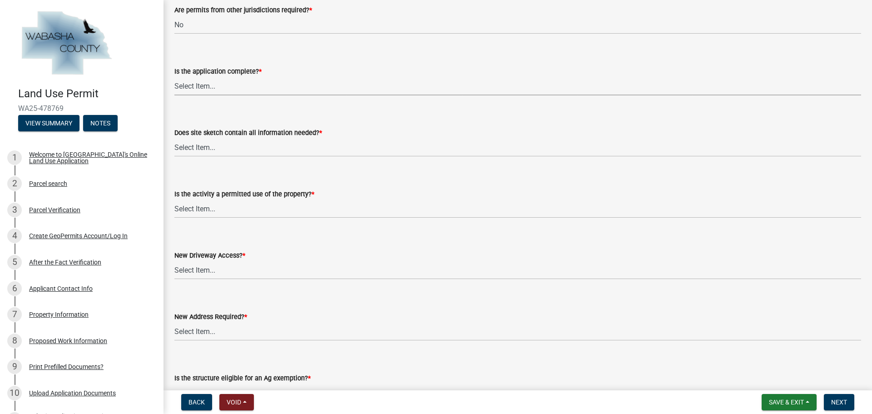
click at [251, 84] on select "Select Item... Application is complete Application is NOT complete" at bounding box center [517, 86] width 687 height 19
click at [174, 77] on select "Select Item... Application is complete Application is NOT complete" at bounding box center [517, 86] width 687 height 19
select select "671d8369-c3c7-4be6-b584-db08b9e94e67"
click at [251, 147] on select "Select Item... Yes No Site sketch required, but not submitted Not applicable" at bounding box center [517, 147] width 687 height 19
click at [174, 138] on select "Select Item... Yes No Site sketch required, but not submitted Not applicable" at bounding box center [517, 147] width 687 height 19
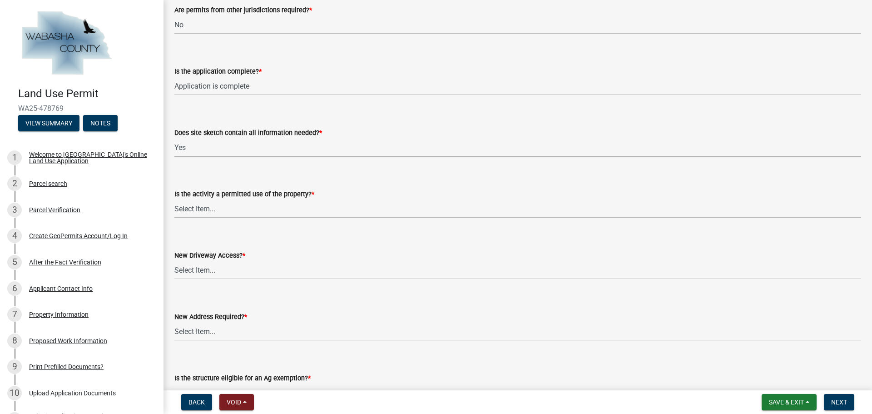
select select "a39db8d0-b77e-480b-b9d5-ef2be82f9f48"
click at [251, 207] on select "Select Item... Yes No" at bounding box center [517, 208] width 687 height 19
click at [174, 199] on select "Select Item... Yes No" at bounding box center [517, 208] width 687 height 19
select select "d059022e-a5ac-4c97-929e-83327d877ff8"
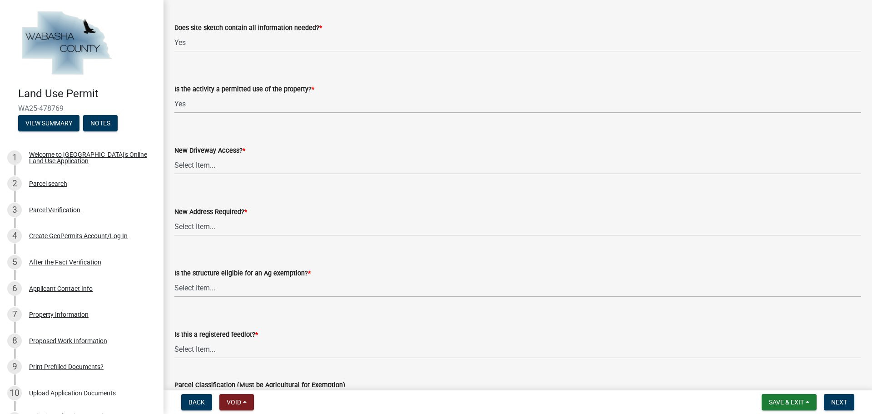
scroll to position [318, 0]
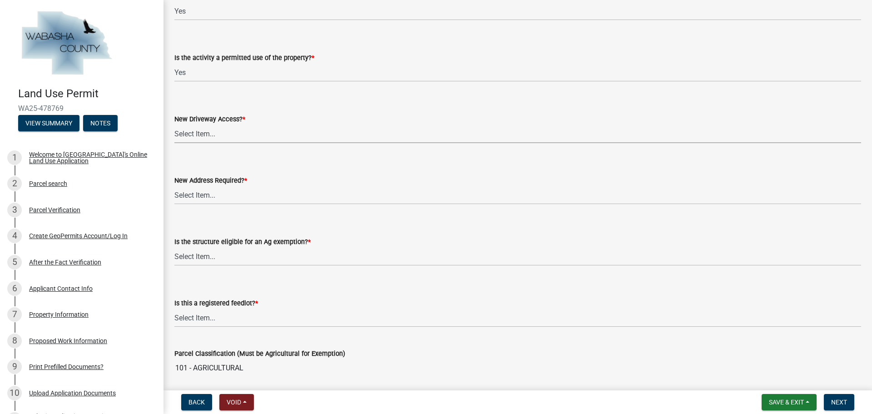
click at [244, 130] on select "Select Item... No Yes, State or US Highway Driveway Permit Required Yes, County…" at bounding box center [517, 133] width 687 height 19
click at [174, 124] on select "Select Item... No Yes, State or US Highway Driveway Permit Required Yes, County…" at bounding box center [517, 133] width 687 height 19
select select "80b085f3-192a-4abc-8c91-12c034496e66"
click at [237, 193] on select "Select Item... Yes No" at bounding box center [517, 195] width 687 height 19
click at [174, 186] on select "Select Item... Yes No" at bounding box center [517, 195] width 687 height 19
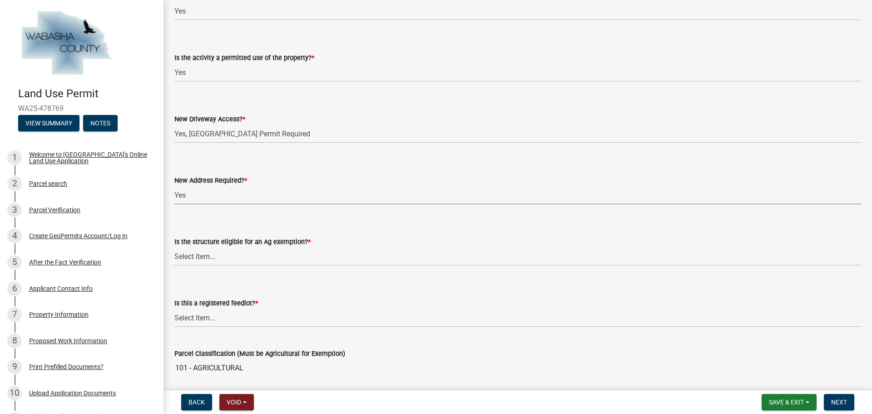
select select "80b085f3-192a-4abc-8c91-12c034496e66"
click at [245, 257] on select "Select Item... Yes No Not Applicable" at bounding box center [517, 256] width 687 height 19
click at [174, 247] on select "Select Item... Yes No Not Applicable" at bounding box center [517, 256] width 687 height 19
select select "69b43f8e-ae61-4877-9f21-de52480dbf6d"
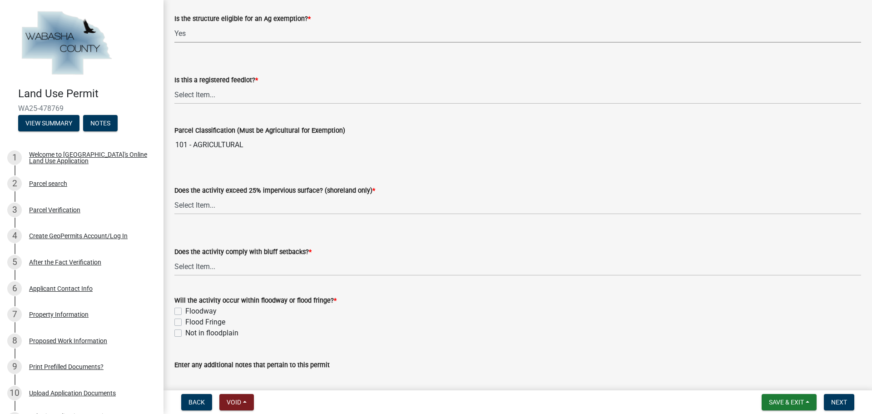
scroll to position [545, 0]
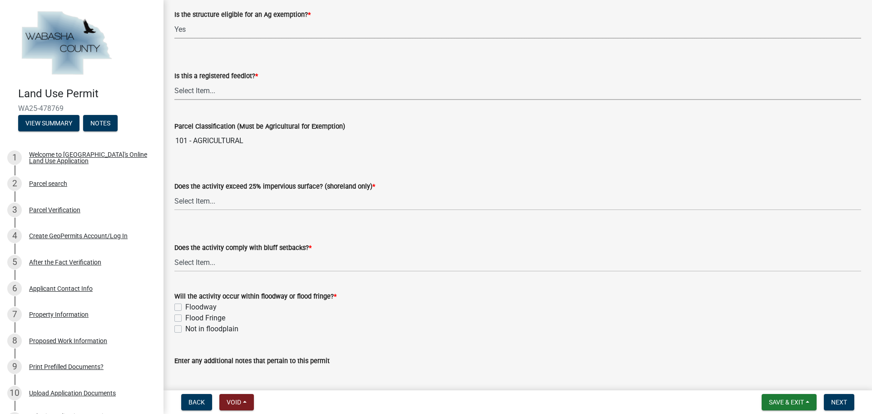
click at [248, 86] on select "Select Item... Yes No Not Applicable" at bounding box center [517, 90] width 687 height 19
click at [174, 81] on select "Select Item... Yes No Not Applicable" at bounding box center [517, 90] width 687 height 19
select select "25a0db15-5ac0-4257-ad29-a9a59027c92a"
click at [237, 200] on select "Select Item... Yes No Not Applicable" at bounding box center [517, 201] width 687 height 19
click at [174, 192] on select "Select Item... Yes No Not Applicable" at bounding box center [517, 201] width 687 height 19
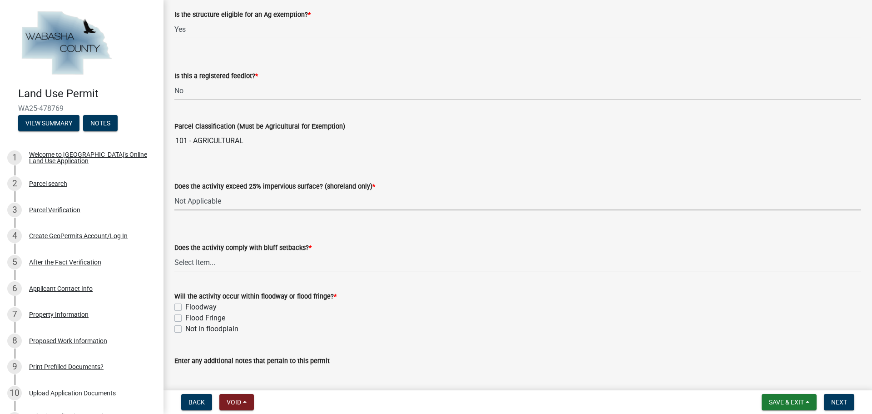
select select "5c9acab2-dbc0-46e6-89df-cb1a51d060a2"
click at [226, 264] on select "Select Item... Yes No" at bounding box center [517, 262] width 687 height 19
click at [174, 253] on select "Select Item... Yes No" at bounding box center [517, 262] width 687 height 19
select select "859a0218-cc0d-40d5-bae5-c23d2a518598"
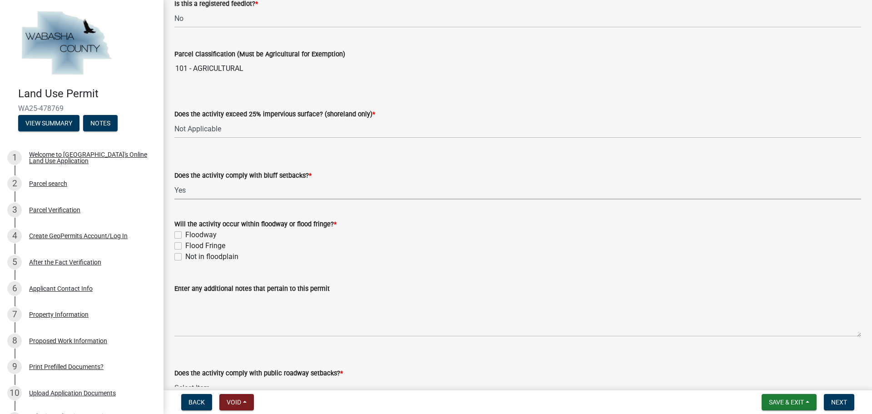
scroll to position [681, 0]
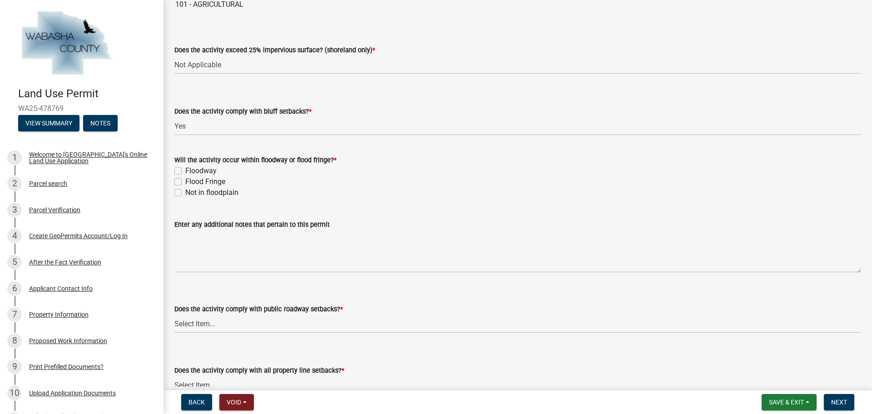
click at [185, 194] on label "Not in floodplain" at bounding box center [211, 192] width 53 height 11
click at [185, 193] on input "Not in floodplain" at bounding box center [188, 190] width 6 height 6
checkbox input "true"
checkbox input "false"
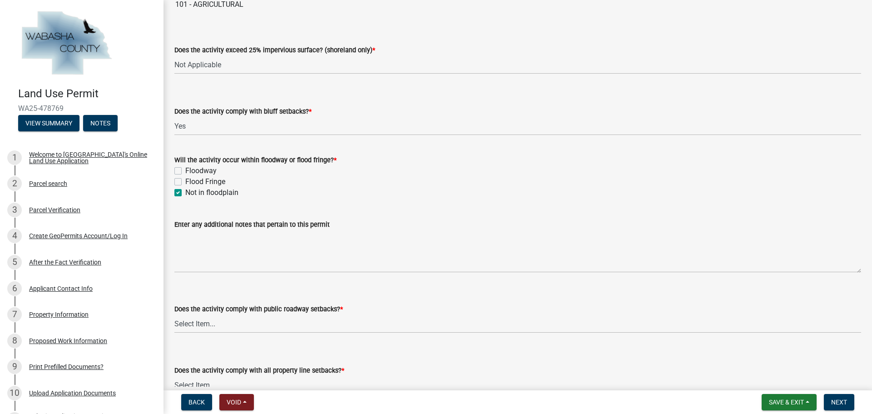
checkbox input "true"
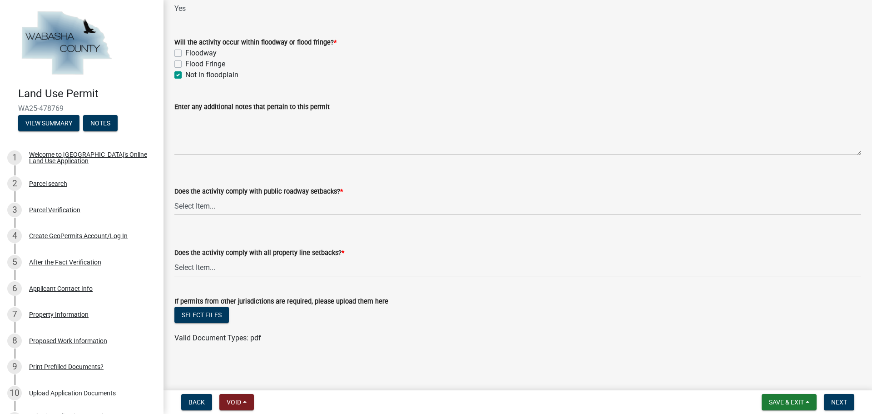
scroll to position [800, 0]
click at [234, 207] on select "Select Item... Yes No, Proposed activity occurs within roadway setback" at bounding box center [517, 205] width 687 height 19
click at [174, 196] on select "Select Item... Yes No, Proposed activity occurs within roadway setback" at bounding box center [517, 205] width 687 height 19
select select "859a0218-cc0d-40d5-bae5-c23d2a518598"
click at [7, 229] on link "4 Create GeoPermits Account/Log In" at bounding box center [82, 236] width 164 height 26
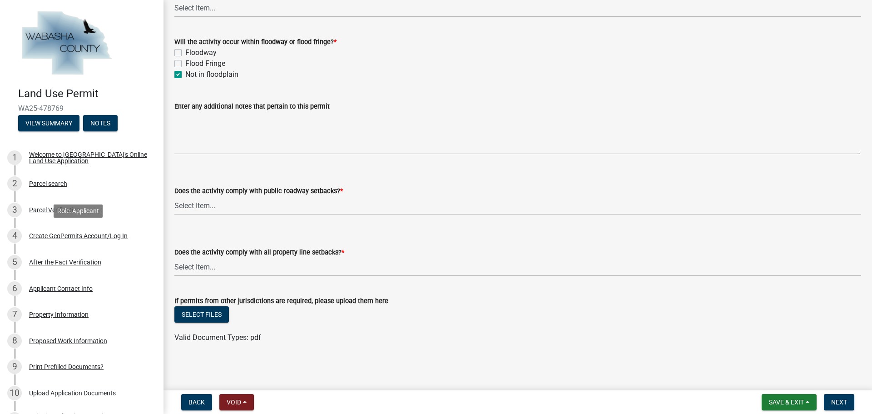
scroll to position [0, 0]
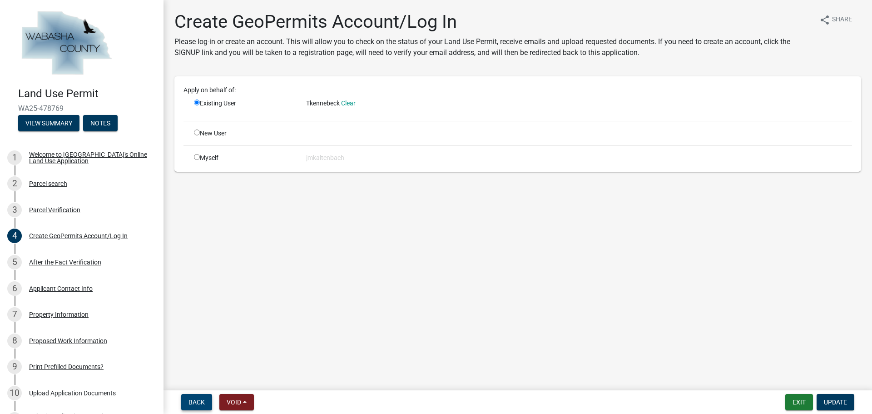
click at [195, 402] on span "Back" at bounding box center [197, 401] width 16 height 7
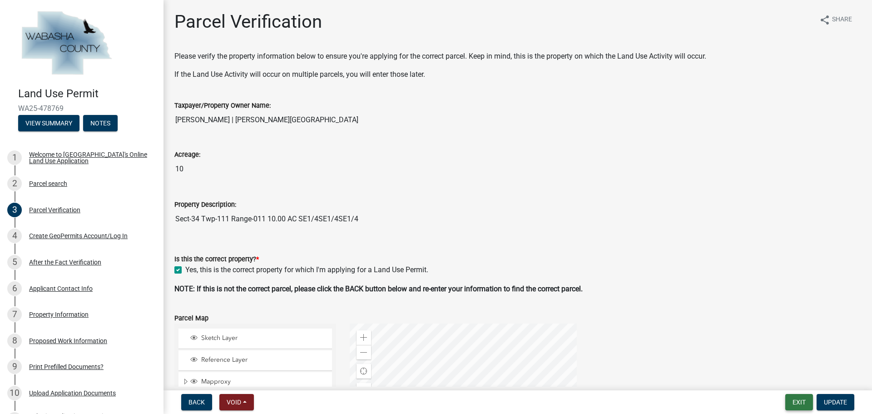
click at [796, 398] on button "Exit" at bounding box center [799, 402] width 28 height 16
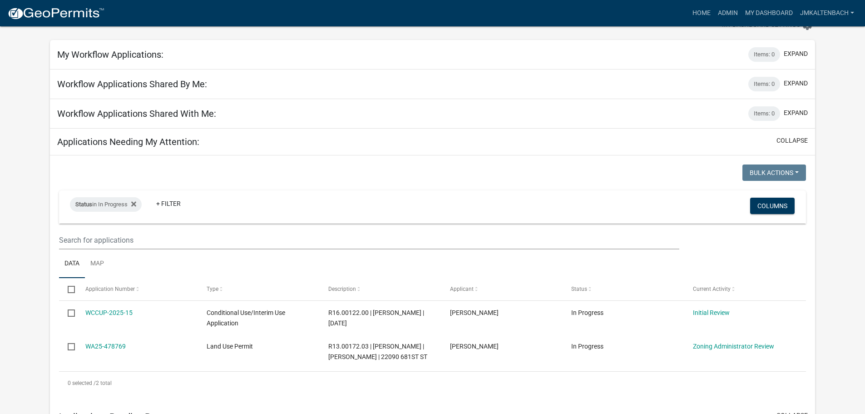
scroll to position [45, 0]
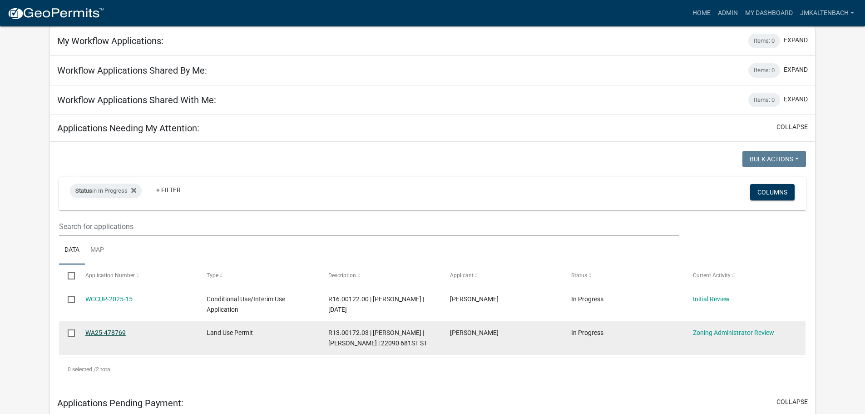
click at [99, 334] on link "WA25-478769" at bounding box center [105, 332] width 40 height 7
